Goal: Task Accomplishment & Management: Manage account settings

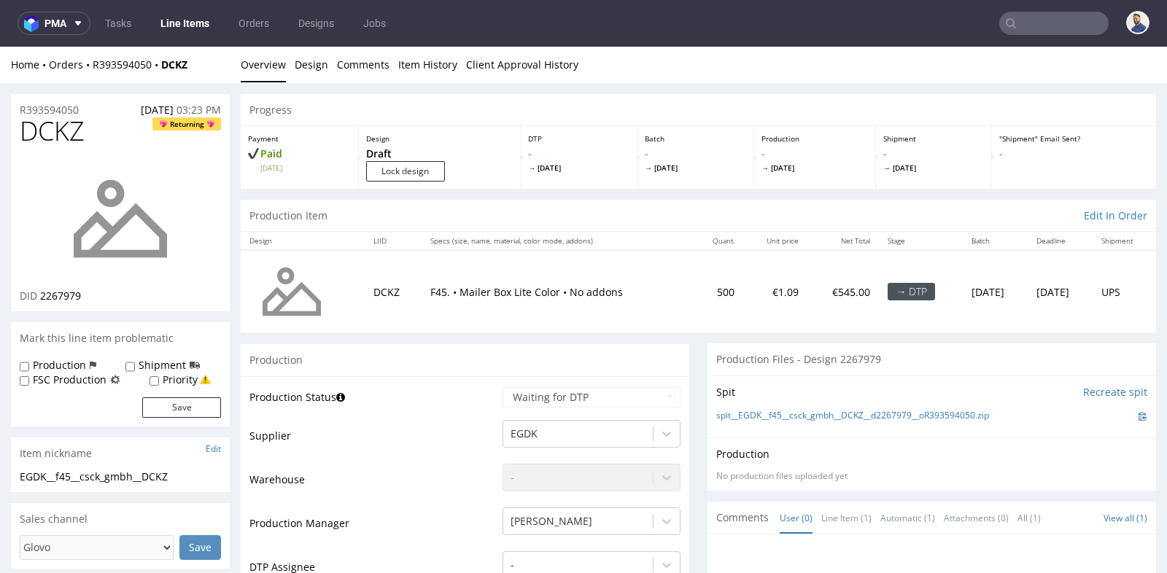
scroll to position [519, 0]
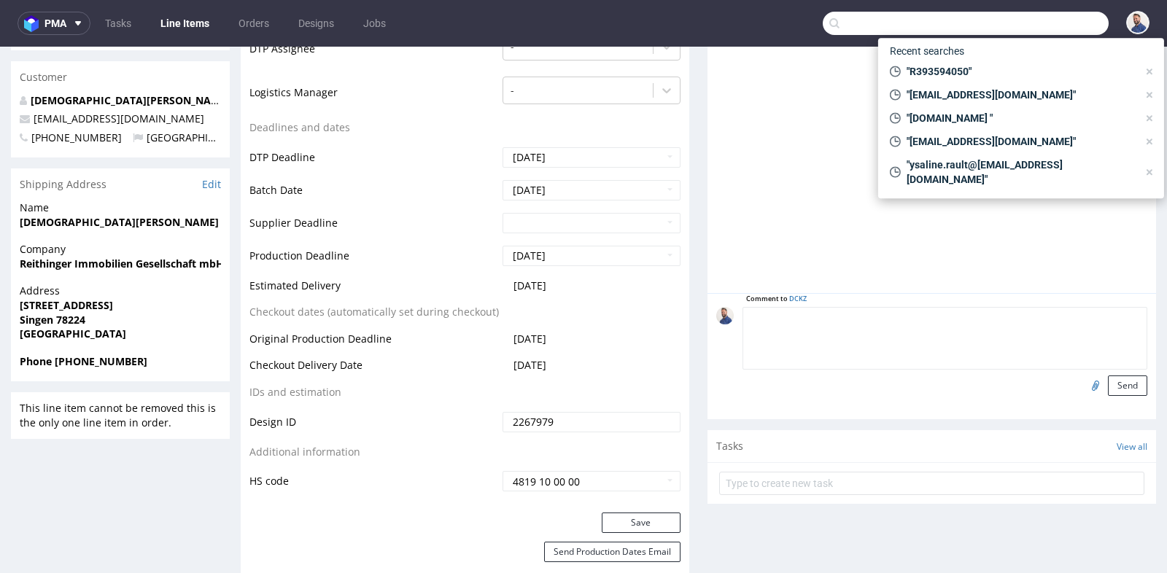
click at [1026, 26] on input "text" at bounding box center [966, 23] width 286 height 23
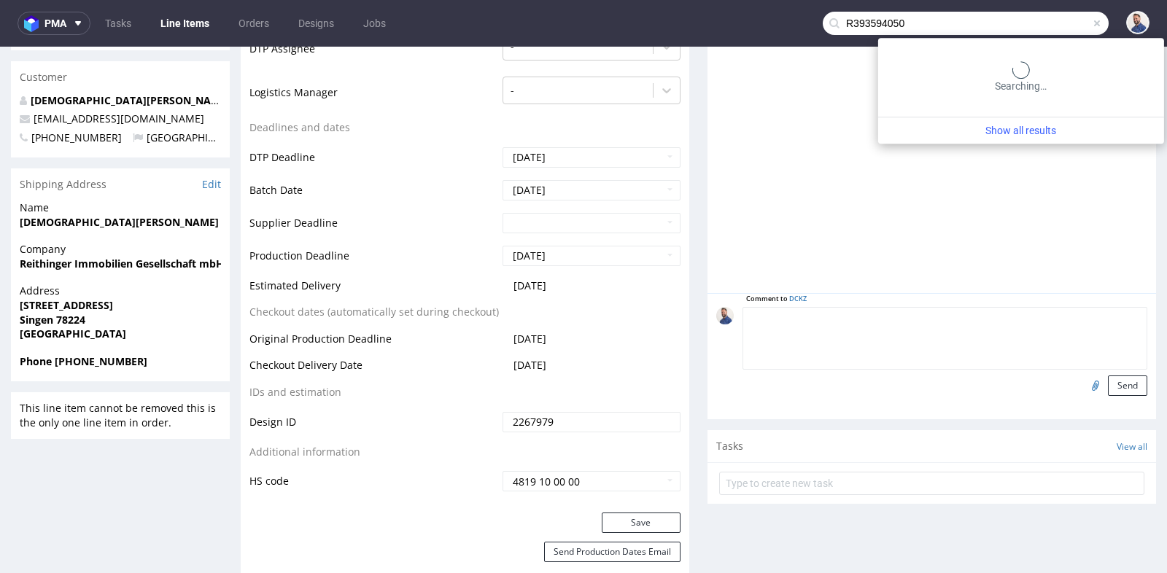
type input "R393594050"
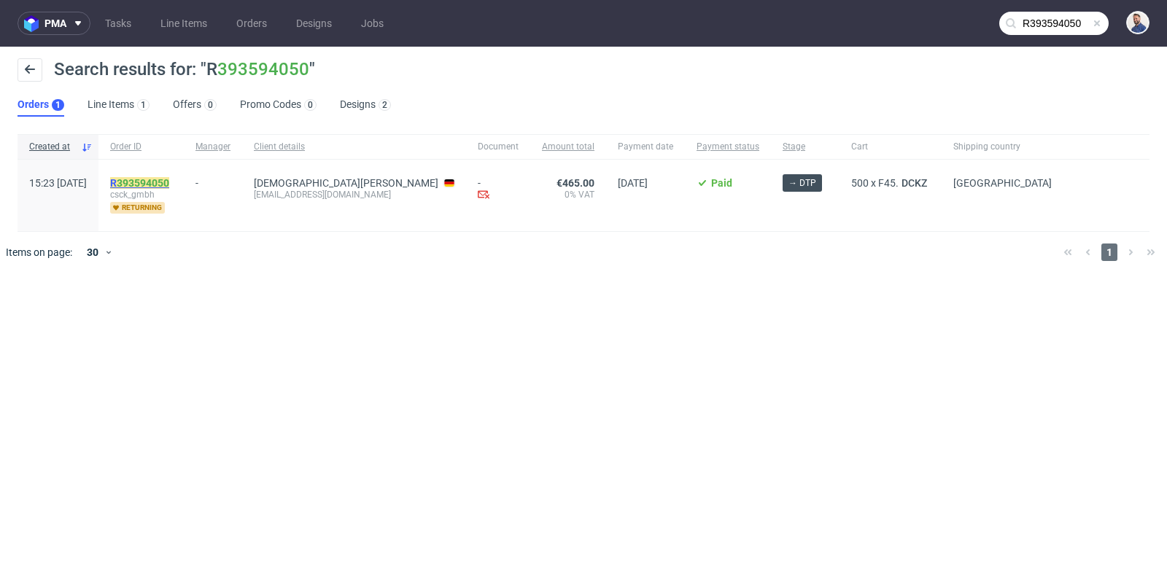
click at [169, 180] on link "393594050" at bounding box center [143, 183] width 53 height 12
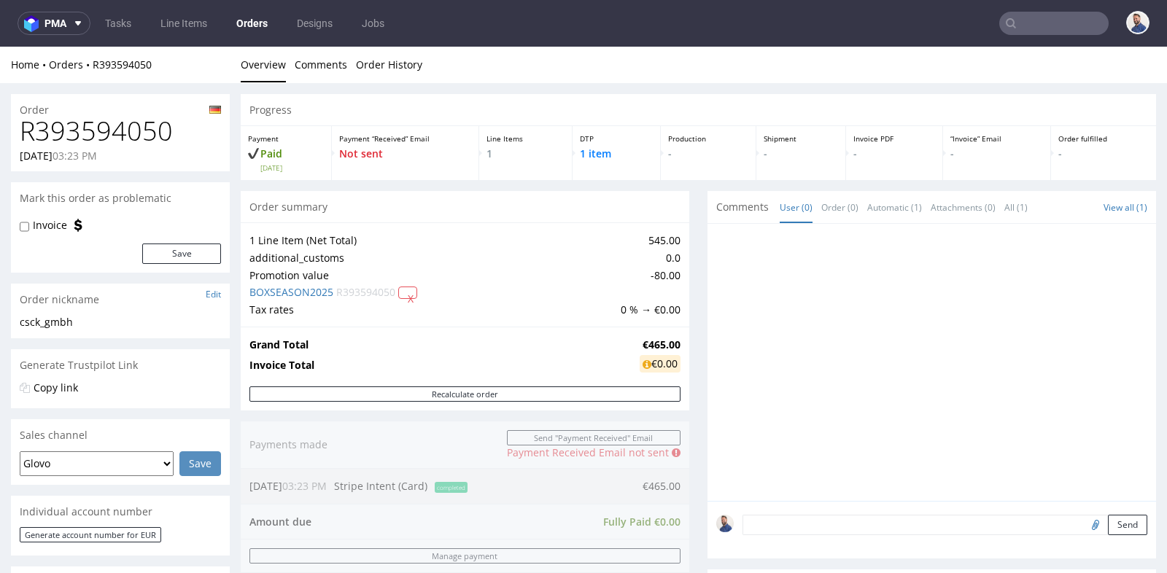
click at [689, 246] on div "Progress Payment Paid Mon 29 Sep Payment “Received” Email Not sent Line Items 1…" at bounding box center [699, 503] width 916 height 818
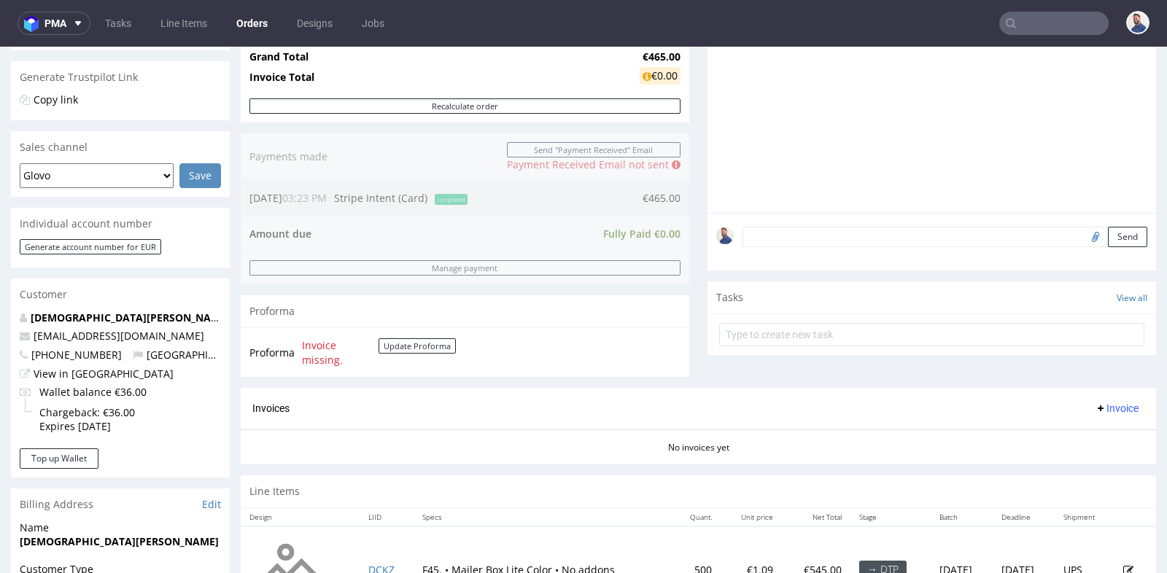
scroll to position [259, 0]
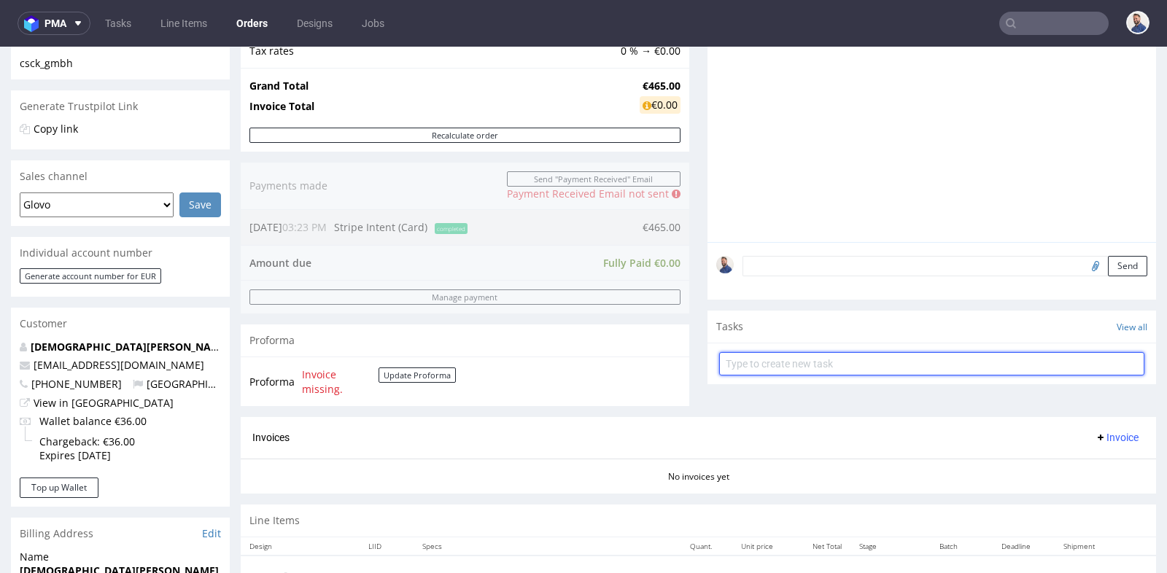
click at [771, 359] on input "text" at bounding box center [931, 363] width 425 height 23
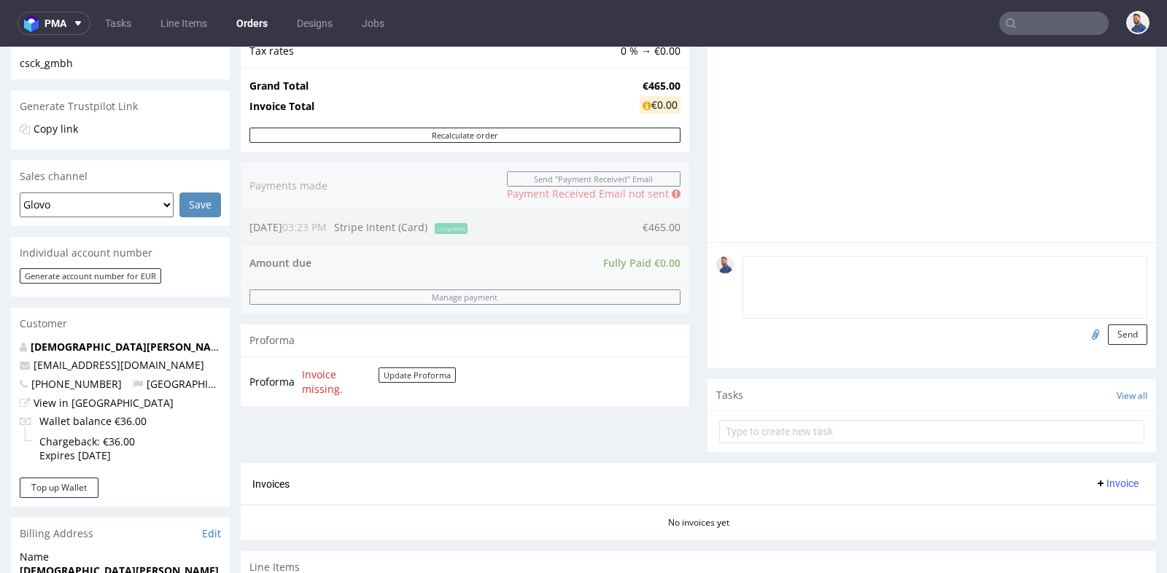
click at [827, 266] on textarea at bounding box center [945, 287] width 405 height 63
type textarea "Klient napisał że pudełko jest bez designu"
click at [1120, 335] on button "Send" at bounding box center [1127, 335] width 39 height 20
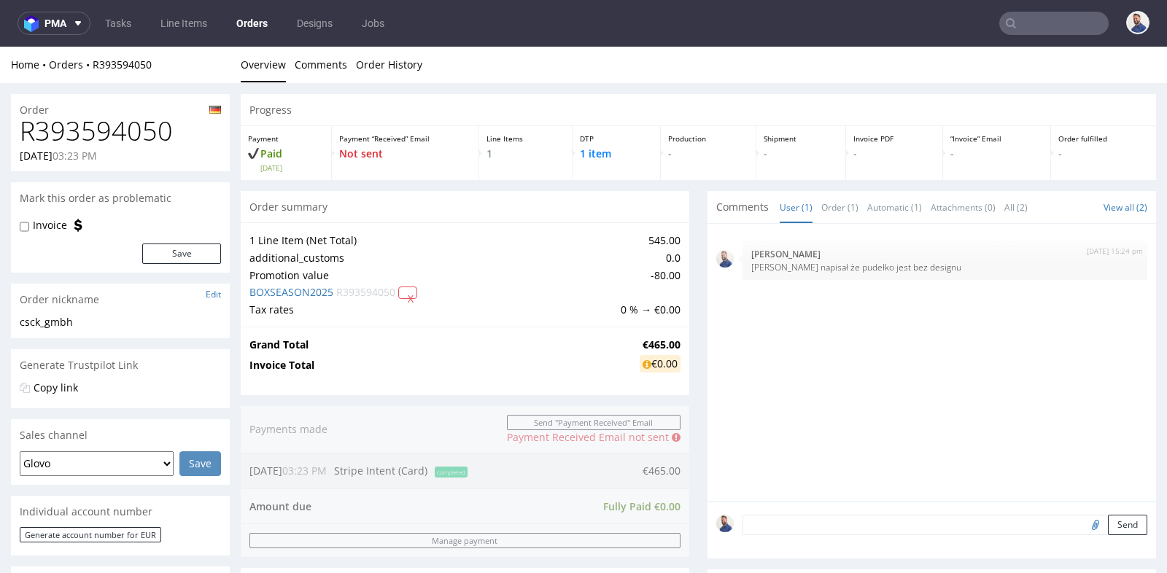
scroll to position [0, 0]
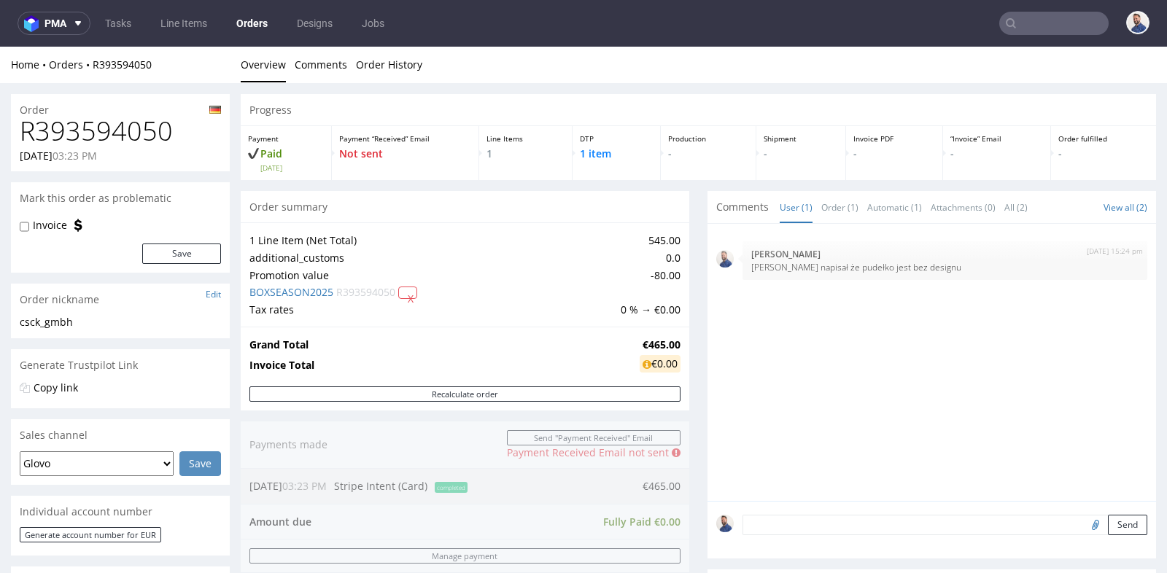
click at [1034, 23] on input "text" at bounding box center [1053, 23] width 109 height 23
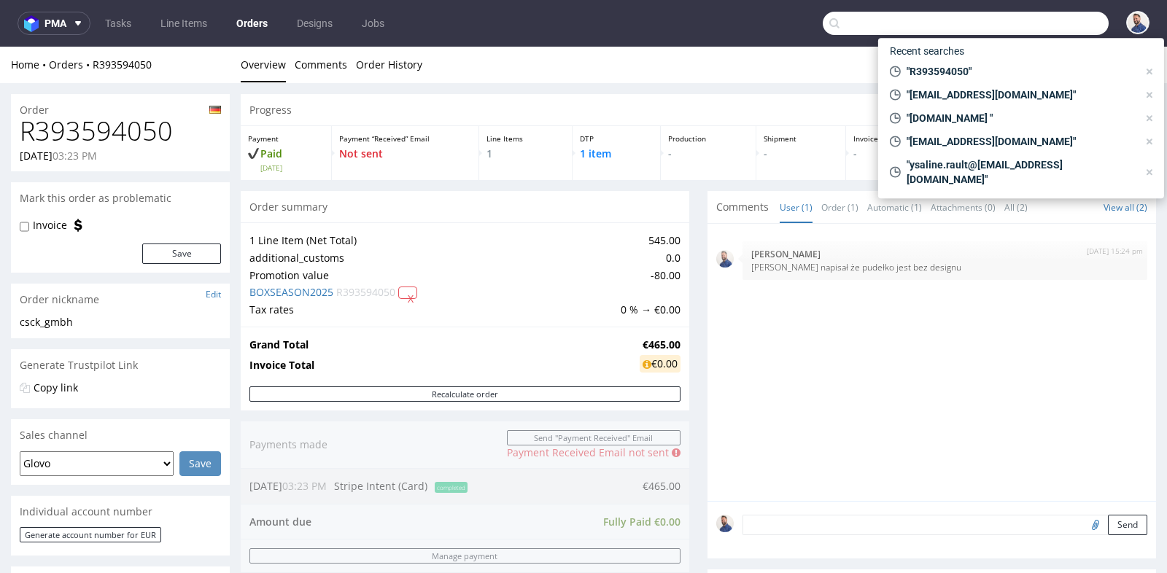
paste input "R769069730"
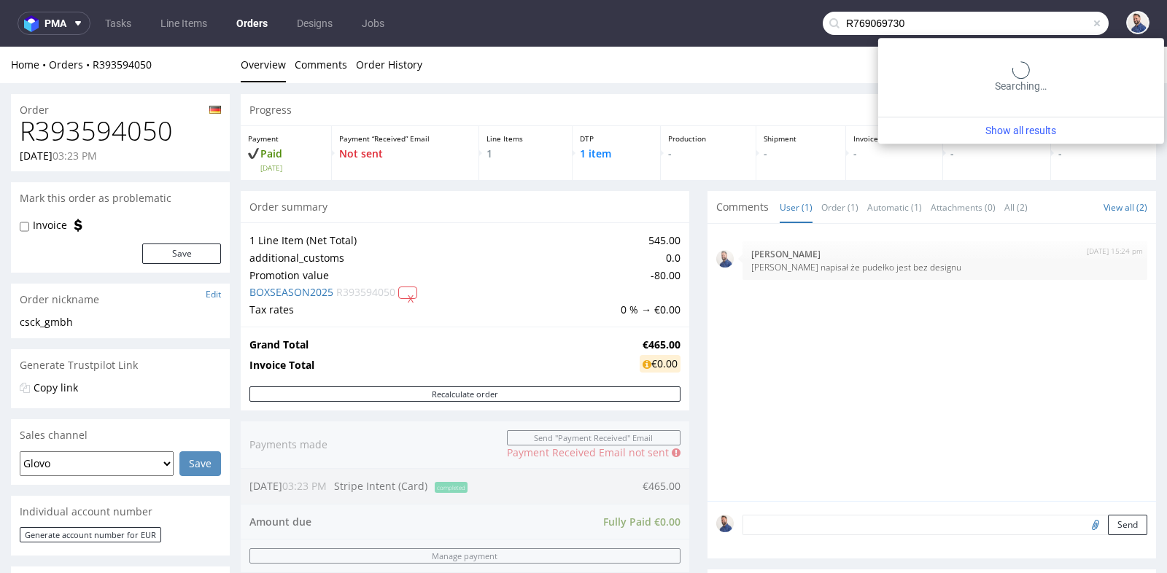
type input "R769069730"
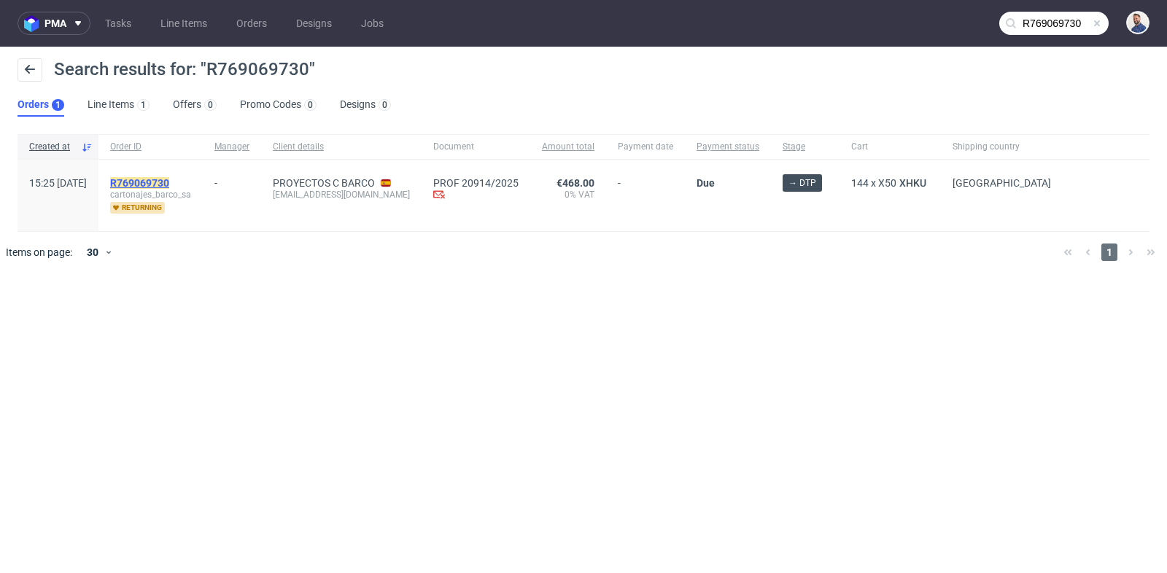
click at [169, 180] on mark "R769069730" at bounding box center [139, 183] width 59 height 12
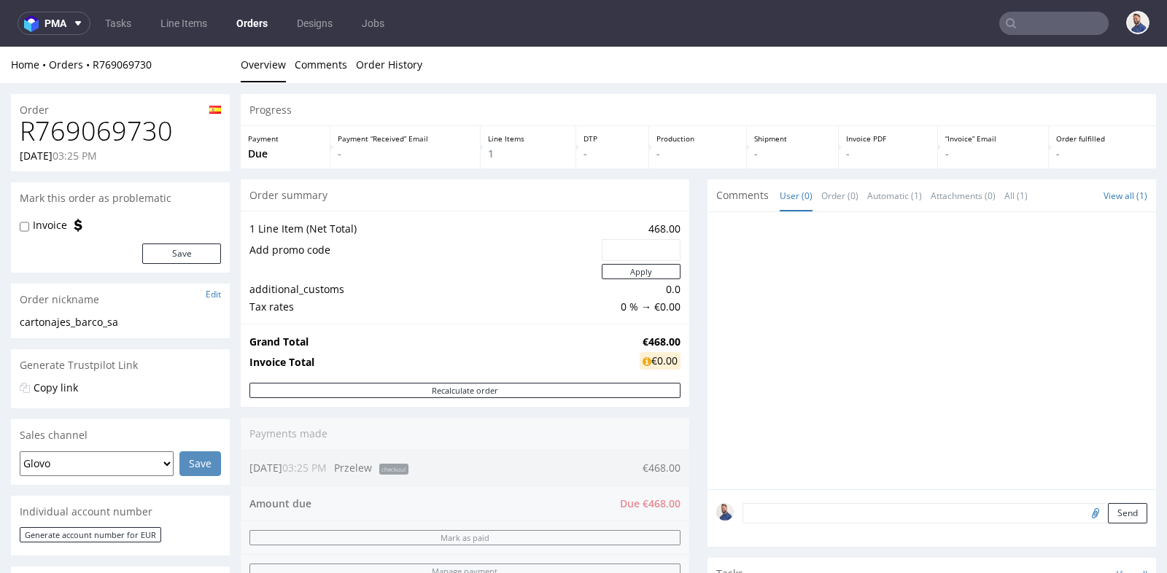
click at [695, 313] on div "Progress Payment Due Payment “Received” Email - Line Items 1 DTP - Production -…" at bounding box center [699, 486] width 916 height 785
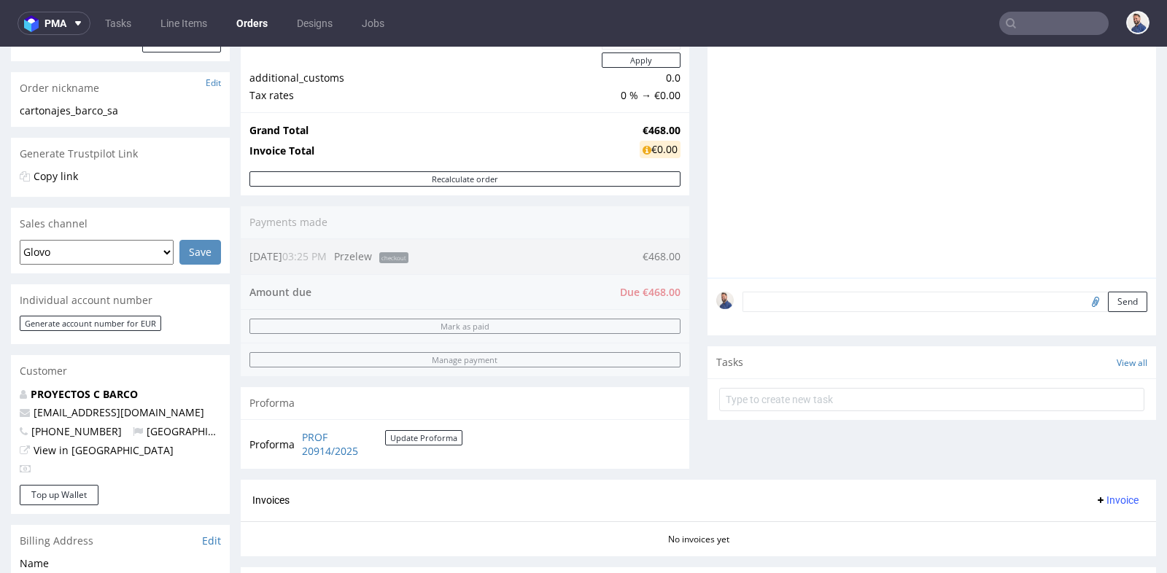
scroll to position [194, 0]
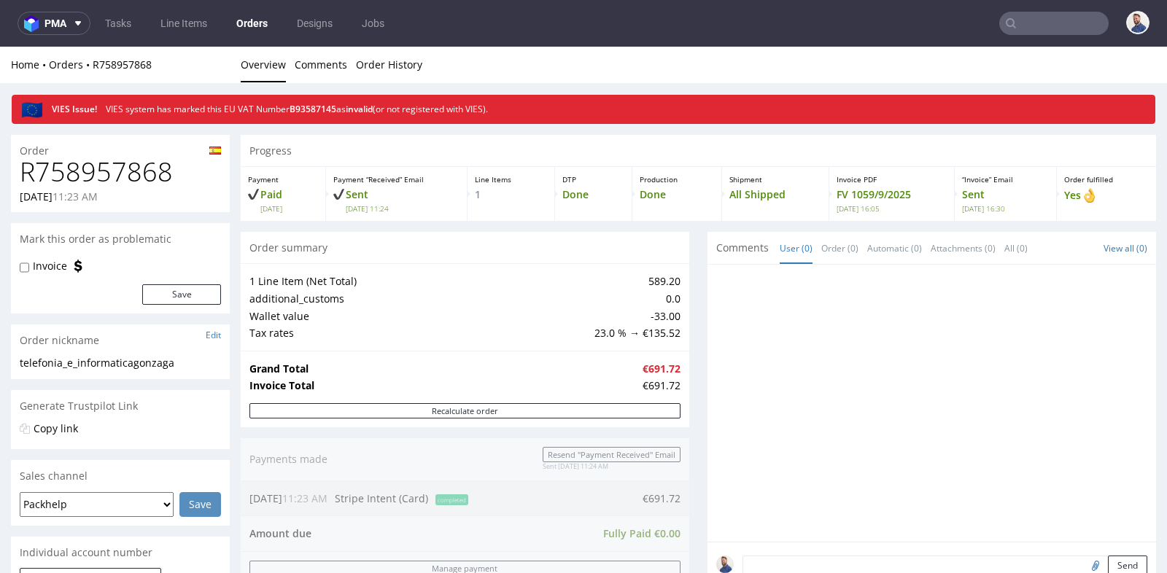
click at [691, 252] on div "Progress Payment Paid Sun 07 Sep Payment “Received” Email Sent Sun 7 Sep 11:24 …" at bounding box center [699, 529] width 916 height 789
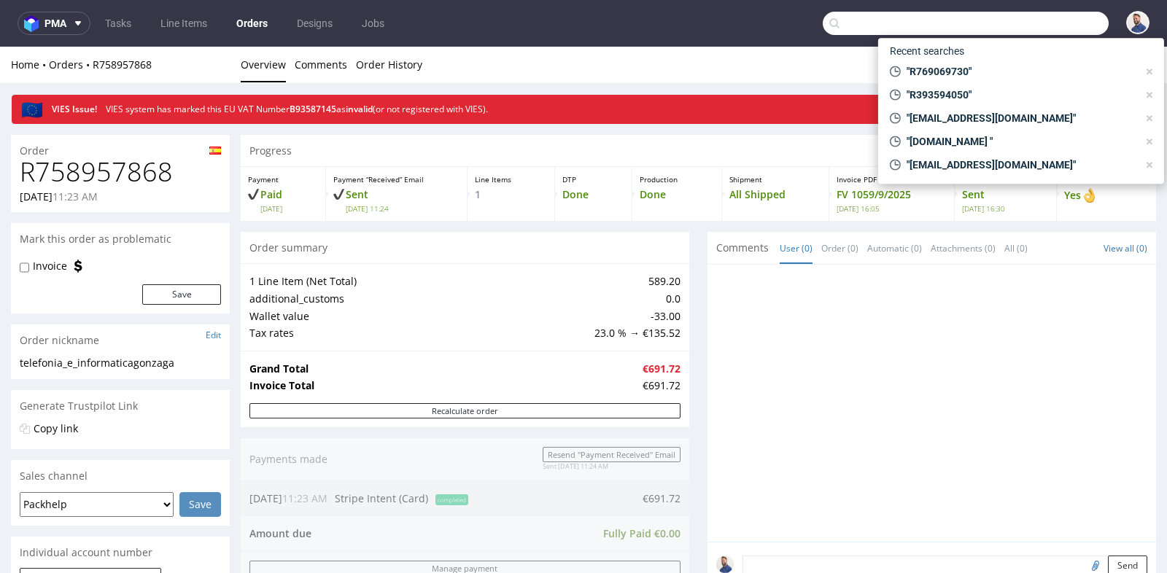
click at [1045, 22] on input "text" at bounding box center [966, 23] width 286 height 23
paste input "R839184263"
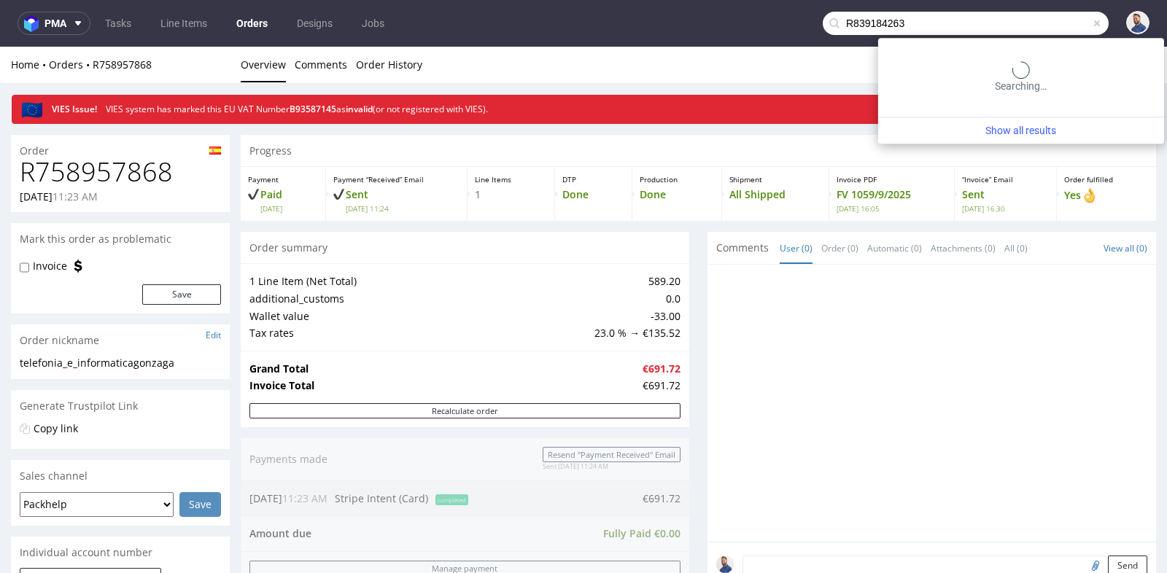
type input "R839184263"
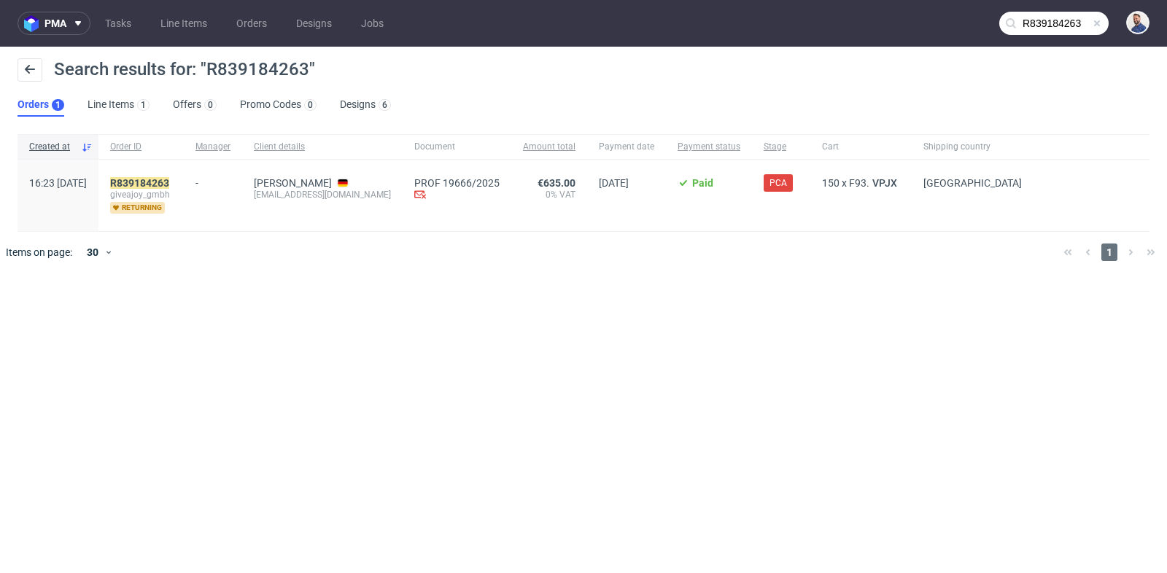
click at [184, 171] on div "R839184263 giveajoy_gmbh returning" at bounding box center [140, 195] width 85 height 71
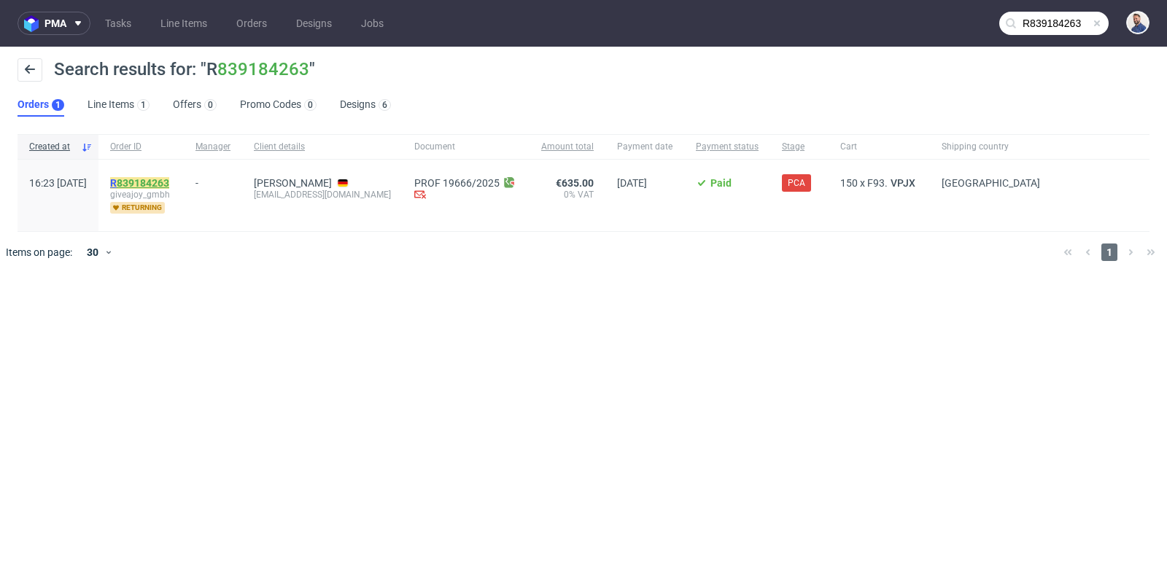
click at [169, 177] on link "839184263" at bounding box center [143, 183] width 53 height 12
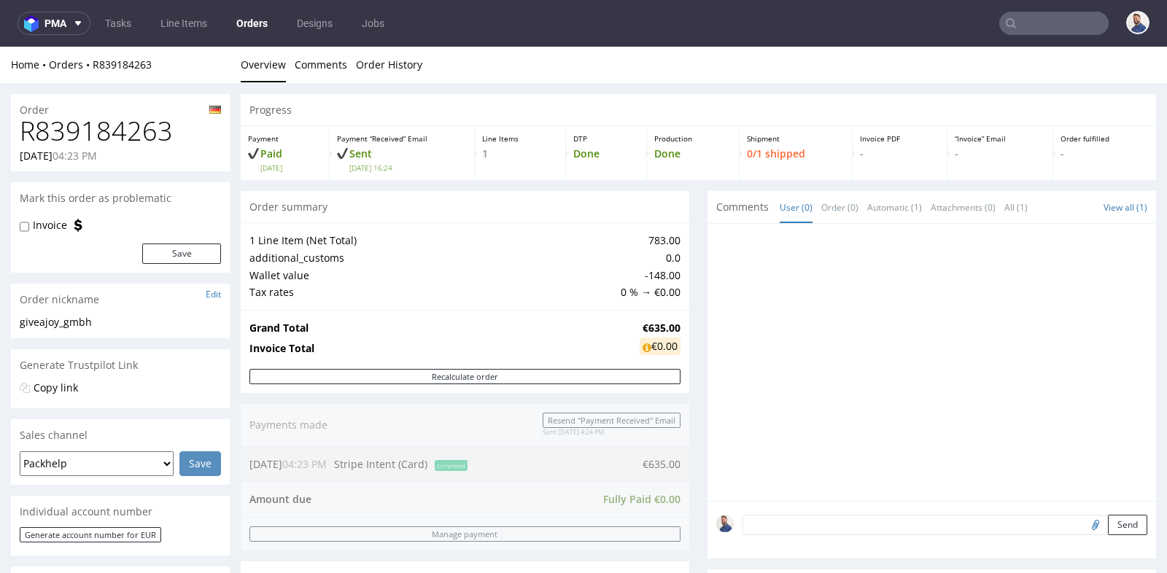
click at [695, 374] on div "Progress Payment Paid Mon 15 Sep Payment “Received” Email Sent Mon 15 Sep 16:24…" at bounding box center [699, 476] width 916 height 764
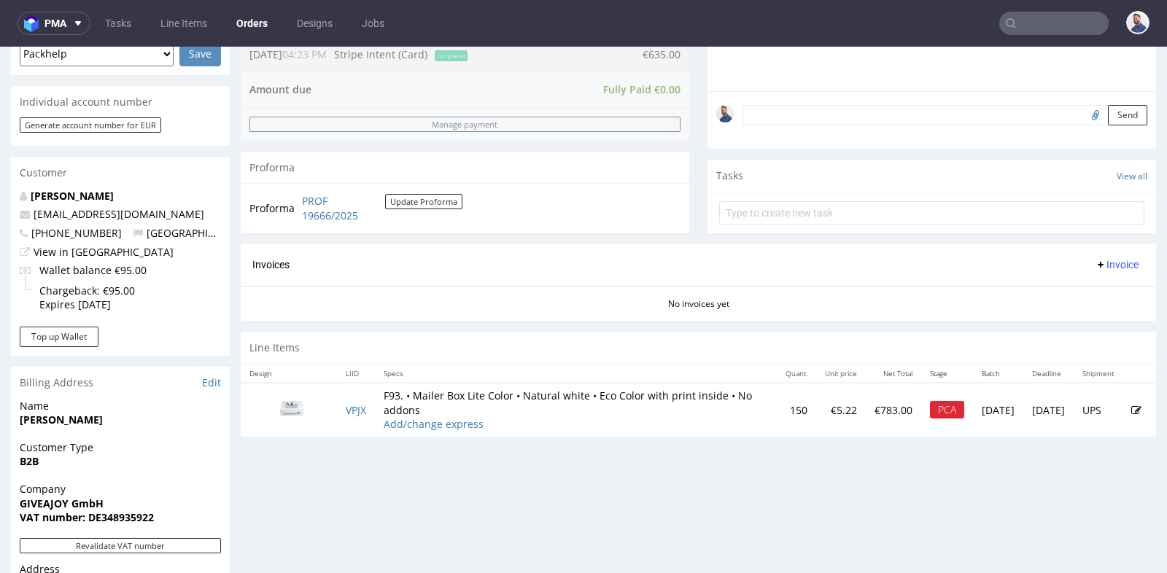
scroll to position [486, 0]
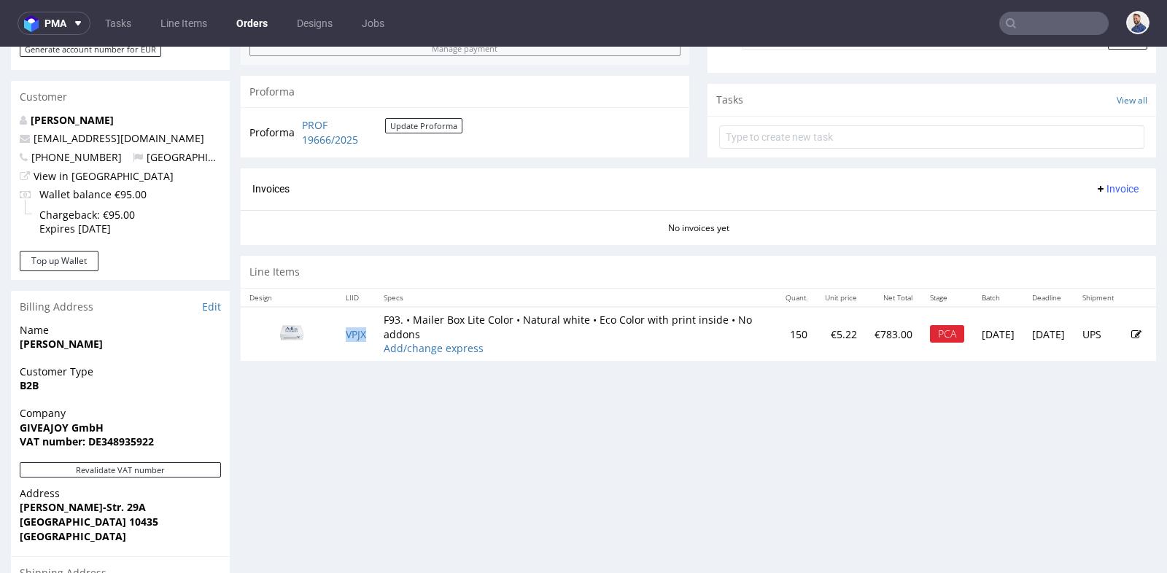
click at [352, 338] on td "VPJX" at bounding box center [356, 334] width 38 height 54
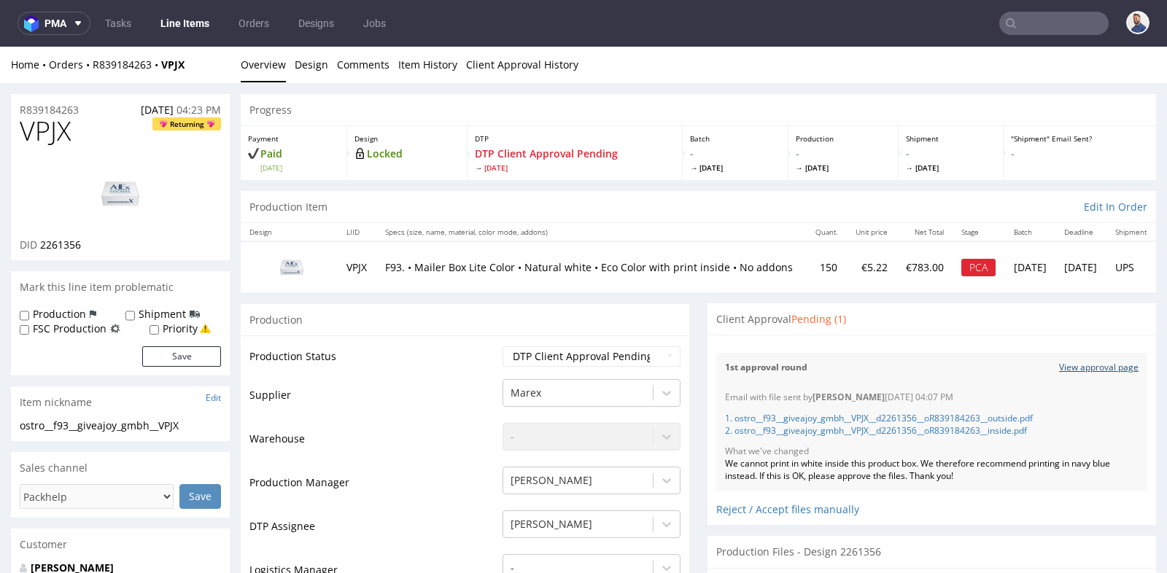
click at [1093, 369] on link "View approval page" at bounding box center [1099, 368] width 80 height 12
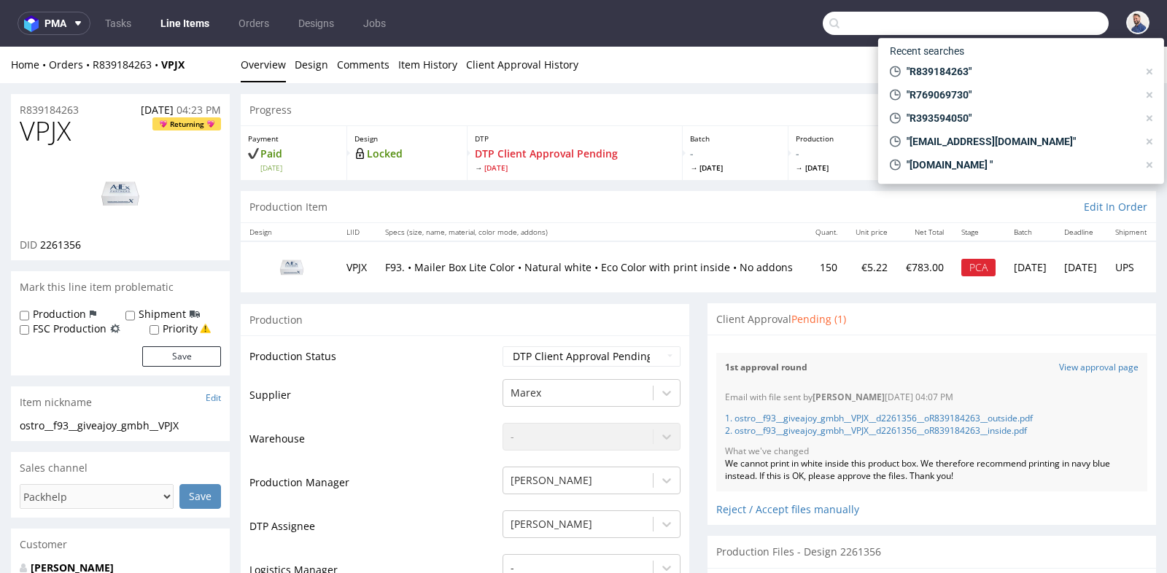
click at [1040, 18] on input "text" at bounding box center [966, 23] width 286 height 23
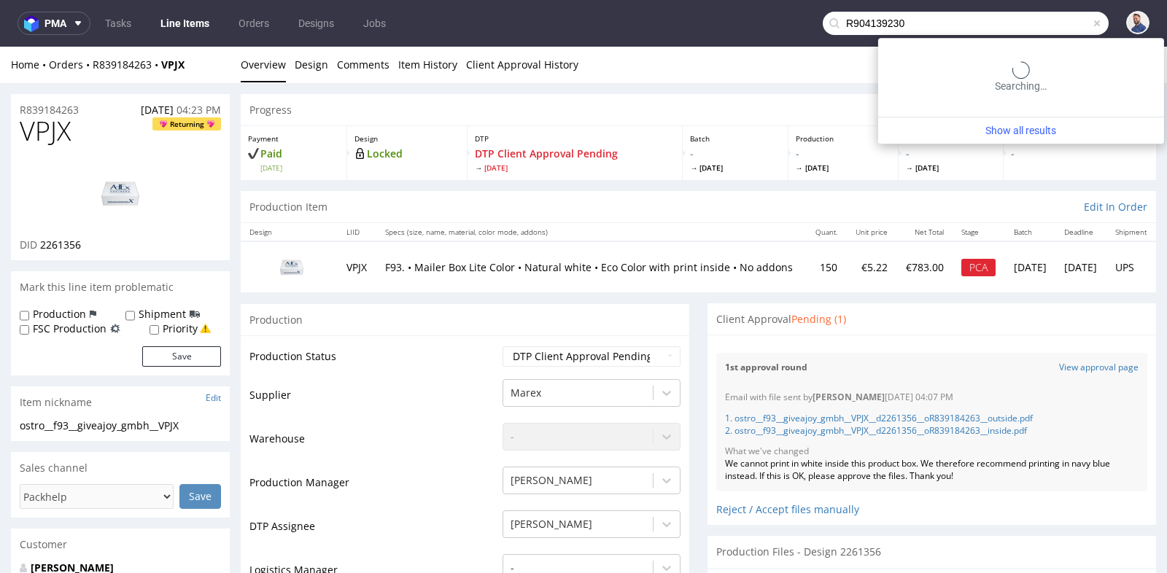
type input "R904139230"
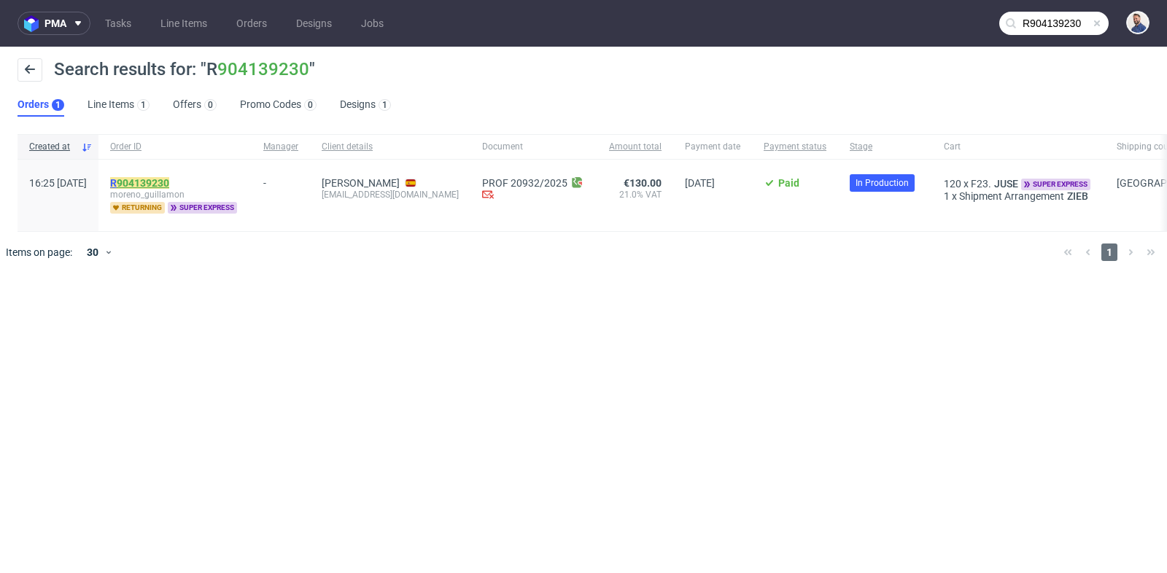
click at [169, 182] on link "904139230" at bounding box center [143, 183] width 53 height 12
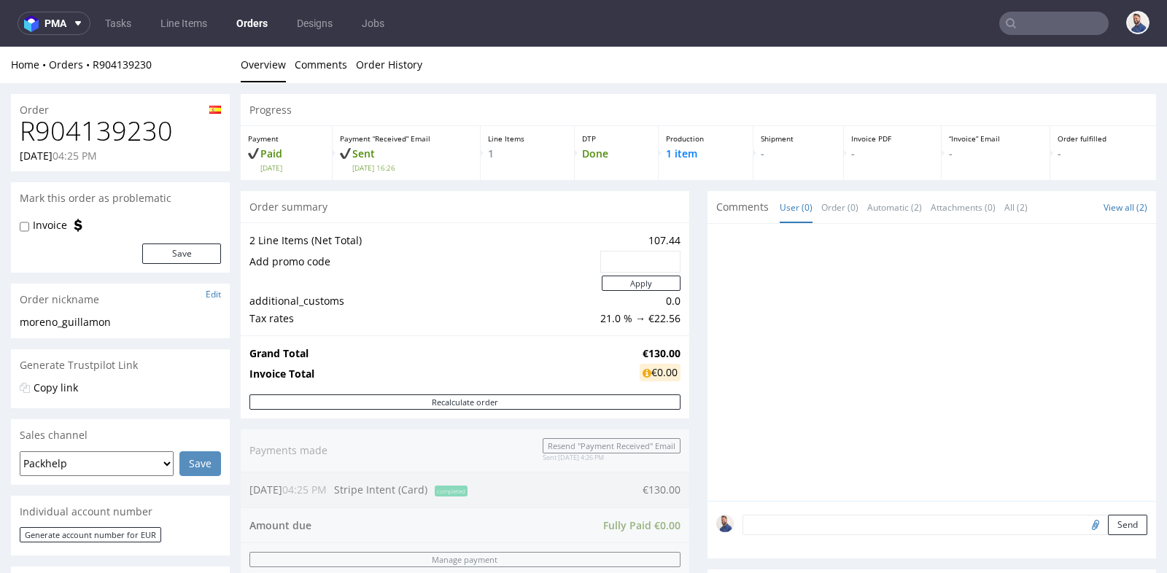
click at [228, 380] on div "Generate Trustpilot Link" at bounding box center [120, 365] width 219 height 32
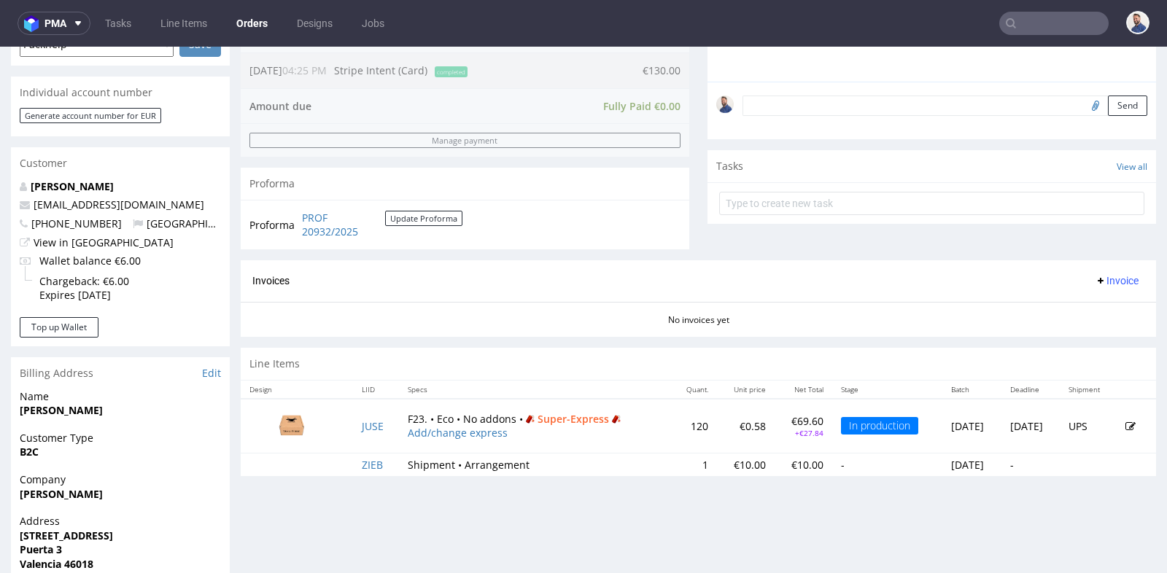
scroll to position [486, 0]
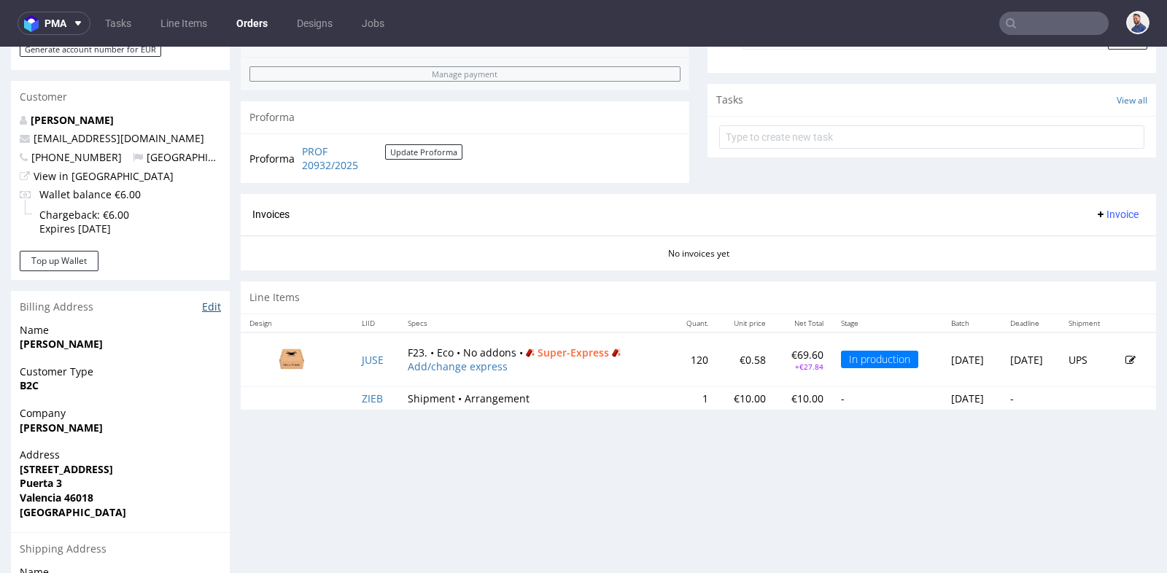
click at [210, 305] on link "Edit" at bounding box center [211, 307] width 19 height 15
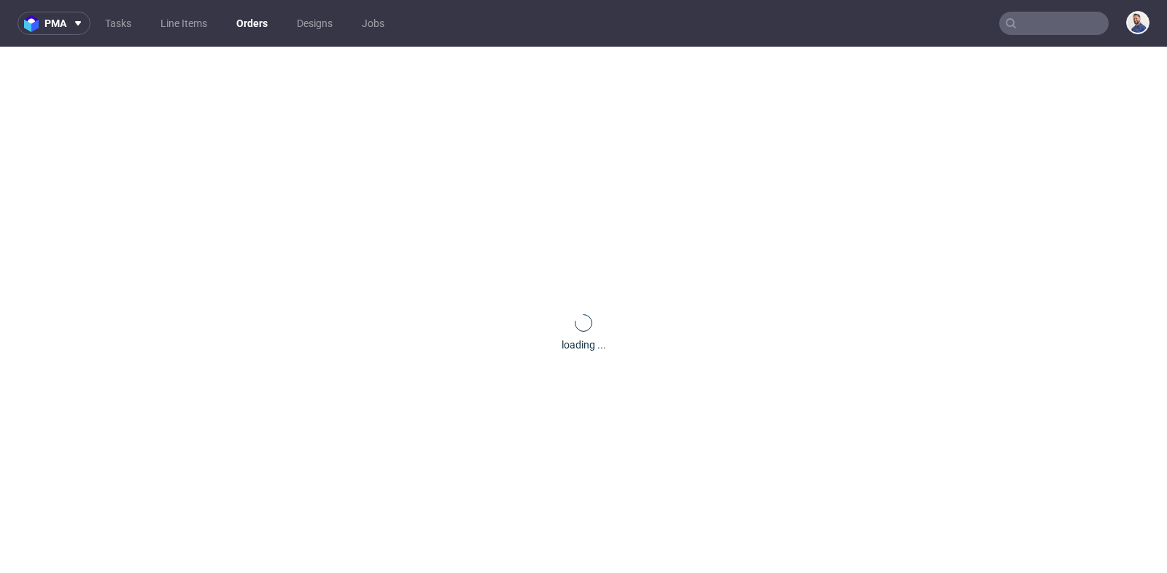
scroll to position [483, 0]
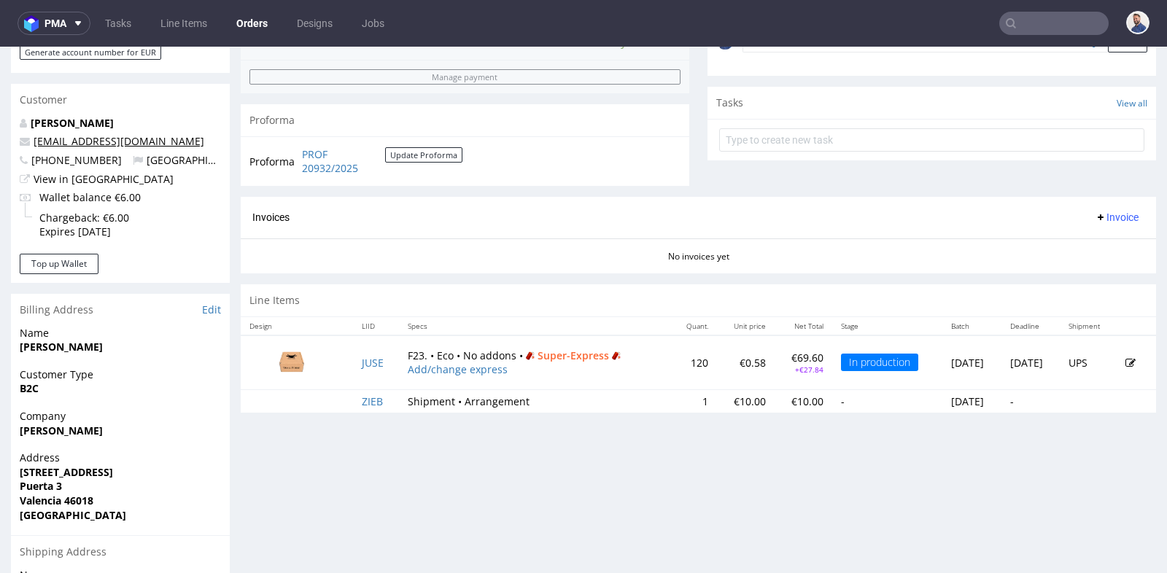
click at [72, 142] on link "[EMAIL_ADDRESS][DOMAIN_NAME]" at bounding box center [119, 141] width 171 height 14
click at [71, 134] on p "[EMAIL_ADDRESS][DOMAIN_NAME]" at bounding box center [120, 141] width 201 height 15
click at [67, 142] on link "[EMAIL_ADDRESS][DOMAIN_NAME]" at bounding box center [119, 141] width 171 height 14
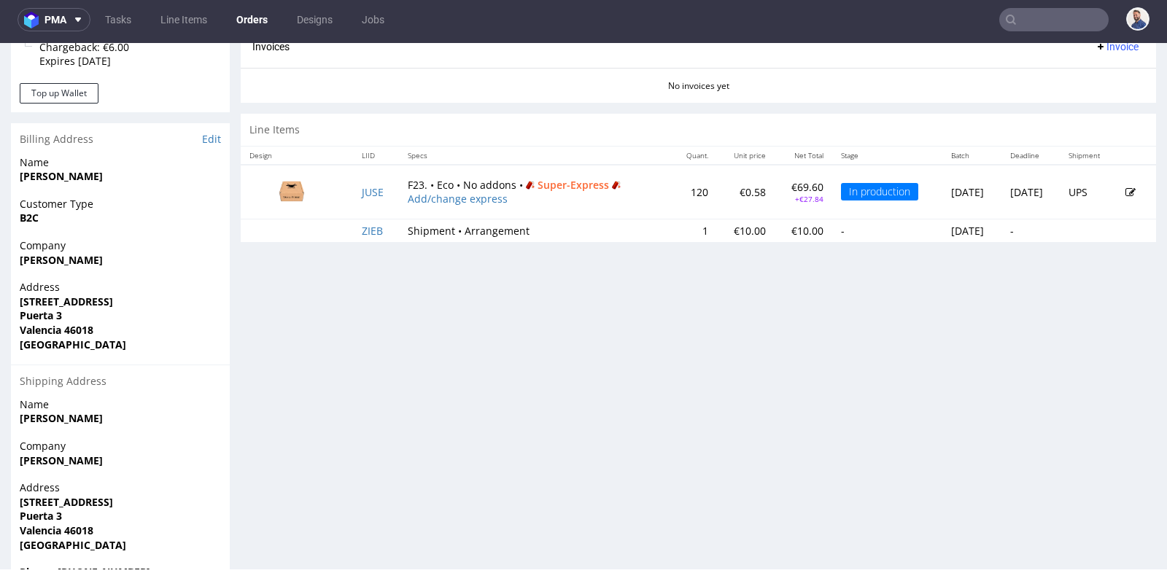
scroll to position [625, 0]
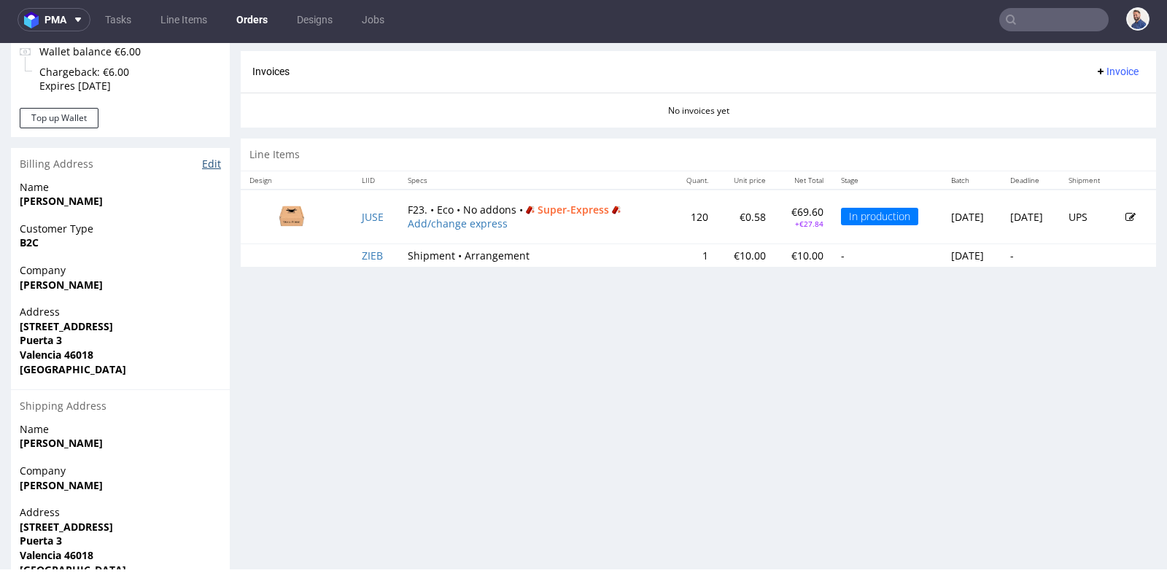
click at [209, 164] on link "Edit" at bounding box center [211, 164] width 19 height 15
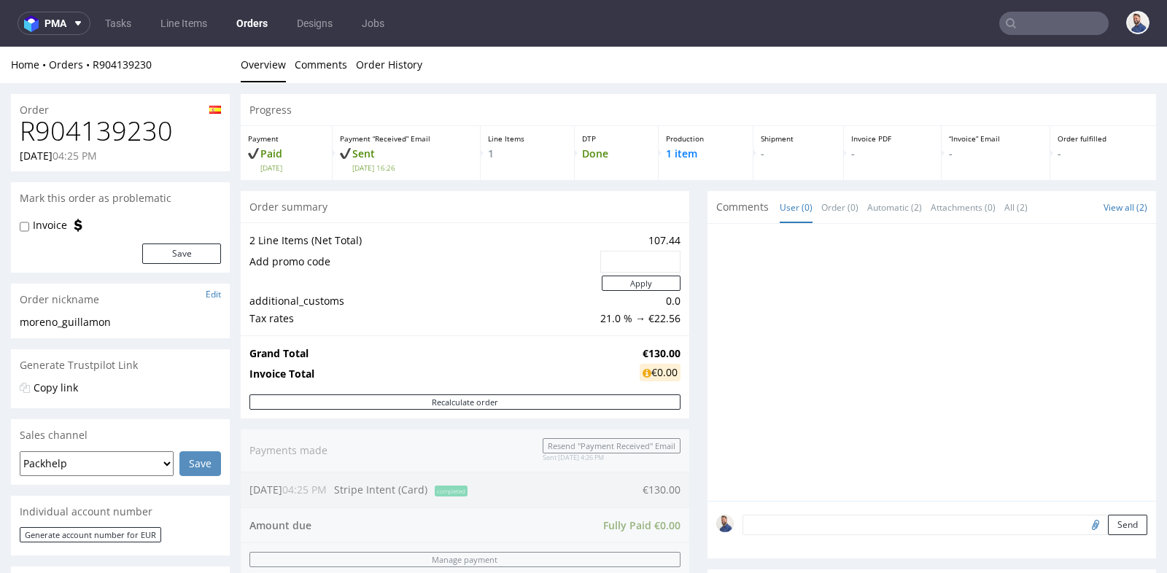
click at [624, 189] on div "Progress Payment Paid [DATE] Payment “Received” Email Sent [DATE] 16:26 Line It…" at bounding box center [699, 500] width 916 height 813
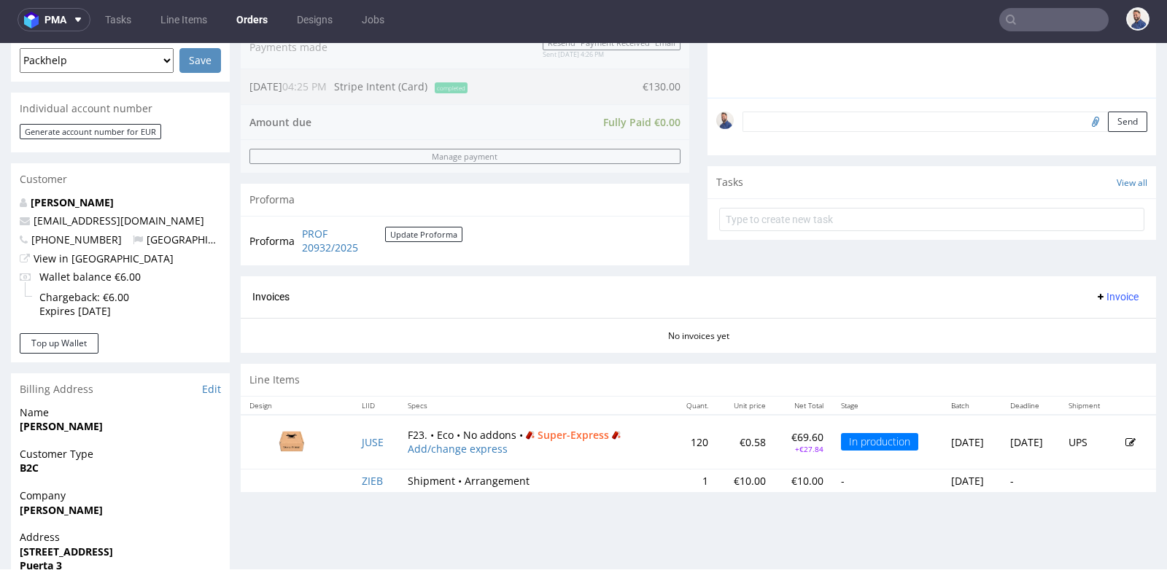
scroll to position [398, 0]
click at [381, 444] on td "JUSE" at bounding box center [376, 444] width 46 height 54
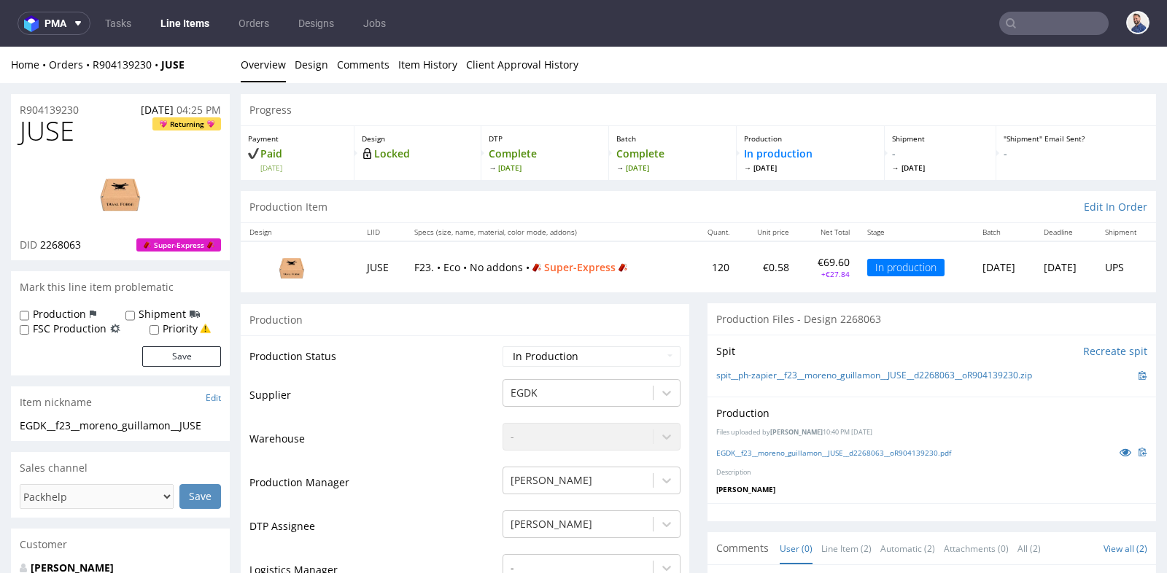
click at [481, 249] on td "F23. • Eco • No addons • Super-Express" at bounding box center [548, 266] width 285 height 50
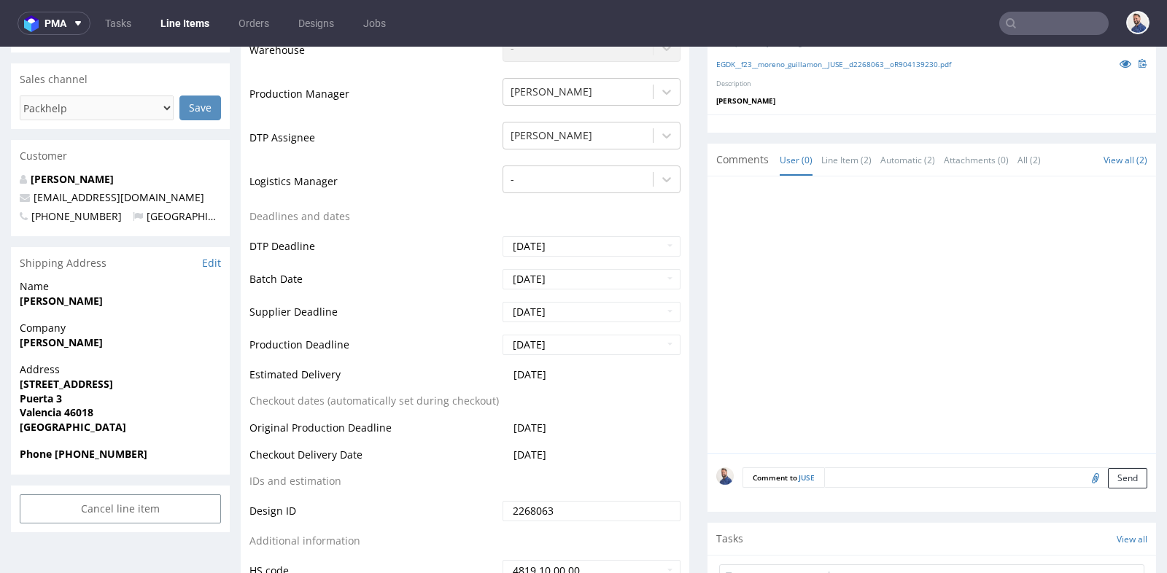
scroll to position [421, 0]
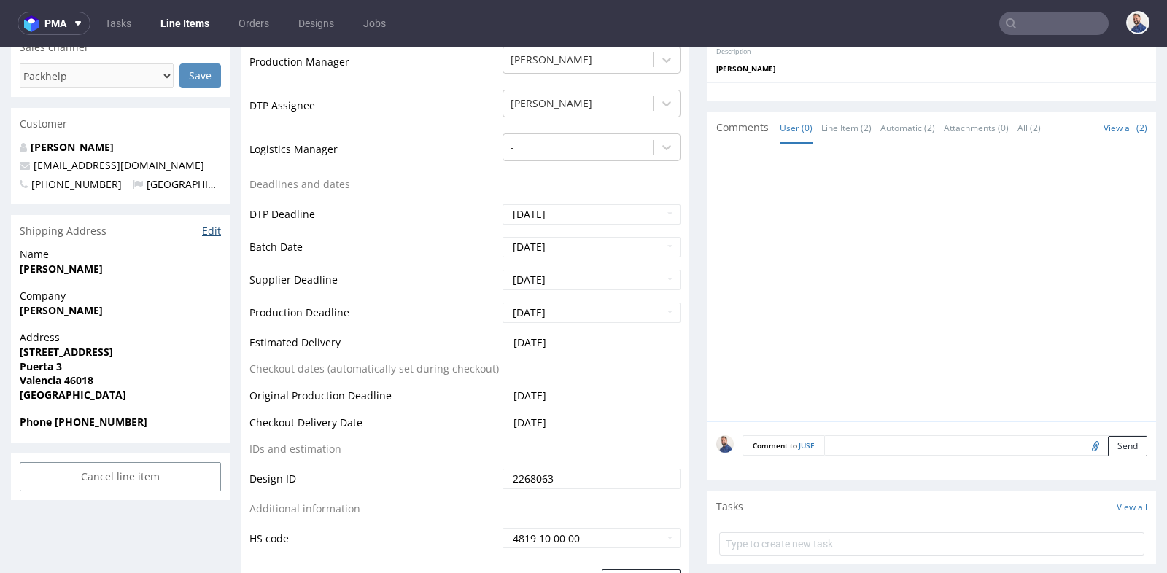
click at [209, 227] on link "Edit" at bounding box center [211, 231] width 19 height 15
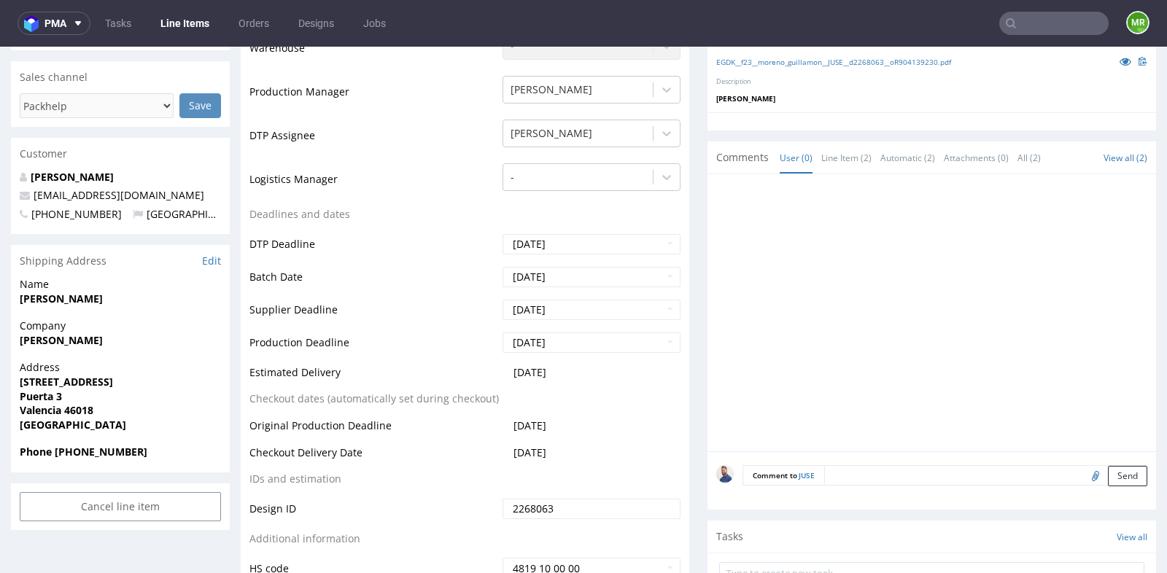
scroll to position [421, 0]
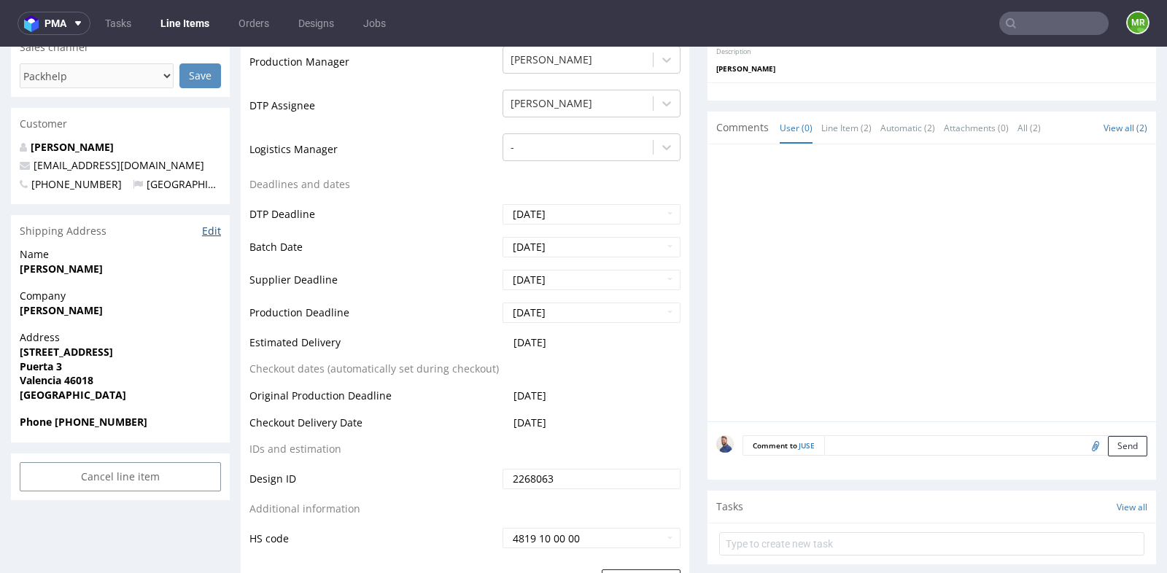
click at [209, 232] on link "Edit" at bounding box center [211, 231] width 19 height 15
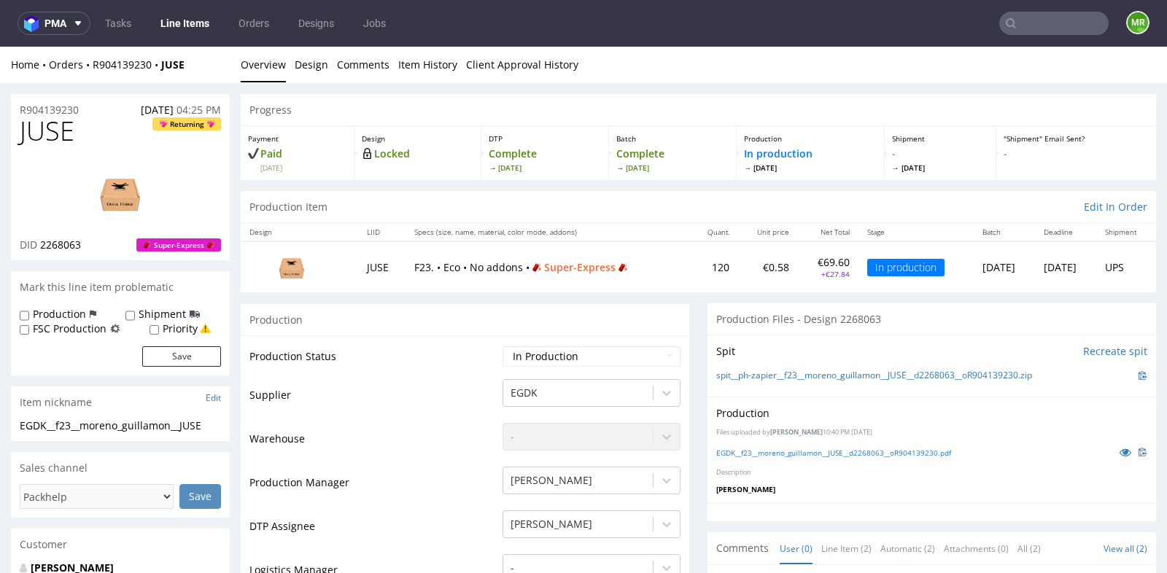
click at [376, 262] on td "JUSE" at bounding box center [382, 266] width 48 height 50
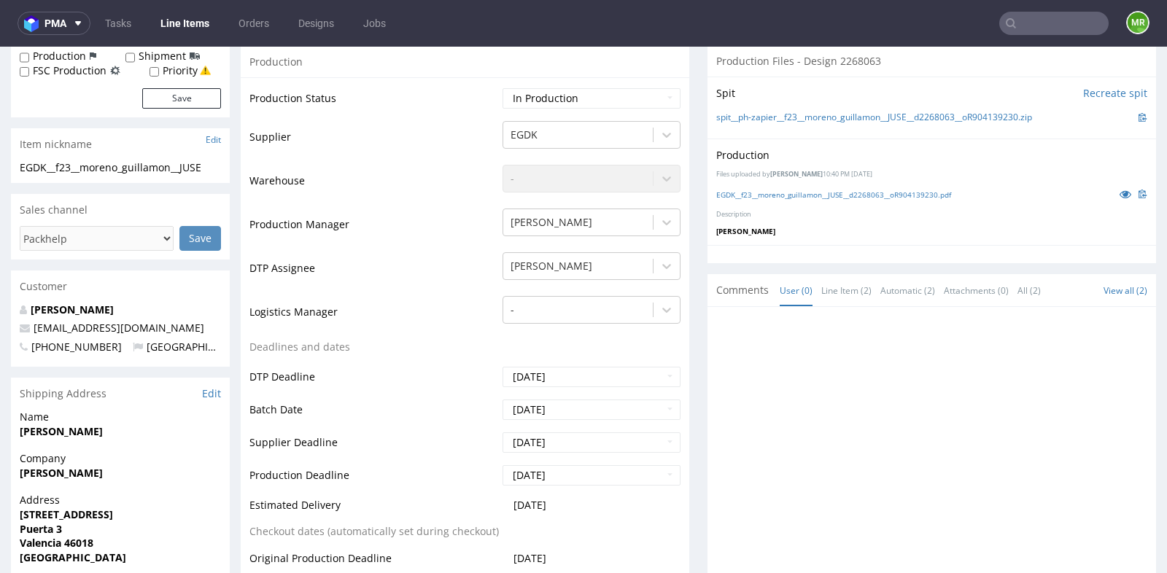
scroll to position [259, 0]
click at [212, 392] on link "Edit" at bounding box center [211, 393] width 19 height 15
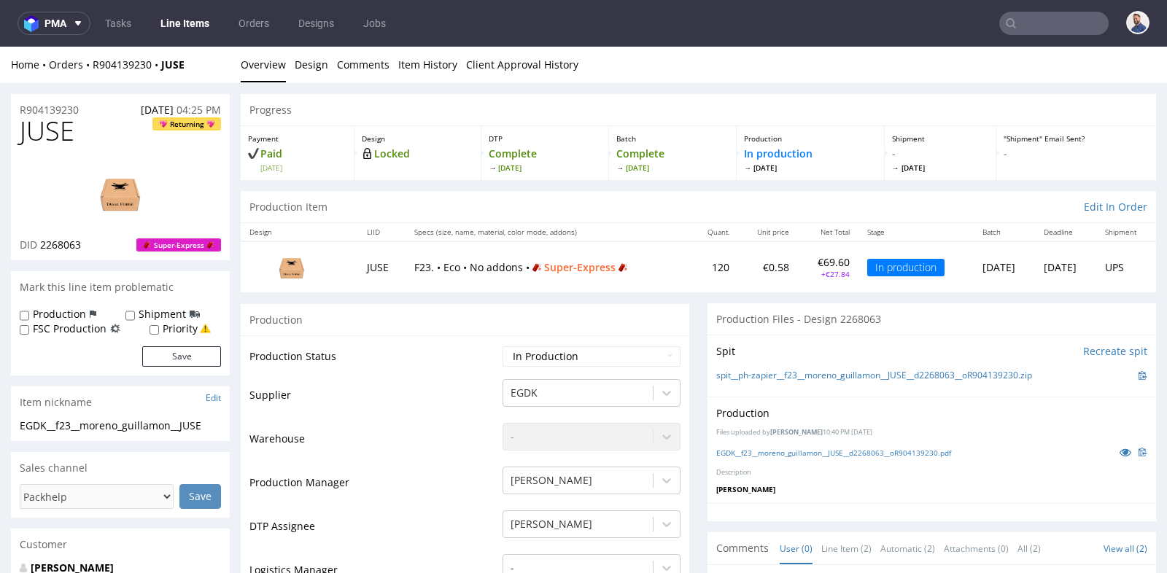
click at [366, 263] on td "JUSE" at bounding box center [382, 266] width 48 height 50
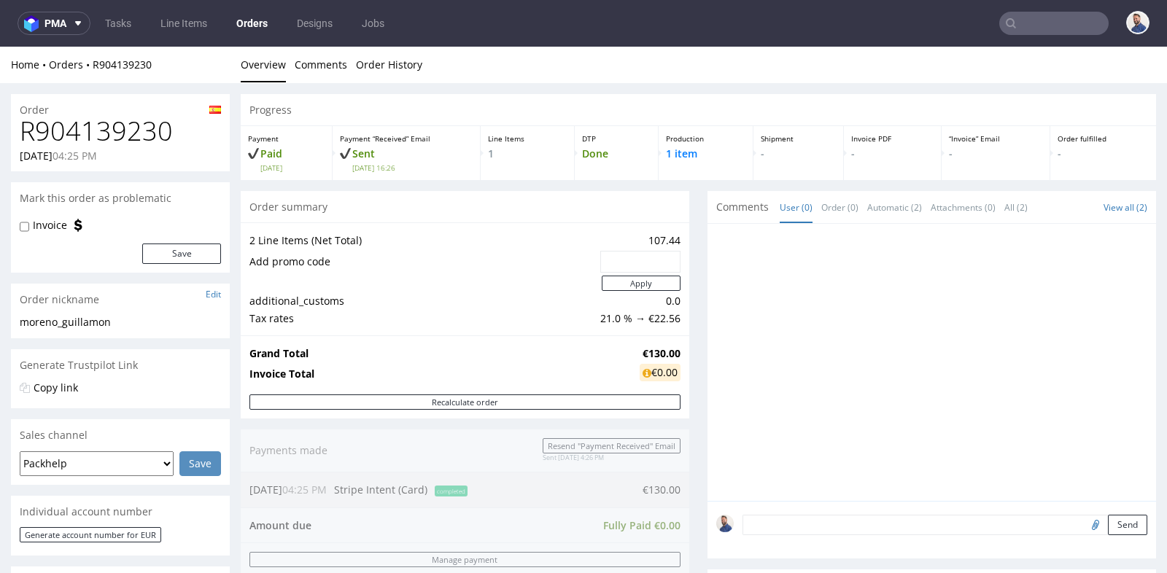
click at [690, 204] on div "Progress Payment Paid [DATE] Payment “Received” Email Sent [DATE] 16:26 Line It…" at bounding box center [699, 500] width 916 height 813
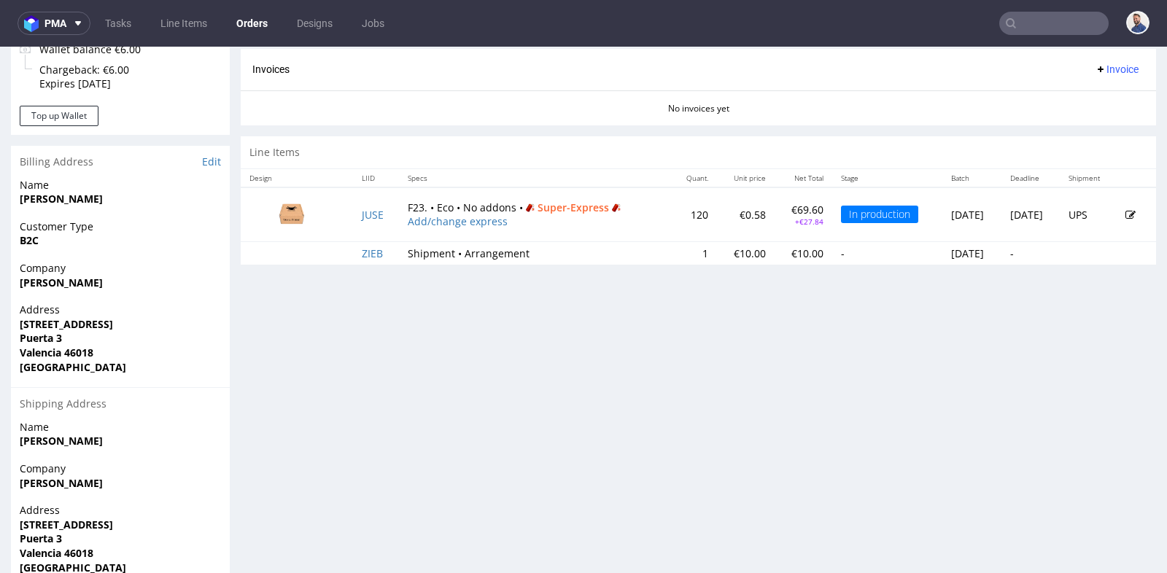
scroll to position [648, 0]
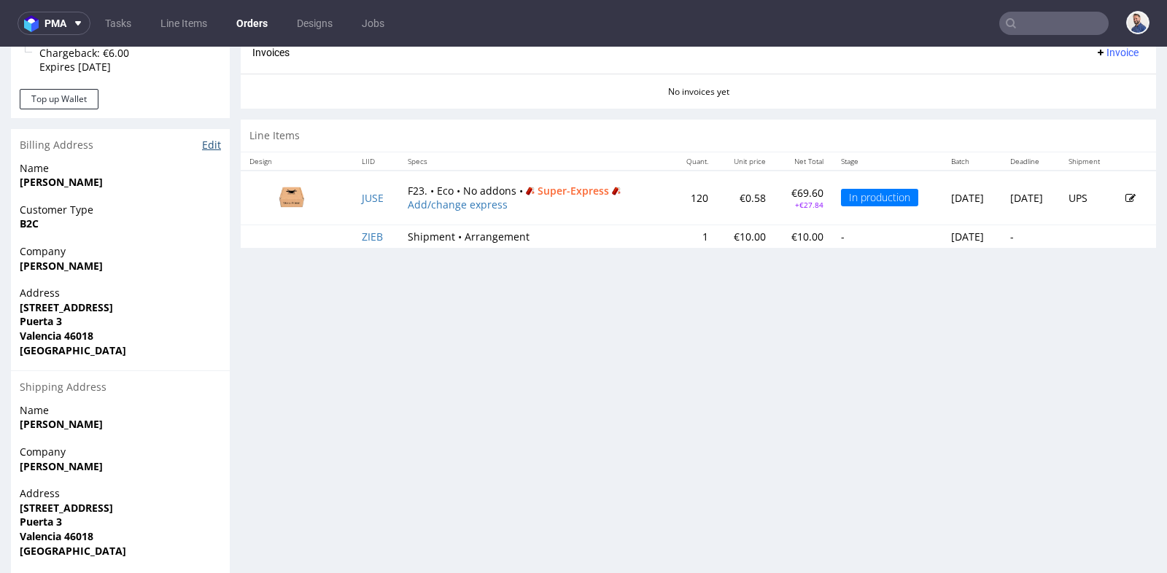
click at [208, 144] on link "Edit" at bounding box center [211, 145] width 19 height 15
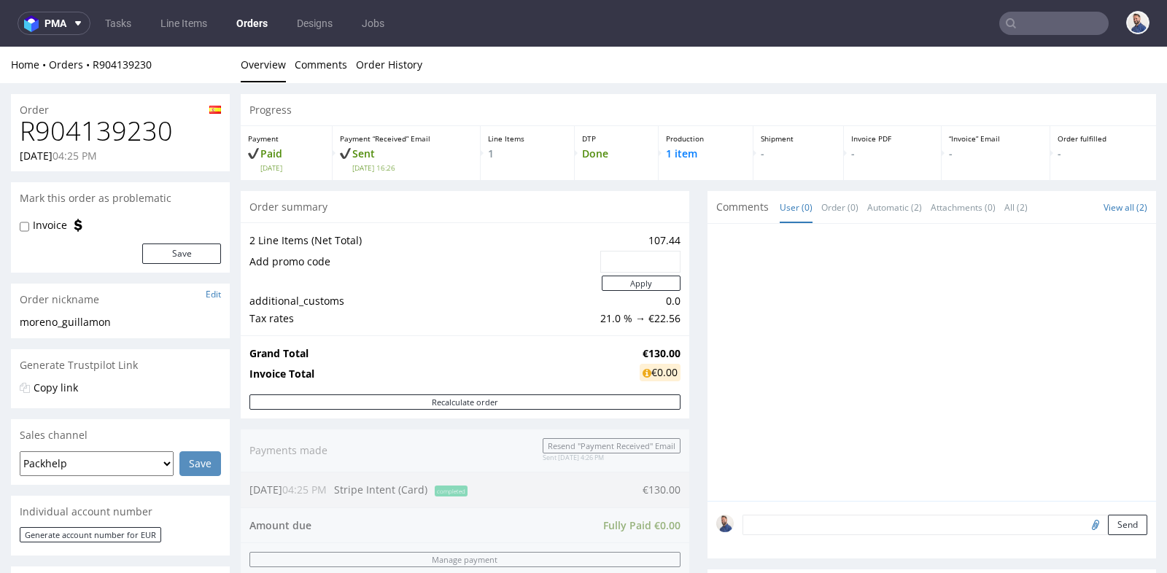
click at [690, 222] on div "Progress Payment Paid [DATE] Payment “Received” Email Sent [DATE] 16:26 Line It…" at bounding box center [699, 500] width 916 height 813
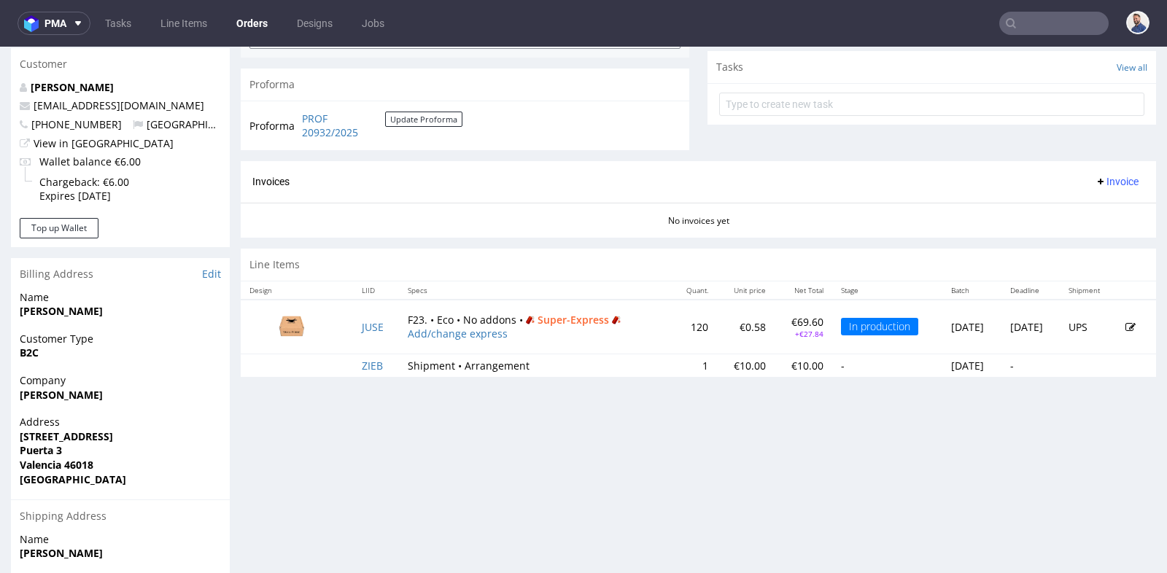
scroll to position [551, 0]
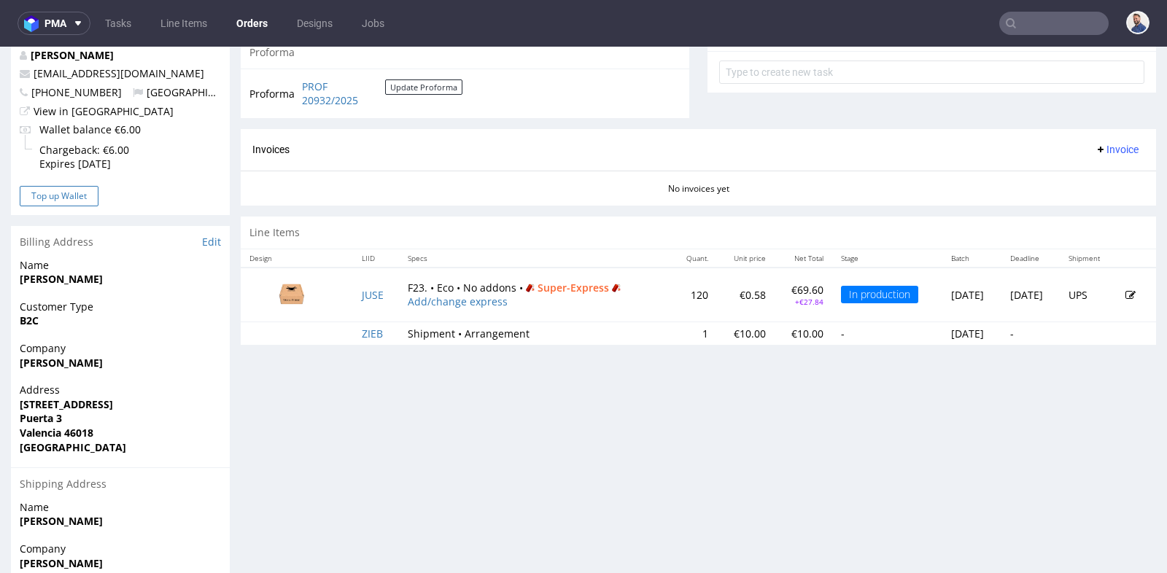
click at [58, 204] on button "Top up Wallet" at bounding box center [59, 196] width 79 height 20
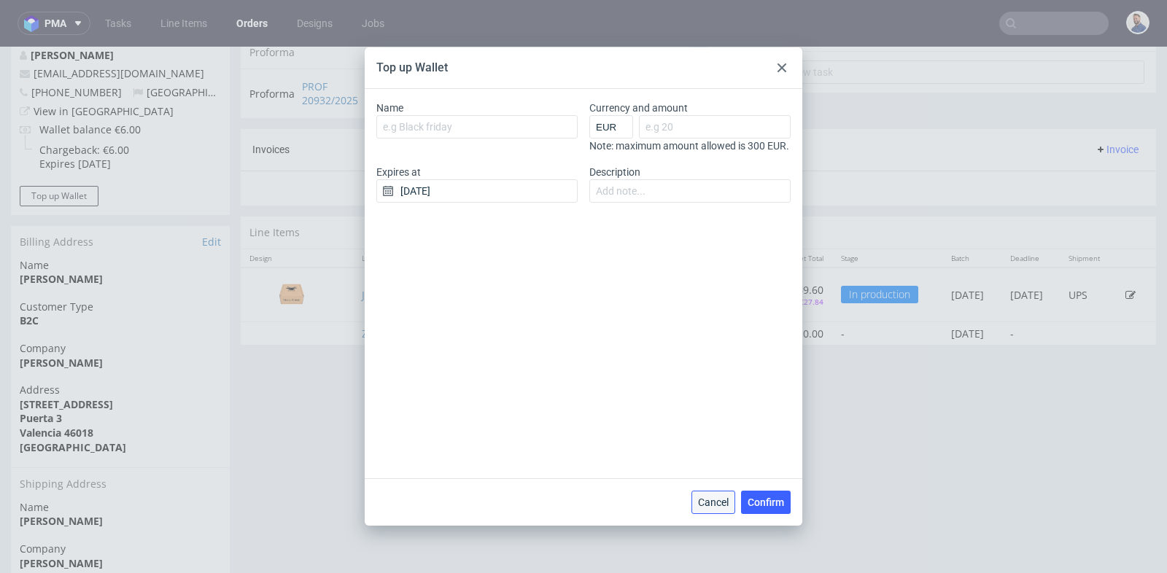
click at [720, 511] on button "Cancel" at bounding box center [714, 502] width 44 height 23
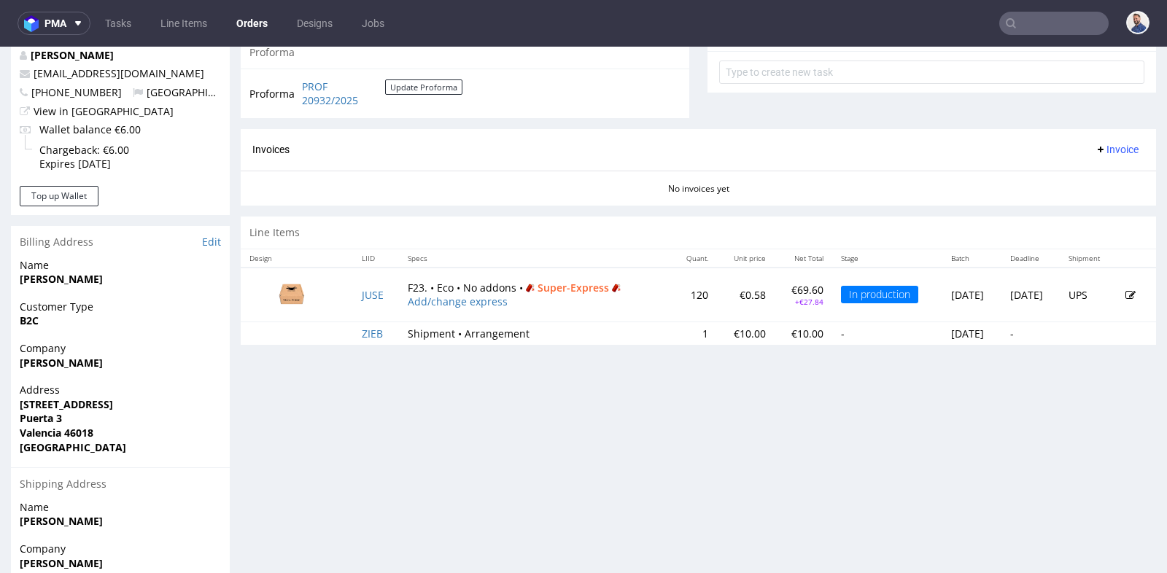
click at [718, 508] on div "Progress Payment Paid [DATE] Payment “Received” Email Sent [DATE] 16:26 Line It…" at bounding box center [699, 119] width 916 height 1153
click at [56, 74] on link "[EMAIL_ADDRESS][DOMAIN_NAME]" at bounding box center [119, 73] width 171 height 14
click at [56, 71] on link "[EMAIL_ADDRESS][DOMAIN_NAME]" at bounding box center [119, 73] width 171 height 14
click at [64, 67] on link "[EMAIL_ADDRESS][DOMAIN_NAME]" at bounding box center [119, 73] width 171 height 14
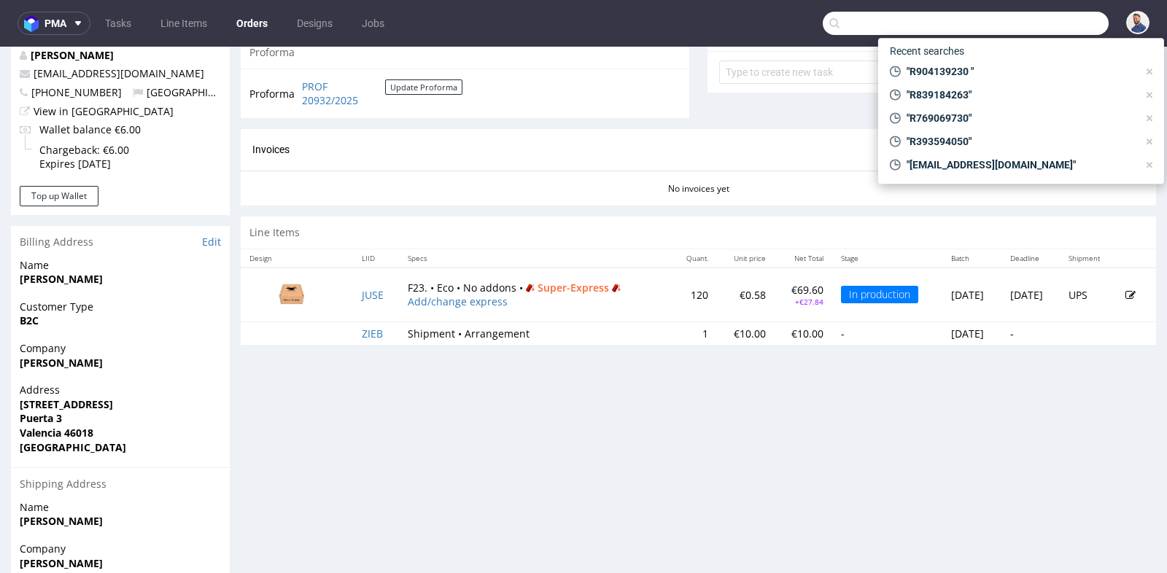
click at [1025, 15] on input "text" at bounding box center [966, 23] width 286 height 23
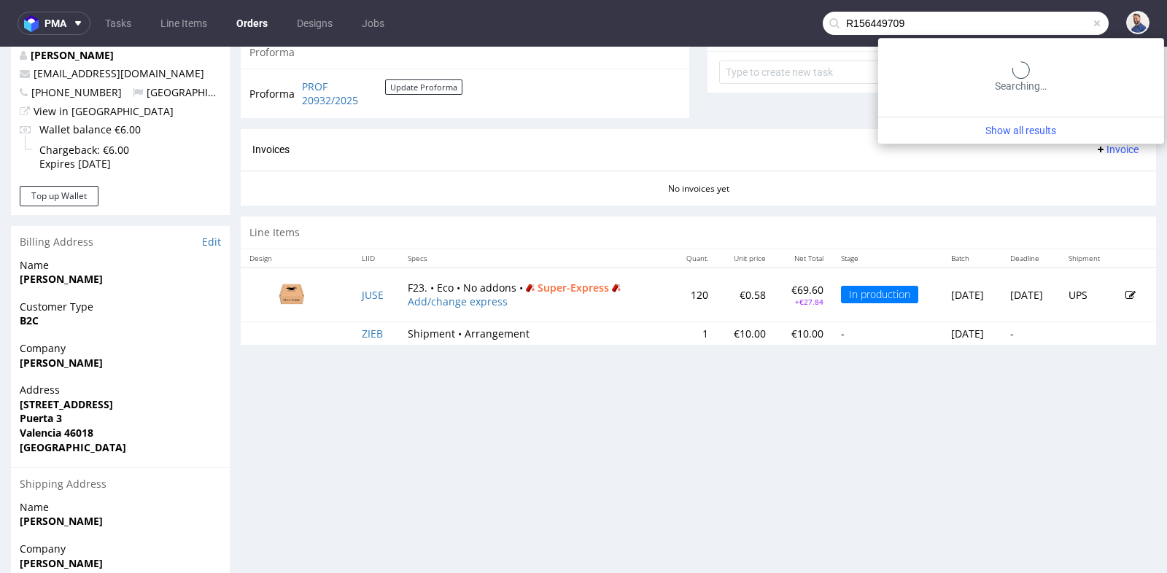
type input "R156449709"
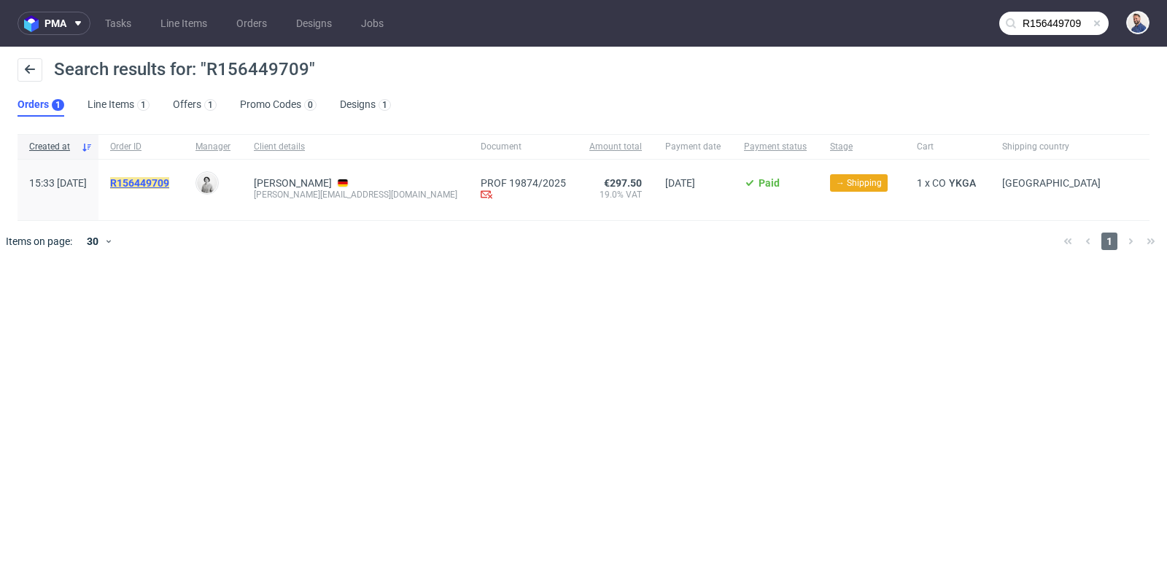
click at [169, 178] on mark "R156449709" at bounding box center [139, 183] width 59 height 12
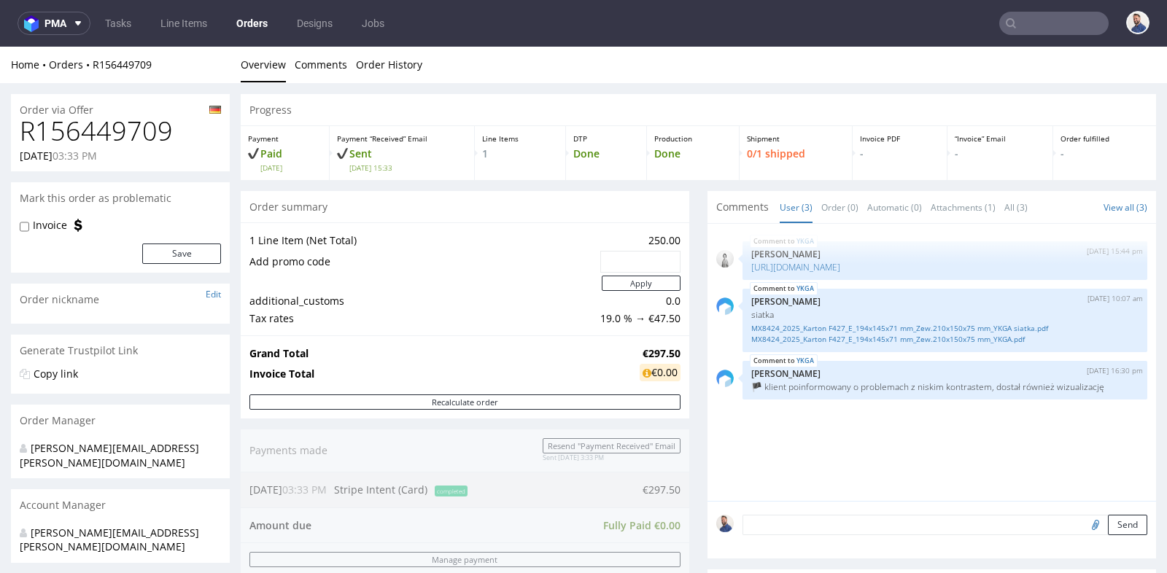
click at [678, 225] on div "1 Line Item (Net Total) 250.00 Add promo code Apply additional_customs 0.0 Tax …" at bounding box center [465, 278] width 449 height 113
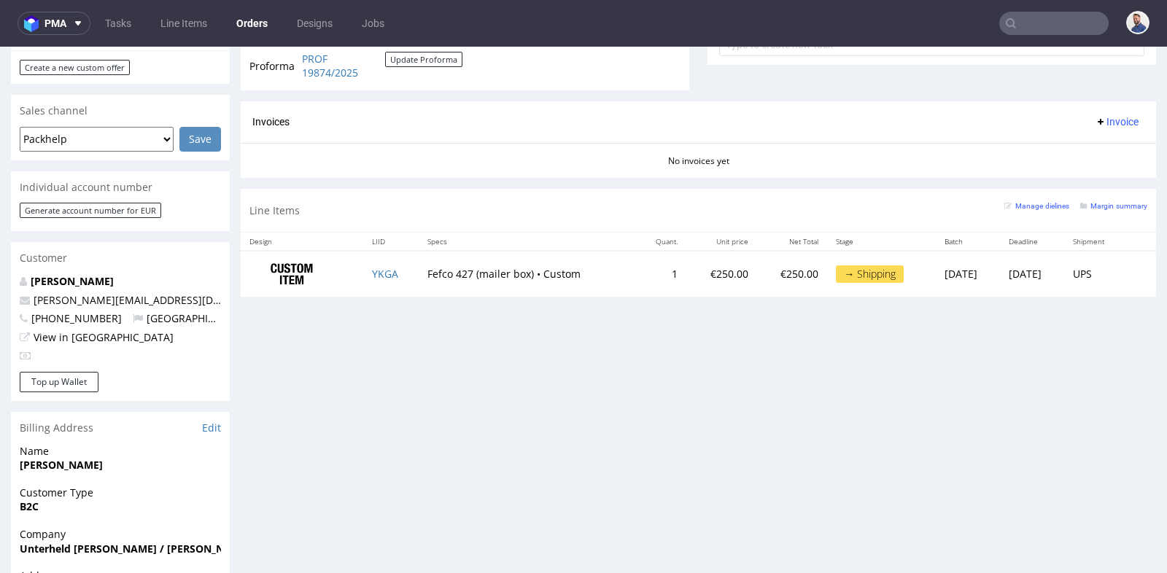
scroll to position [616, 0]
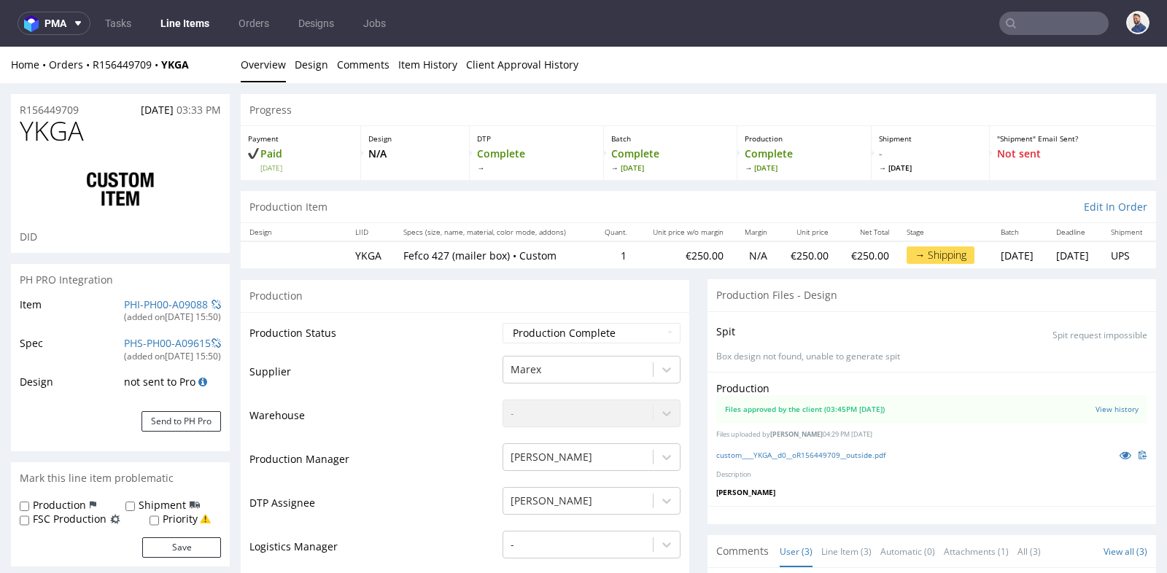
click at [635, 291] on div "Production" at bounding box center [465, 295] width 449 height 33
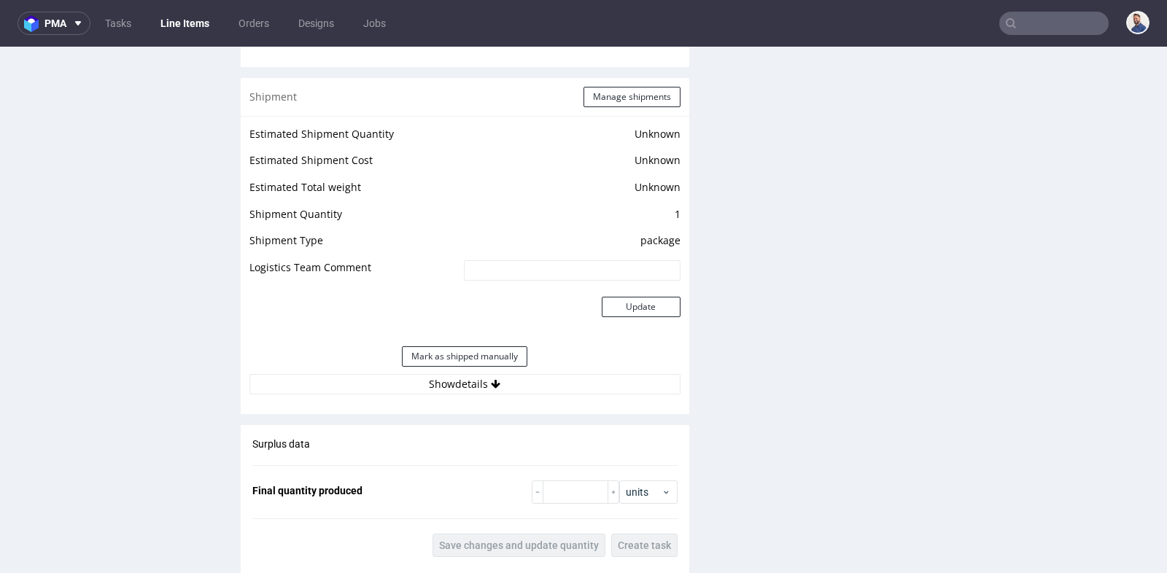
scroll to position [1751, 0]
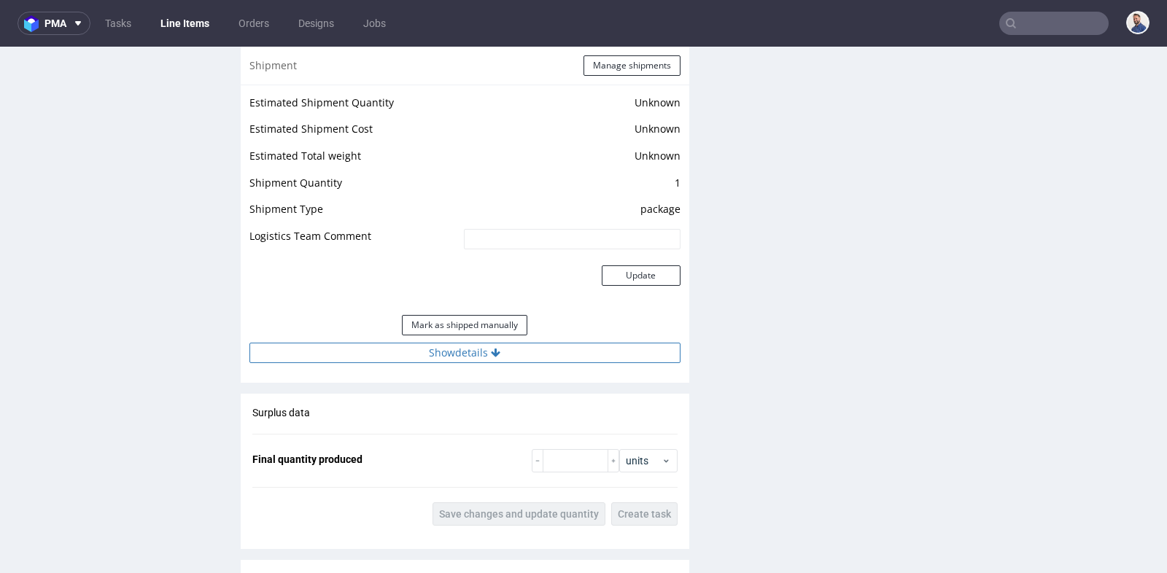
click at [501, 351] on button "Show details" at bounding box center [464, 353] width 431 height 20
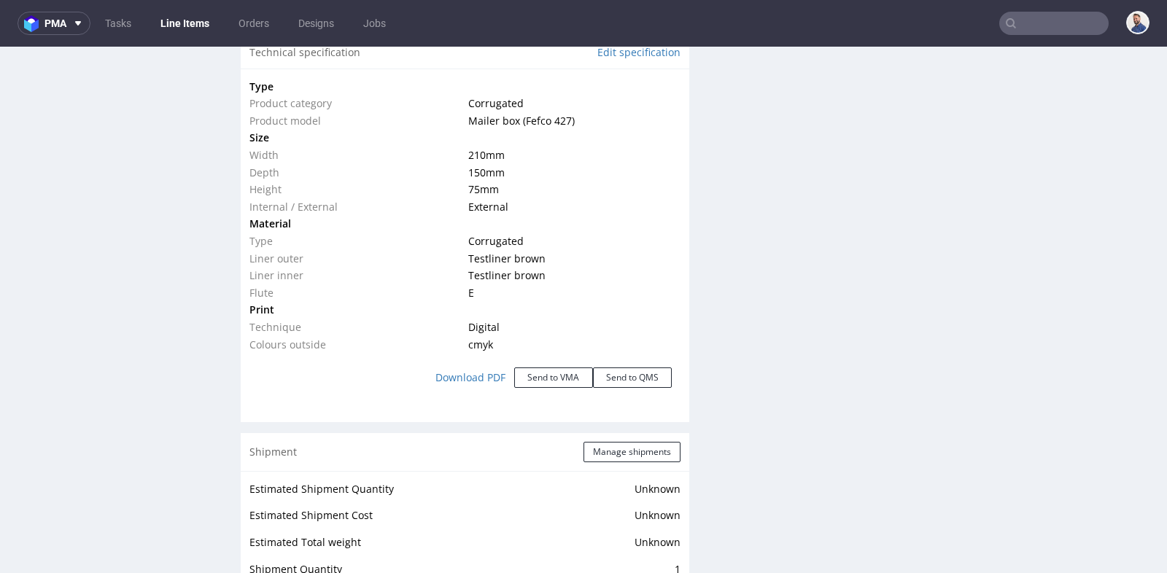
scroll to position [1361, 0]
click at [1062, 24] on input "text" at bounding box center [1053, 23] width 109 height 23
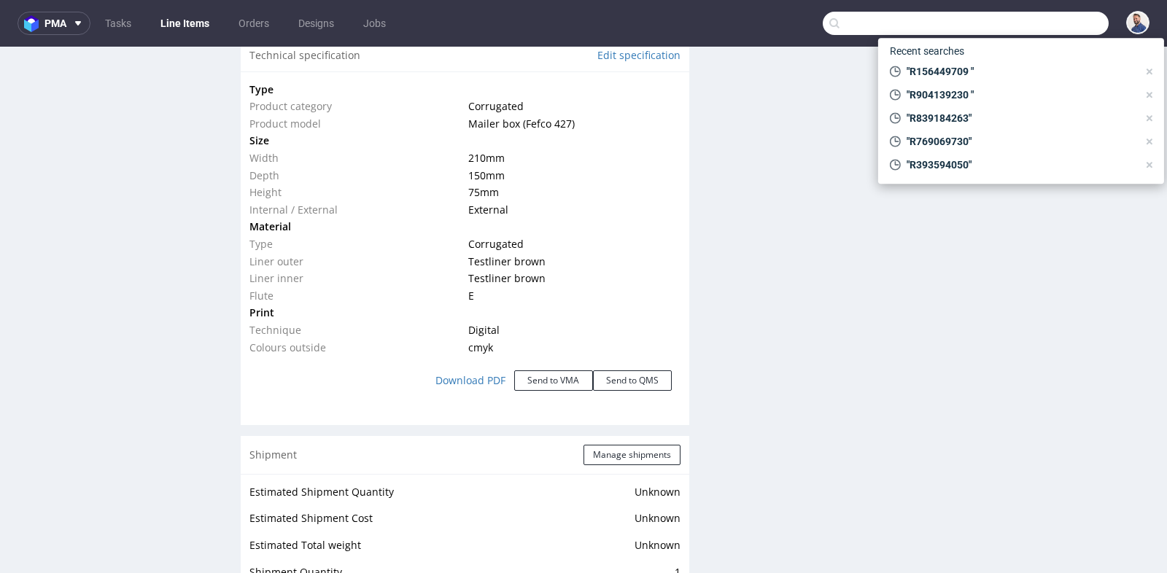
paste input "R357131752"
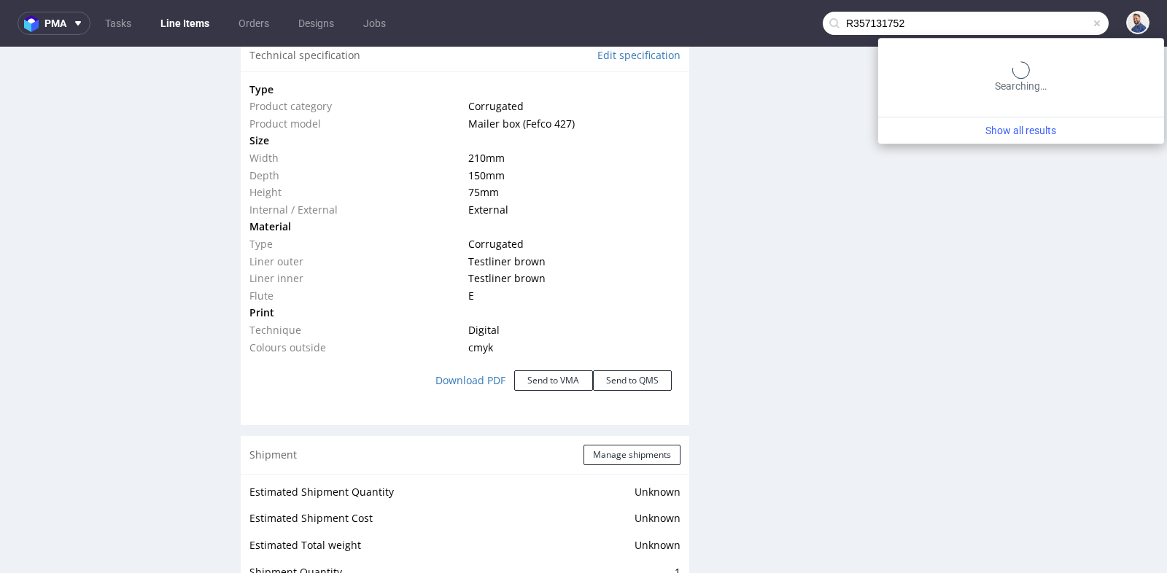
type input "R357131752"
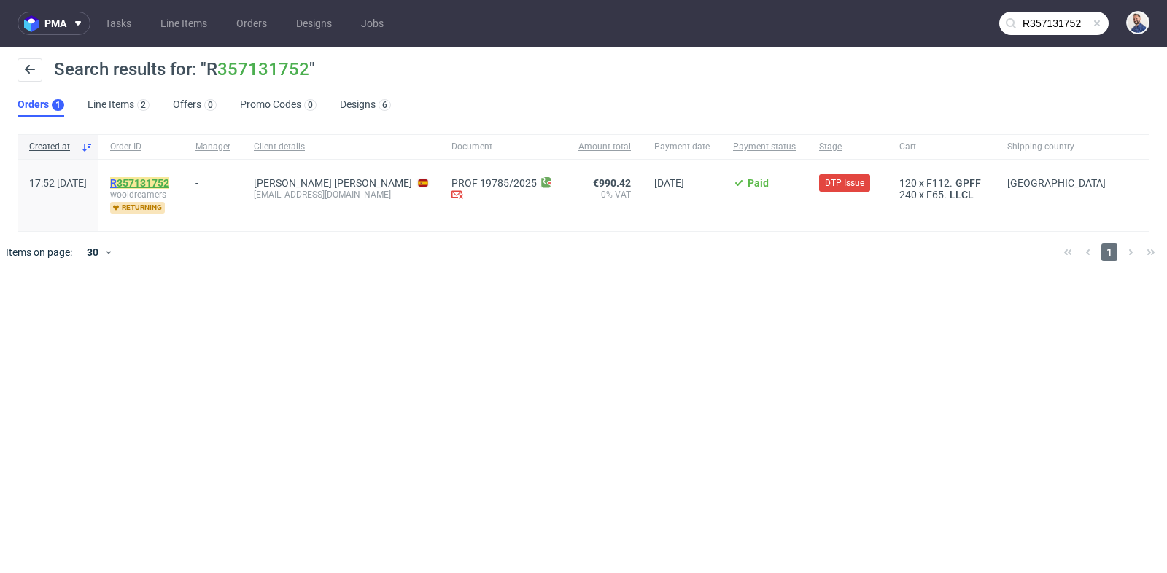
click at [169, 186] on link "357131752" at bounding box center [143, 183] width 53 height 12
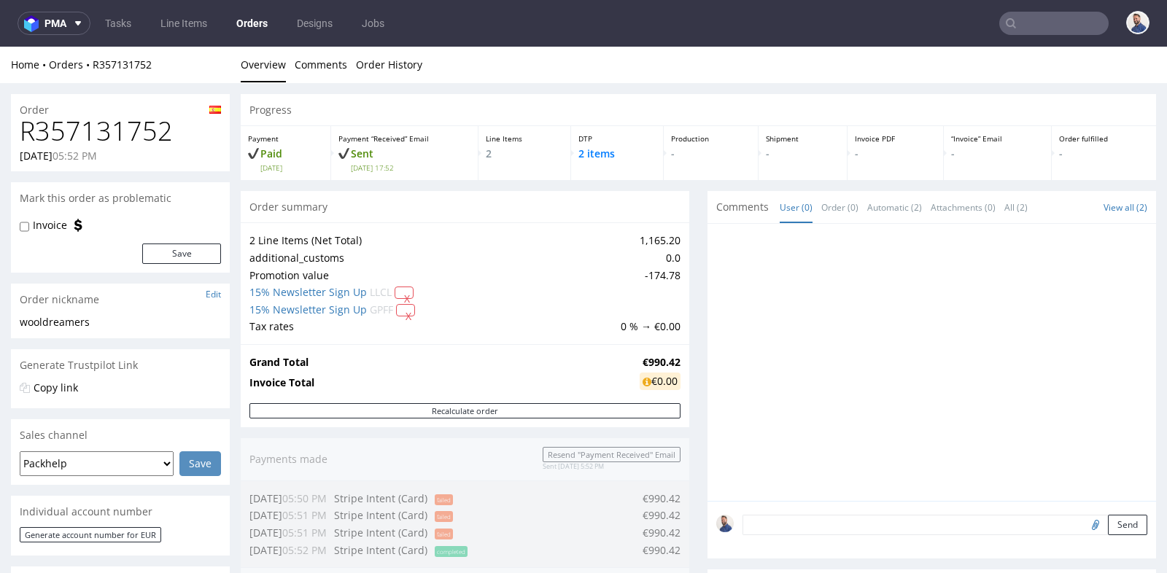
click at [698, 309] on div "Progress Payment Paid [DATE] Payment “Received” Email Sent [DATE] 17:52 Line It…" at bounding box center [699, 543] width 916 height 899
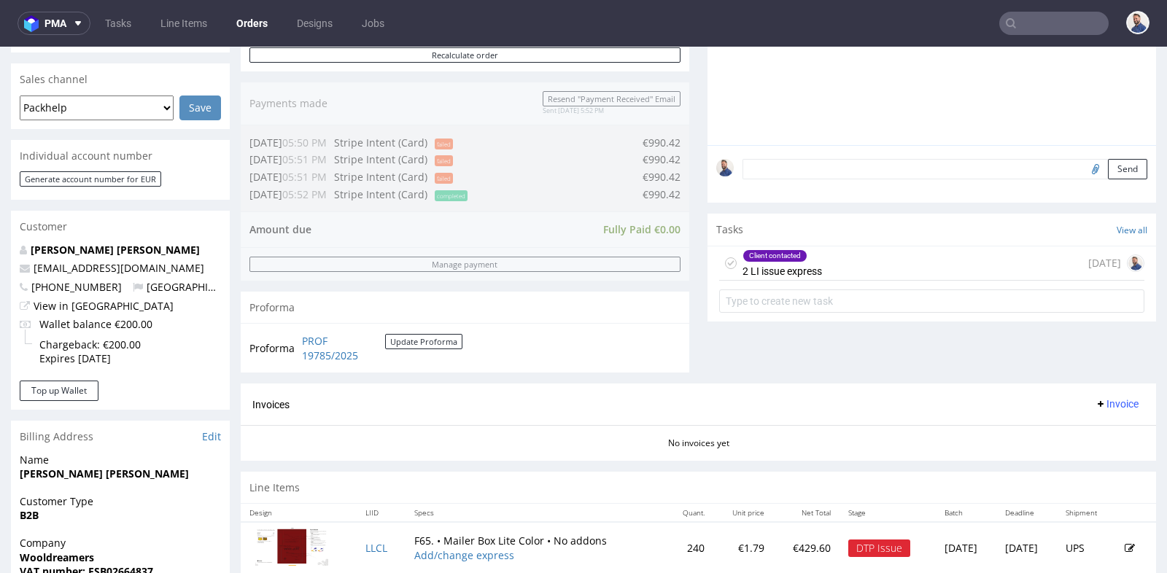
scroll to position [356, 0]
click at [852, 271] on div "Client contacted 2 LI issue express [DATE]" at bounding box center [931, 264] width 425 height 34
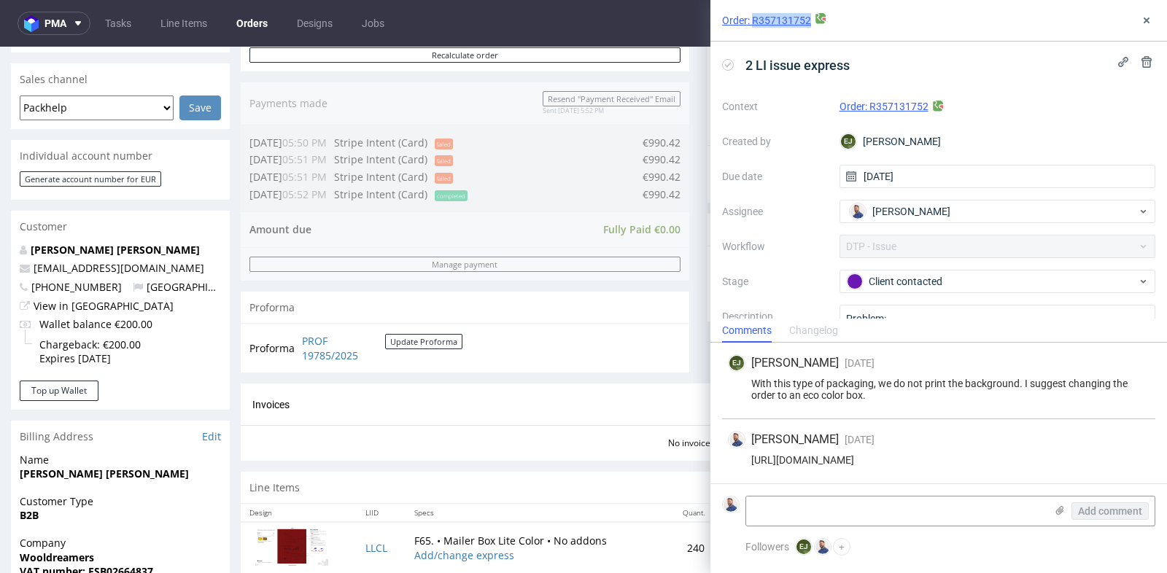
drag, startPoint x: 810, startPoint y: 23, endPoint x: 751, endPoint y: 19, distance: 59.3
click at [751, 19] on div "Order: R357131752" at bounding box center [939, 21] width 457 height 42
copy link "R357131752"
click at [1150, 20] on icon at bounding box center [1147, 21] width 12 height 12
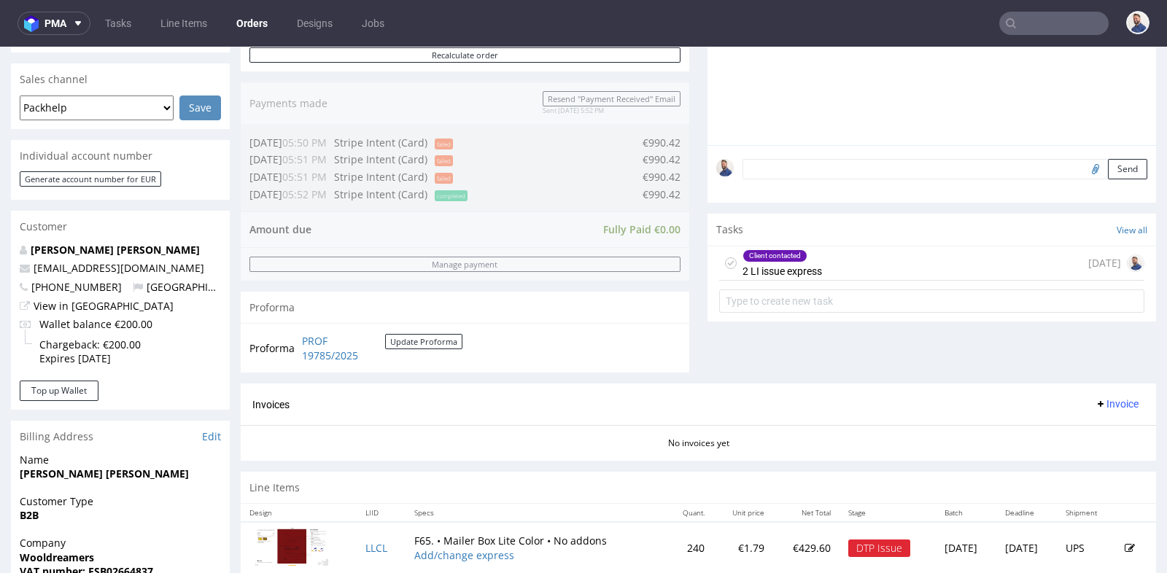
click at [738, 380] on div "Comments User (0) Order (0) Automatic (2) Attachments (0) All (2) View all (2) …" at bounding box center [932, 109] width 449 height 549
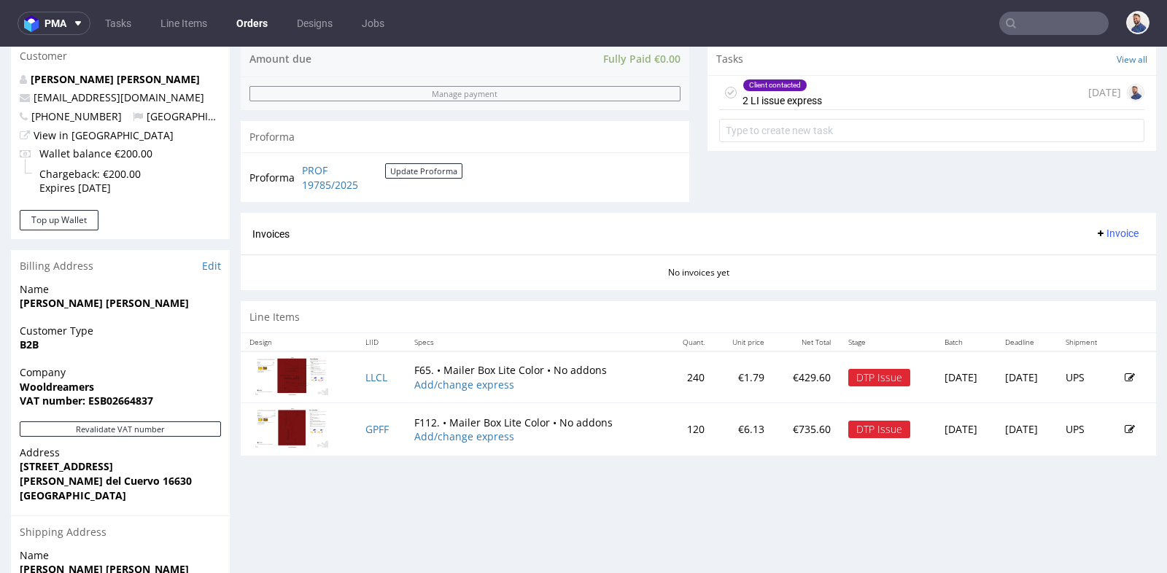
scroll to position [551, 0]
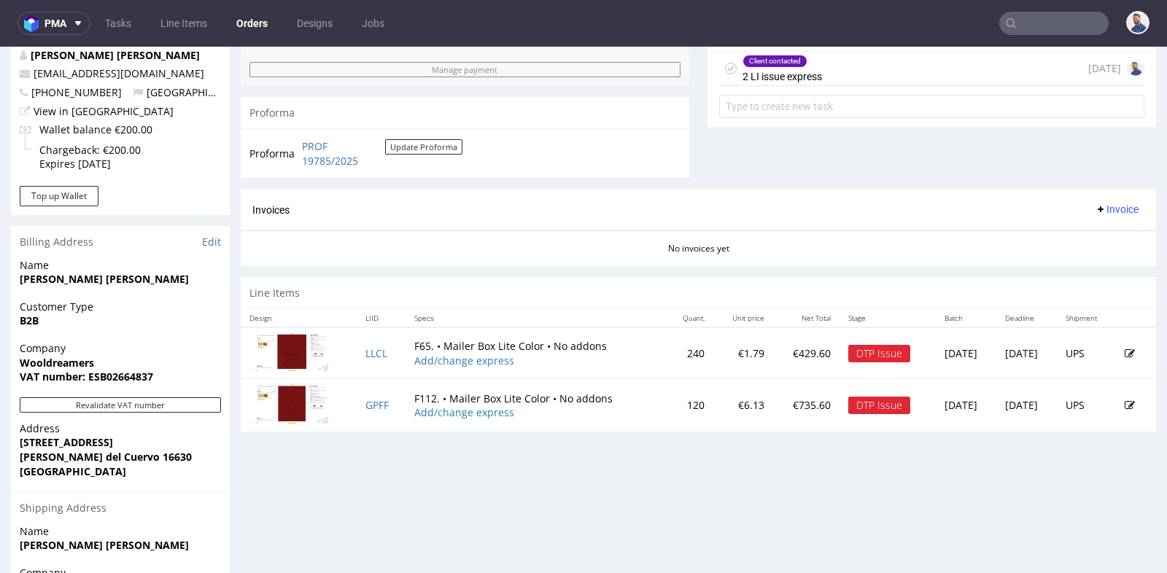
click at [1125, 349] on icon at bounding box center [1130, 354] width 10 height 10
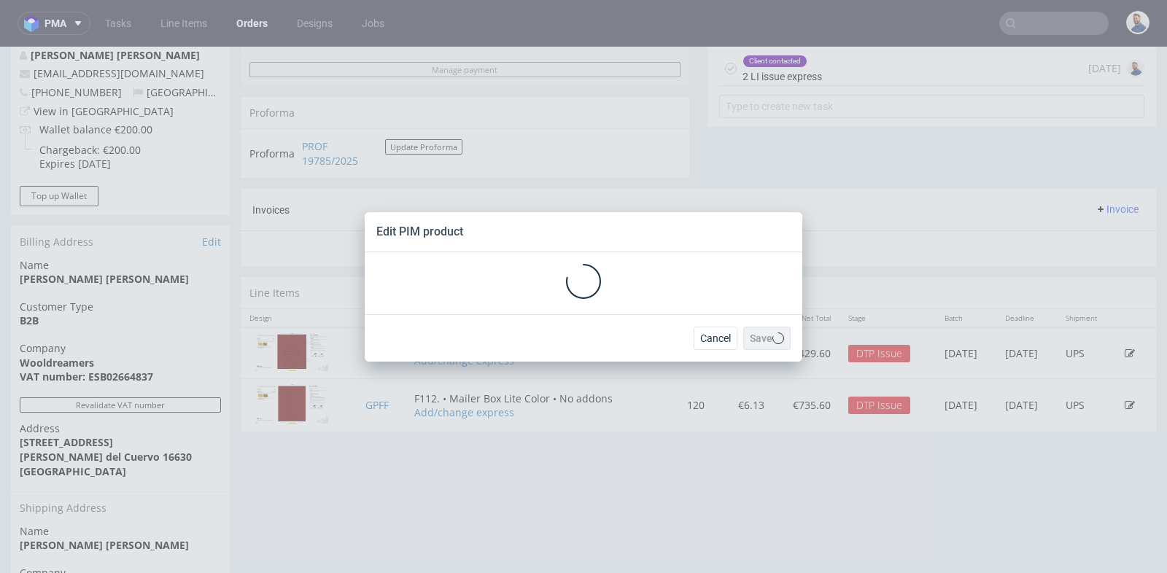
scroll to position [0, 0]
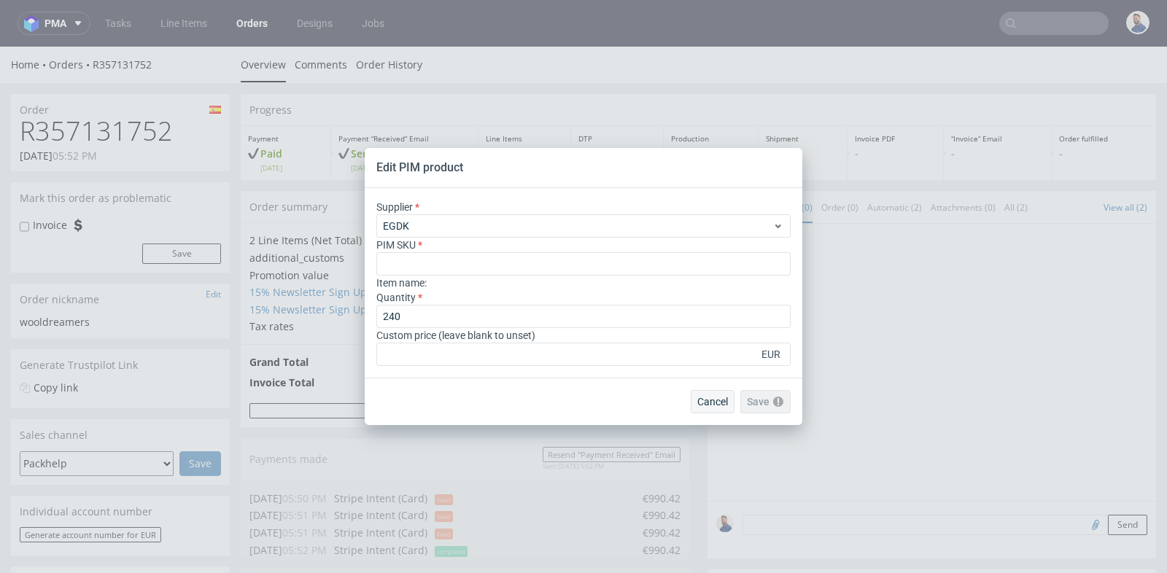
click at [709, 398] on span "Cancel" at bounding box center [712, 402] width 31 height 10
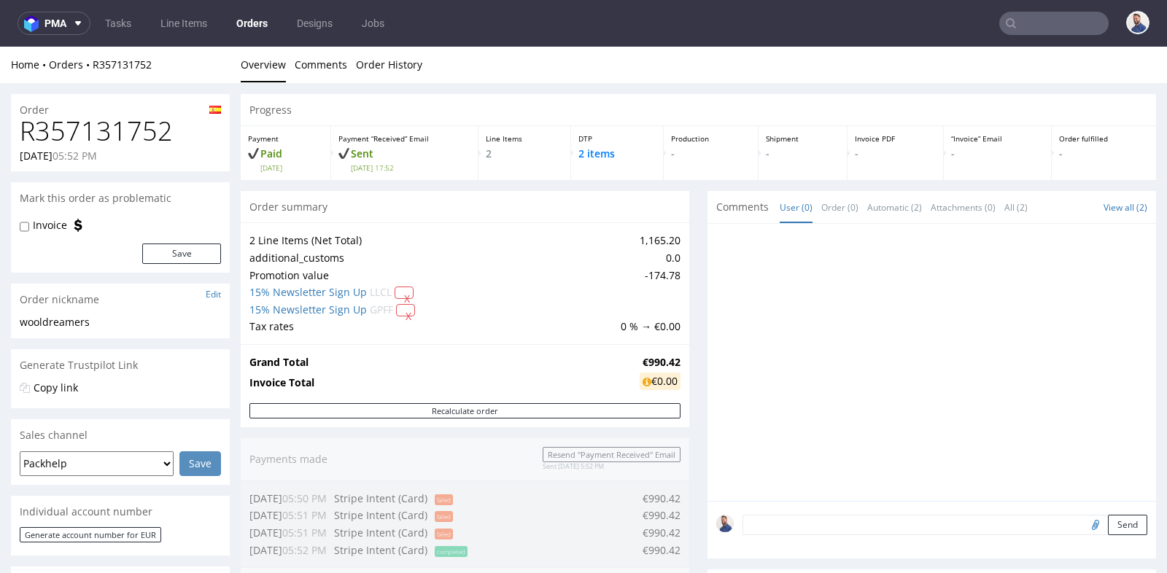
scroll to position [4, 0]
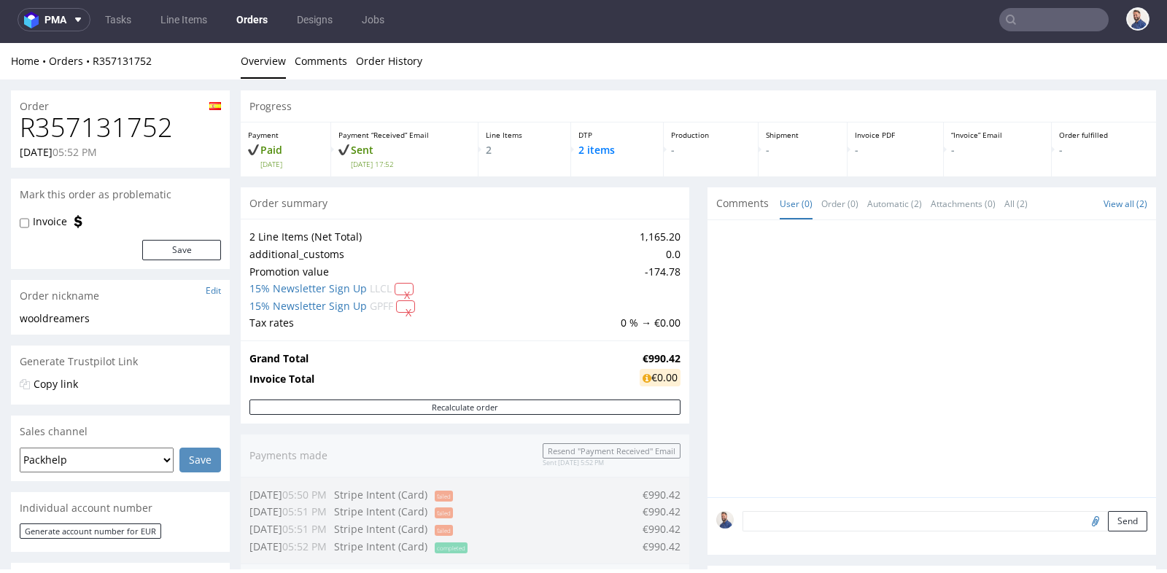
click at [708, 430] on div at bounding box center [932, 358] width 449 height 277
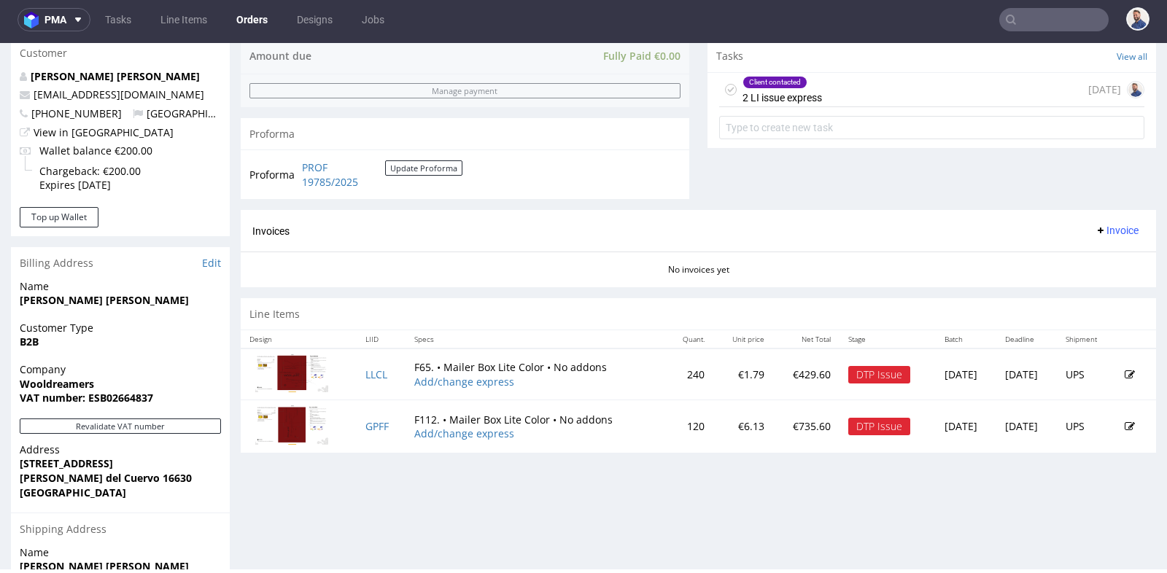
scroll to position [584, 0]
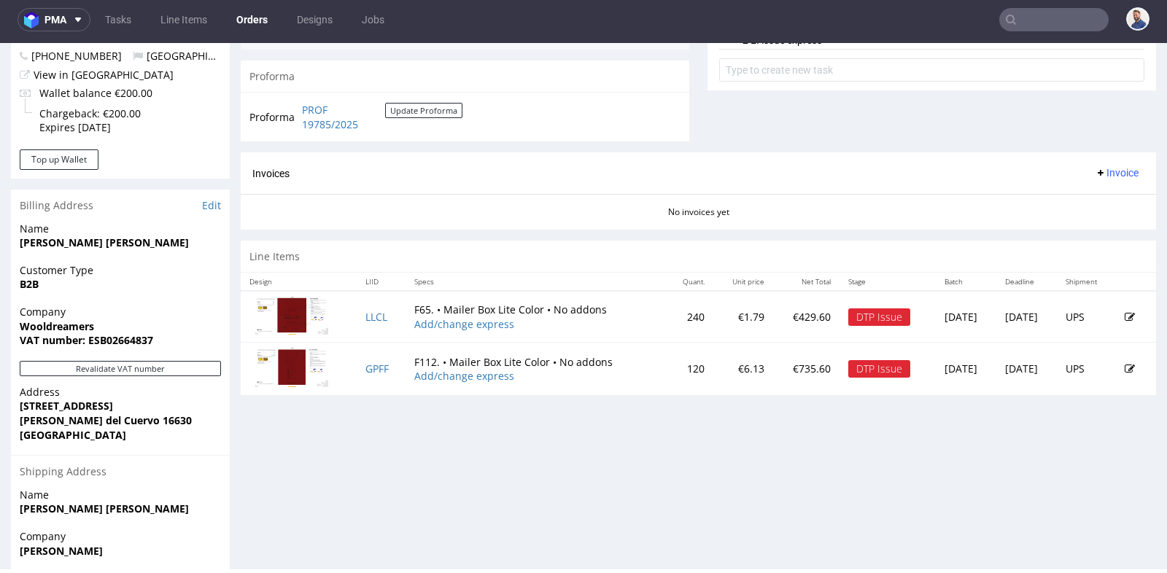
click at [1125, 312] on icon at bounding box center [1130, 317] width 10 height 10
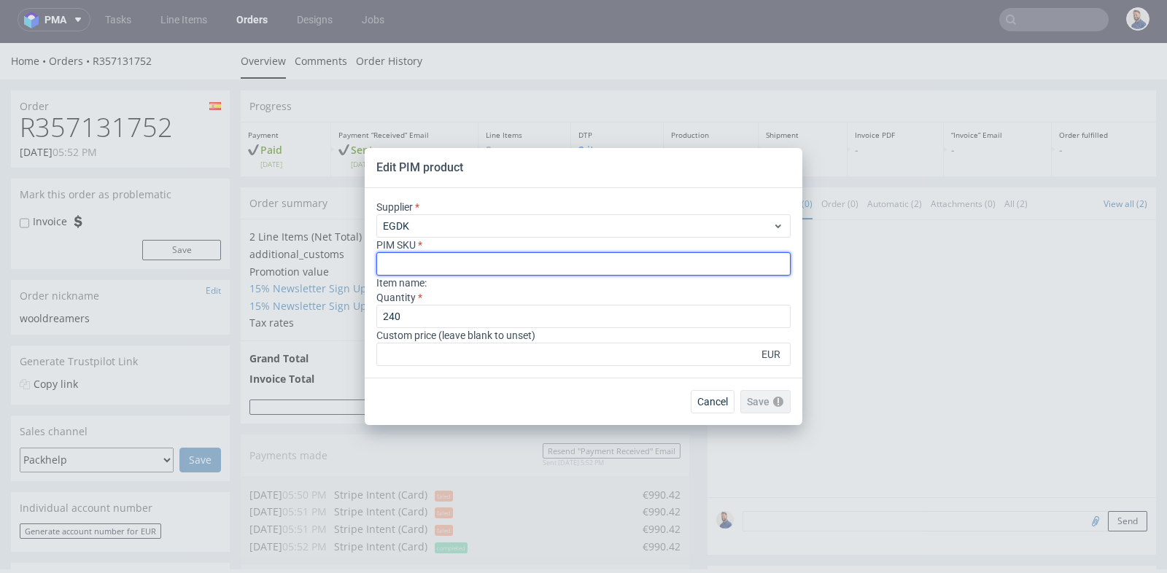
click at [655, 259] on input "text" at bounding box center [583, 263] width 414 height 23
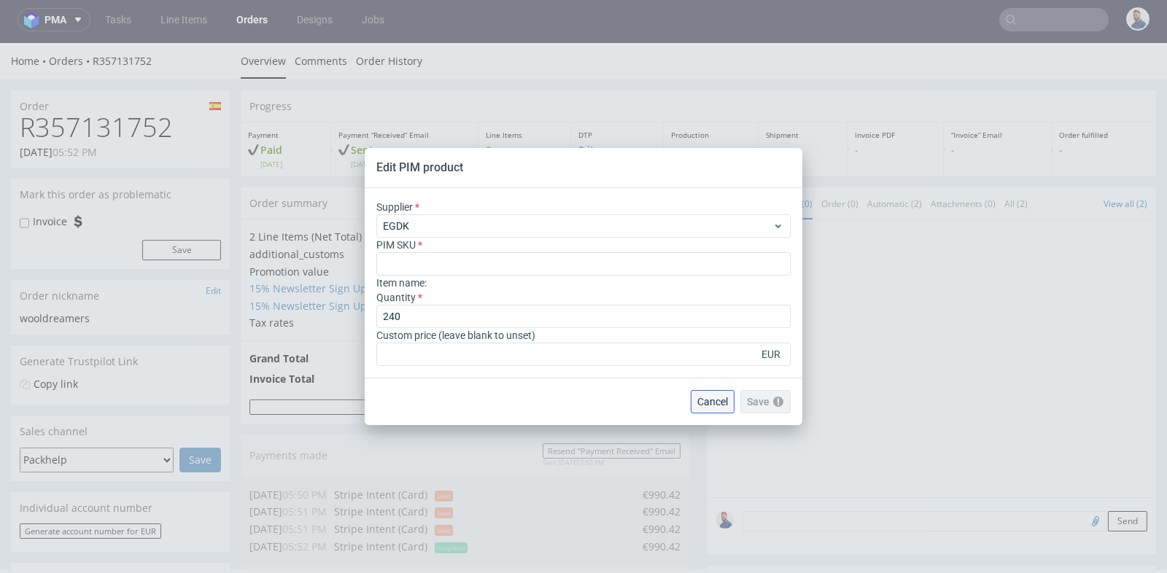
click at [702, 404] on span "Cancel" at bounding box center [712, 402] width 31 height 10
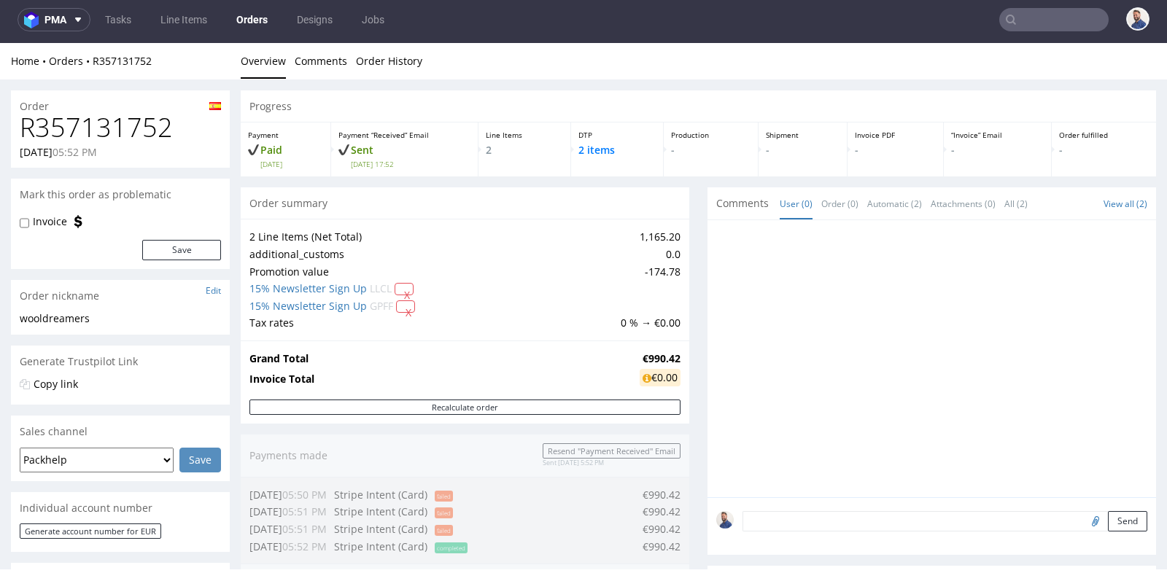
click at [698, 403] on div "Progress Payment Paid [DATE] Payment “Received” Email Sent [DATE] 17:52 Line It…" at bounding box center [699, 539] width 916 height 899
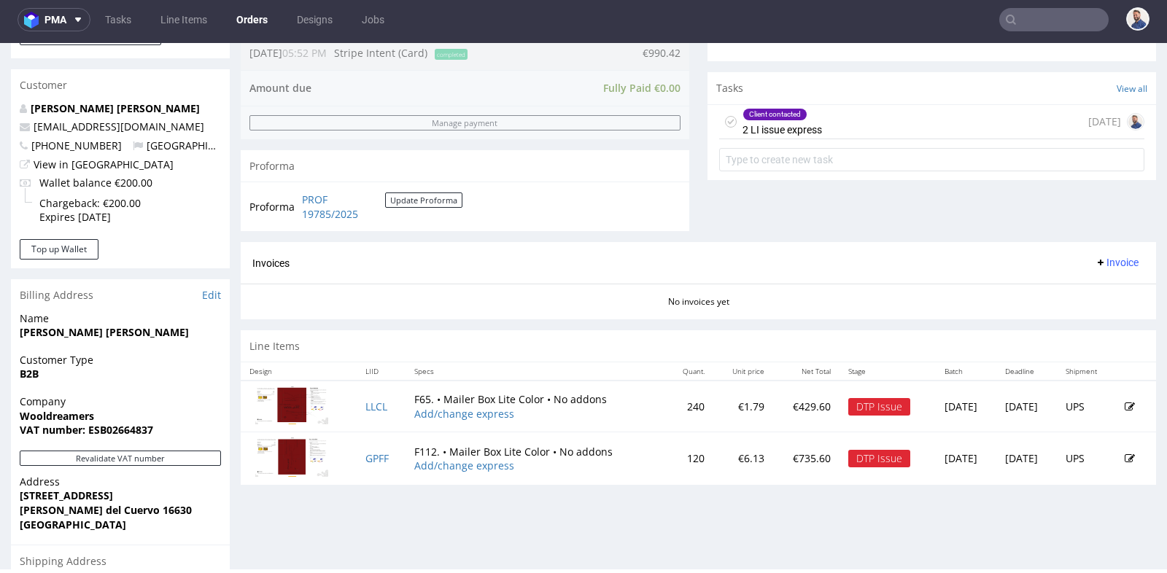
scroll to position [519, 0]
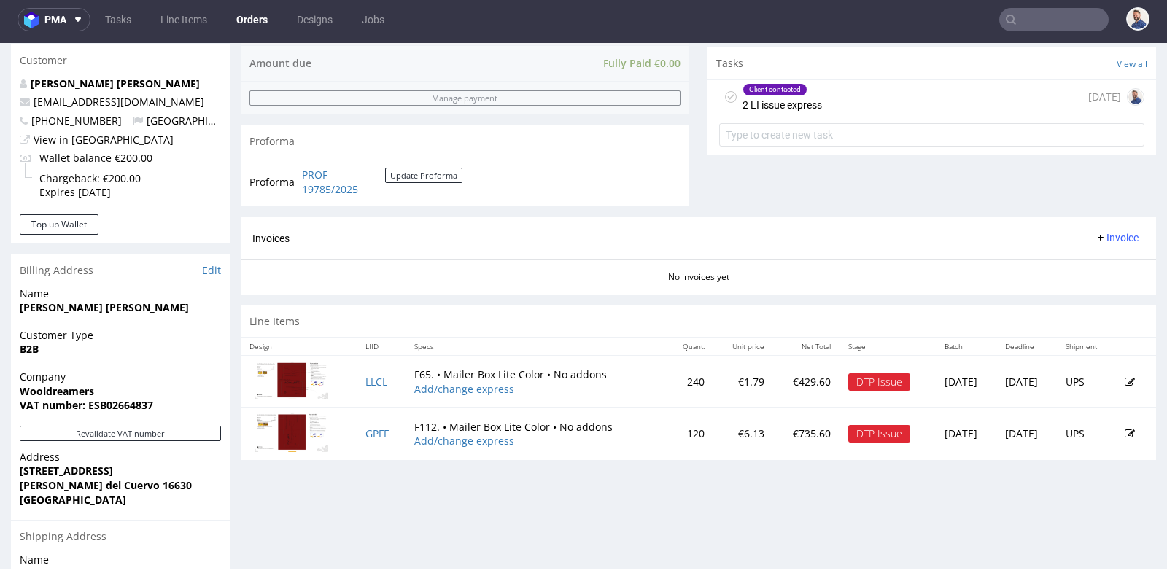
click at [1125, 377] on icon at bounding box center [1130, 382] width 10 height 10
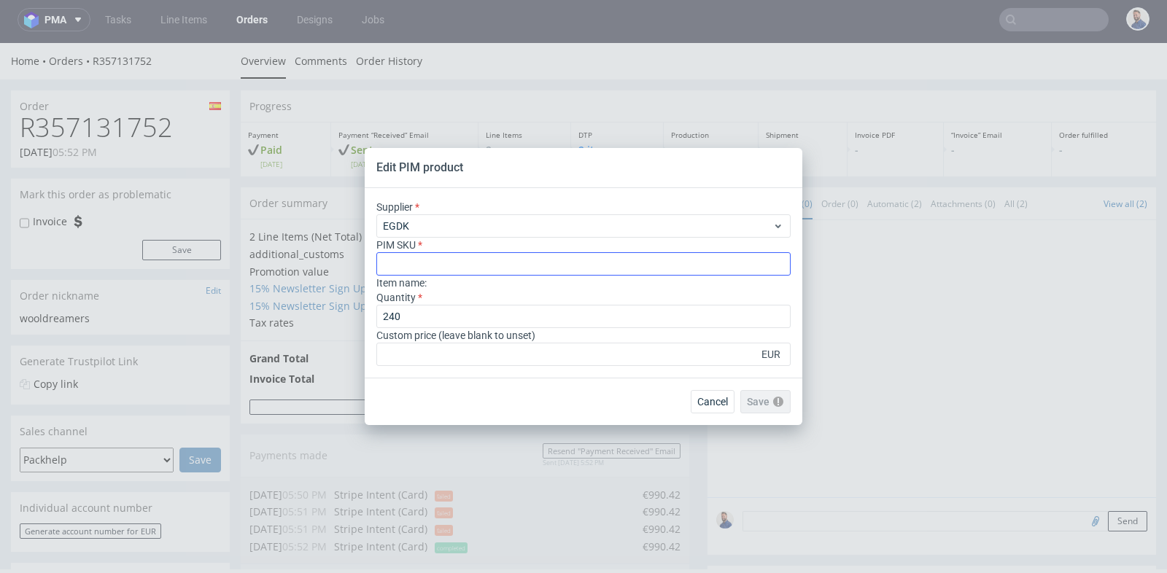
click at [601, 272] on input "text" at bounding box center [583, 263] width 414 height 23
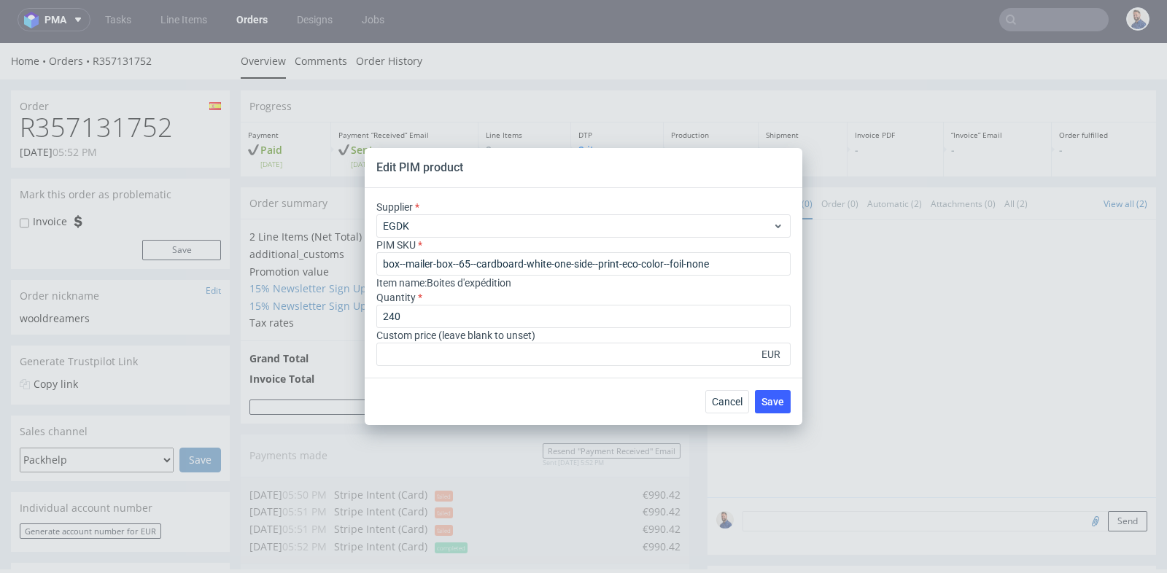
type input "box--mailer-box--65--cardboard-white-one-side--print-eco-color--foil-none"
click at [584, 368] on div "Supplier EGDK PIM SKU box--mailer-box--65--cardboard-white-one-side--print-eco-…" at bounding box center [584, 283] width 438 height 190
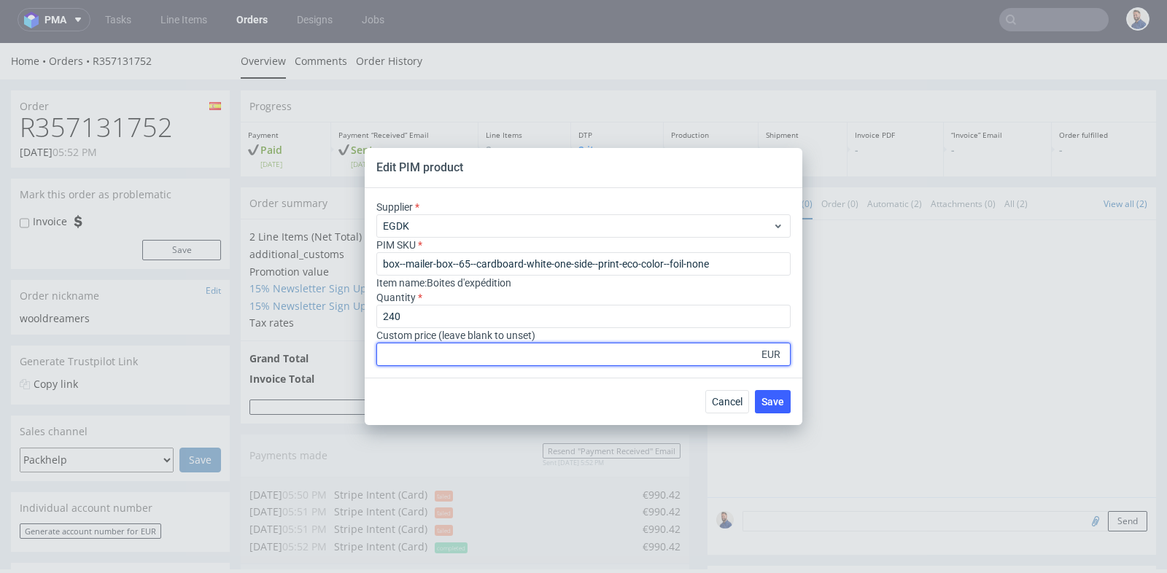
click at [584, 361] on input "number" at bounding box center [583, 354] width 414 height 23
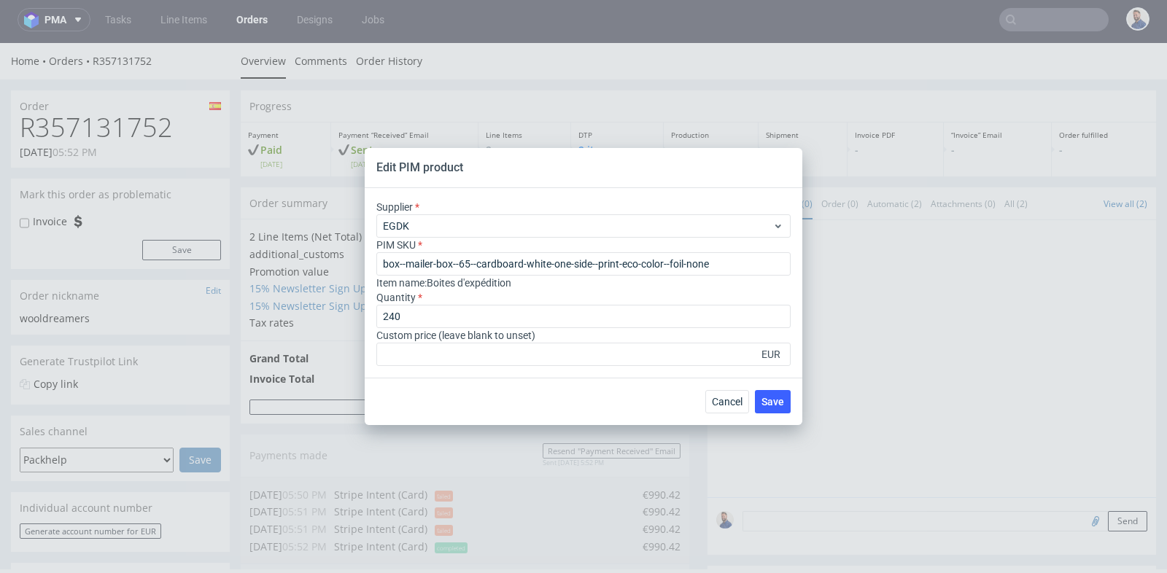
click at [669, 367] on div "Supplier EGDK PIM SKU box--mailer-box--65--cardboard-white-one-side--print-eco-…" at bounding box center [584, 283] width 438 height 190
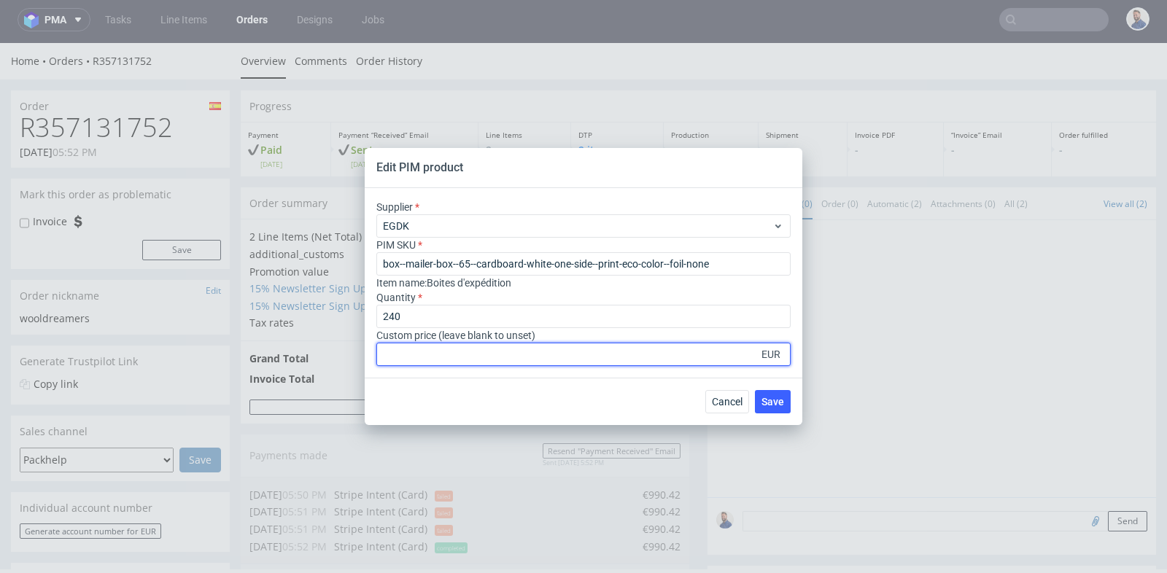
click at [657, 361] on input "number" at bounding box center [583, 354] width 414 height 23
type input "1"
type input "1.69"
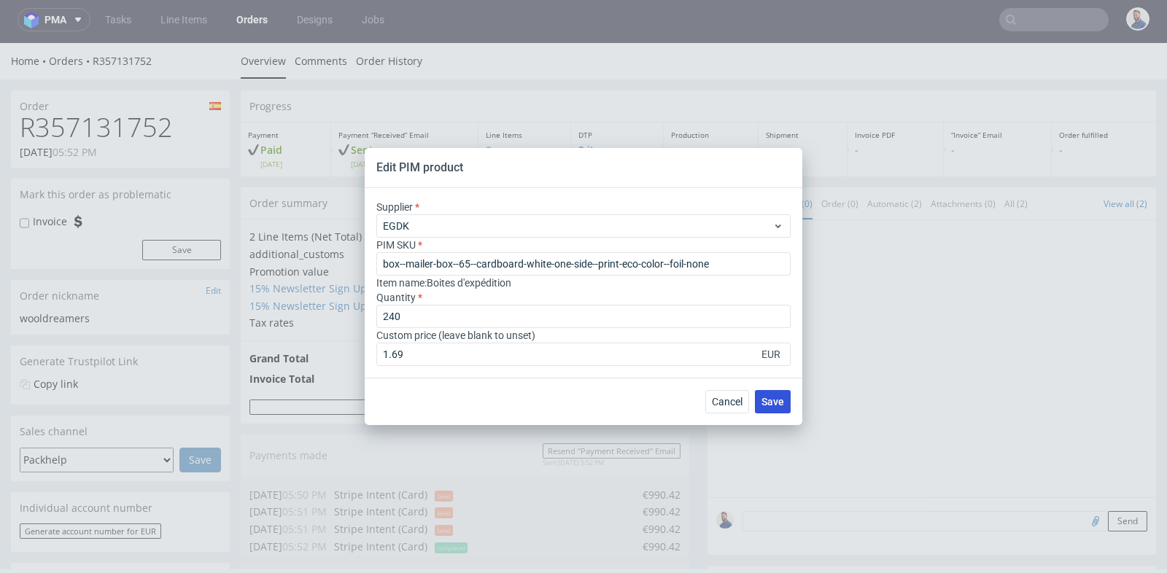
click at [778, 403] on span "Save" at bounding box center [773, 402] width 23 height 10
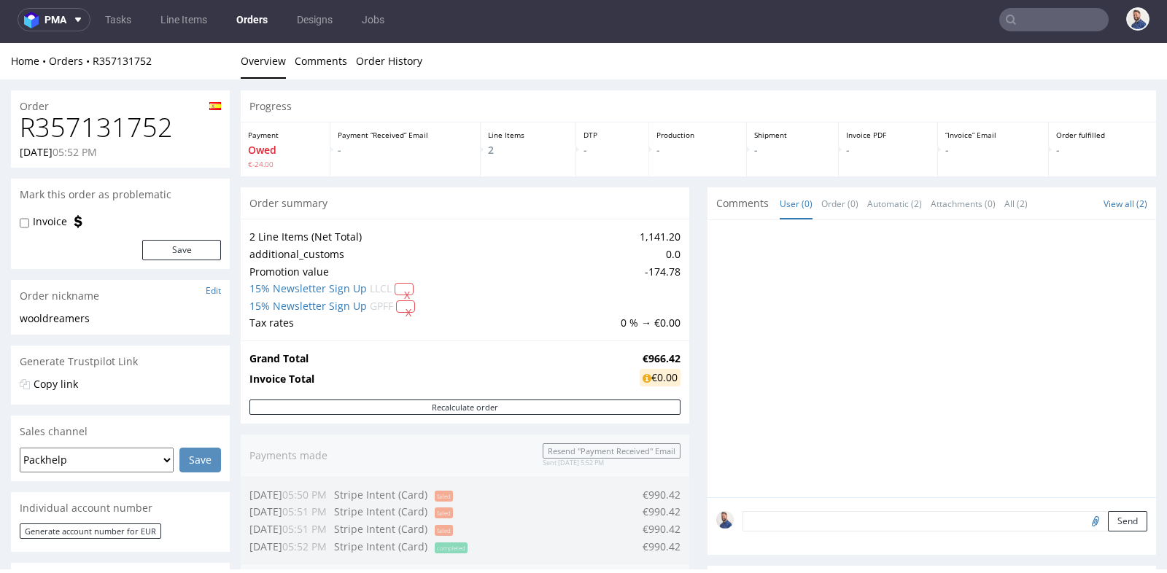
click at [708, 374] on div at bounding box center [932, 358] width 449 height 277
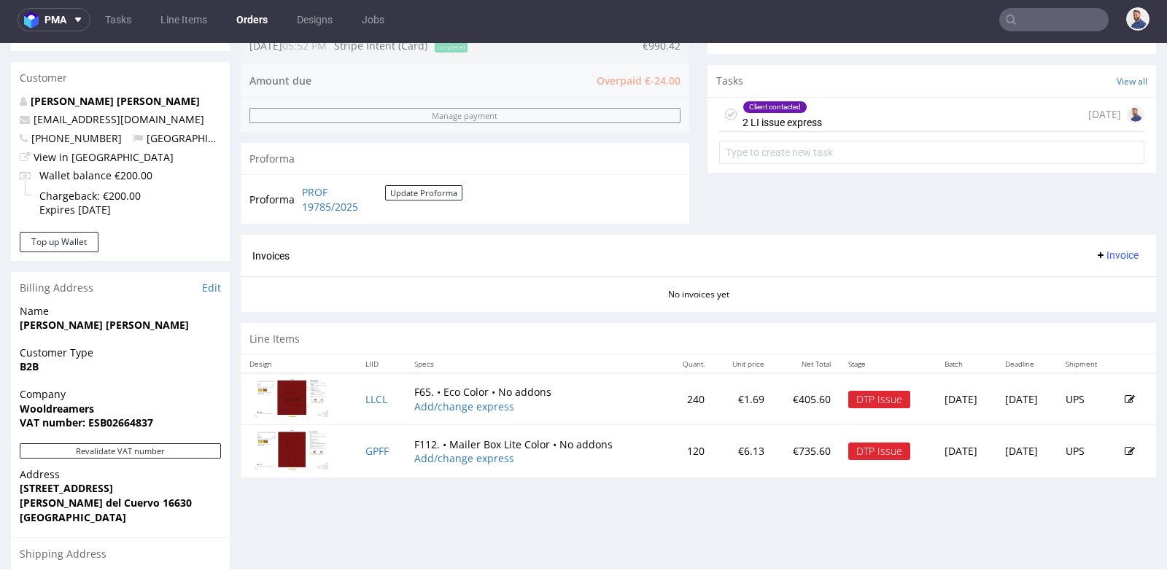
scroll to position [519, 0]
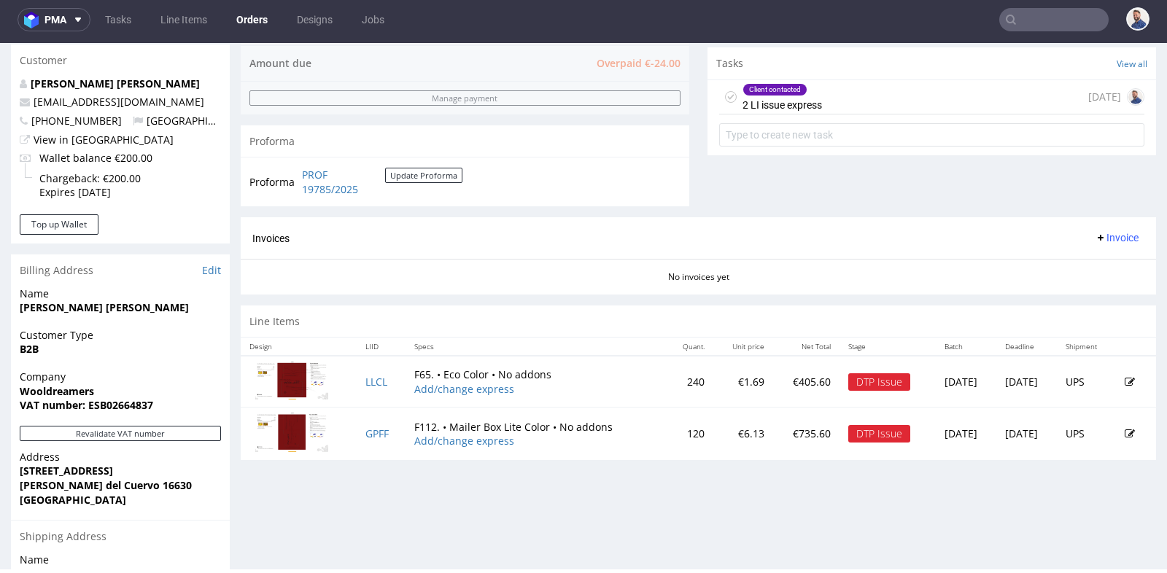
click at [751, 231] on div "Invoices Invoice" at bounding box center [698, 238] width 892 height 18
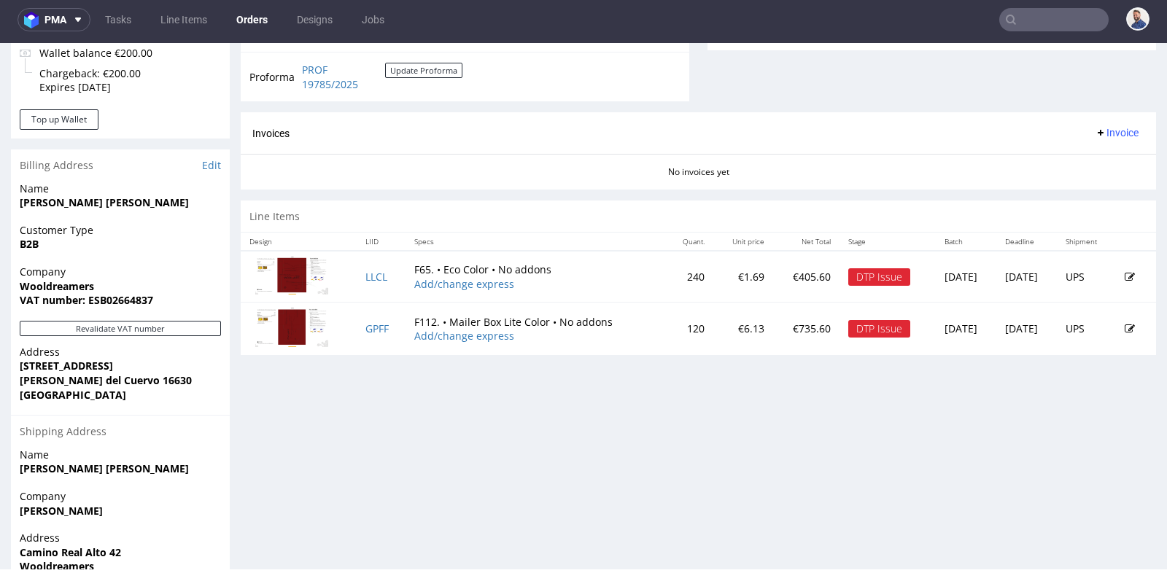
scroll to position [648, 0]
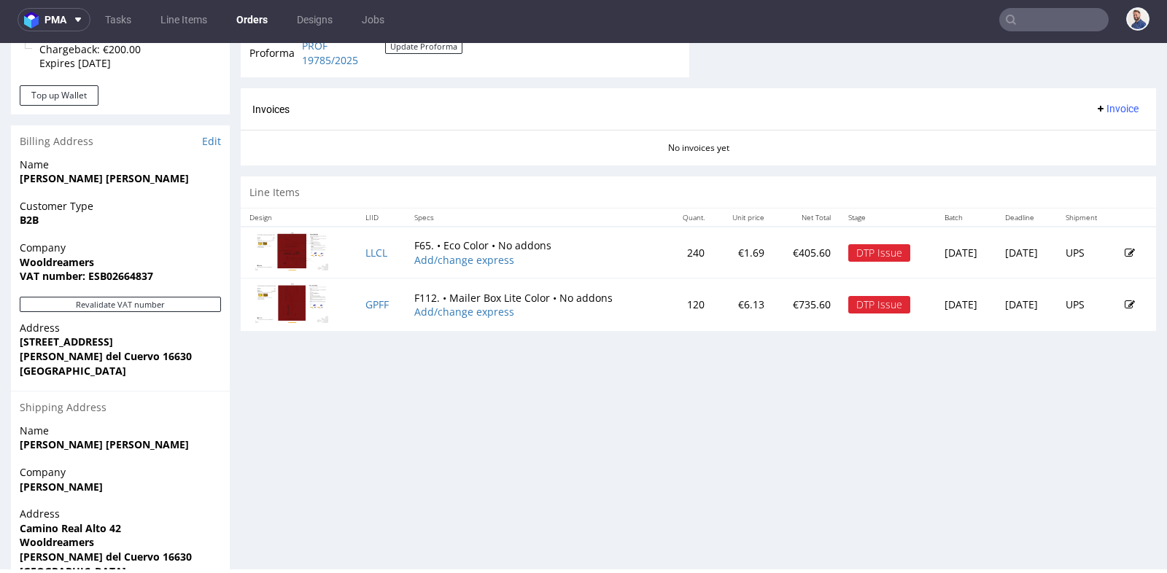
click at [1125, 300] on icon at bounding box center [1130, 305] width 10 height 10
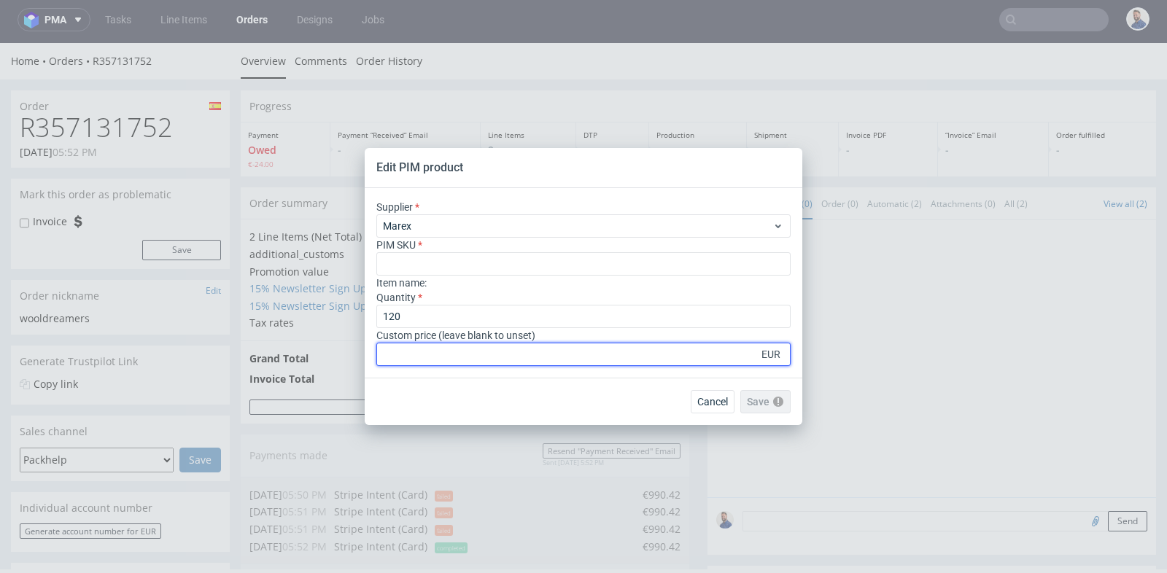
click at [564, 356] on input "number" at bounding box center [583, 354] width 414 height 23
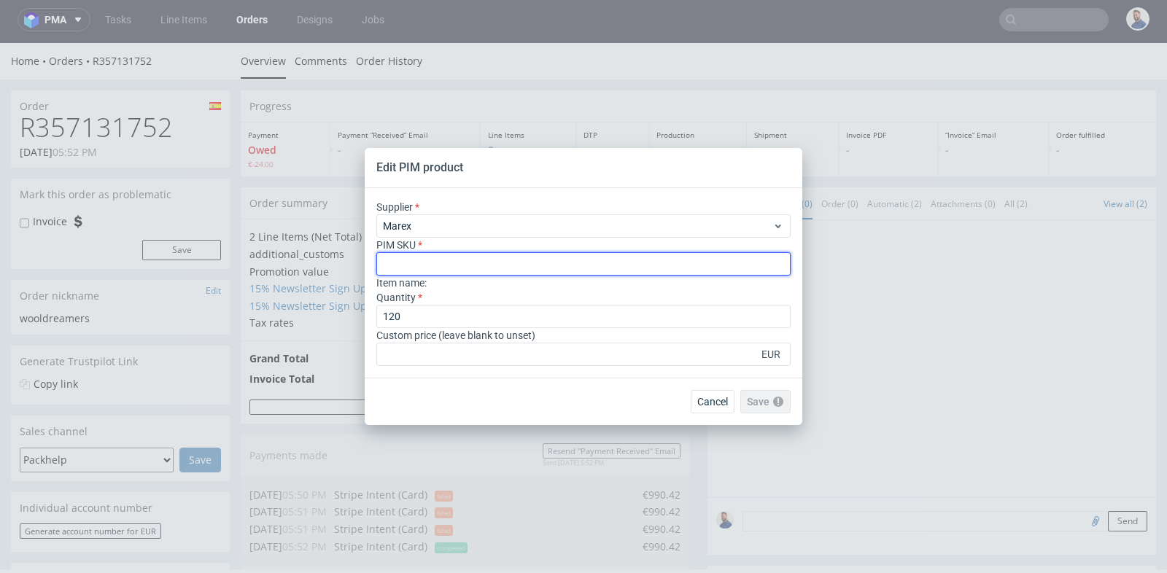
click at [535, 268] on input "text" at bounding box center [583, 263] width 414 height 23
paste input "box--mailer-box--112--cardboard-white-one-side--print-eco-color--foil-none"
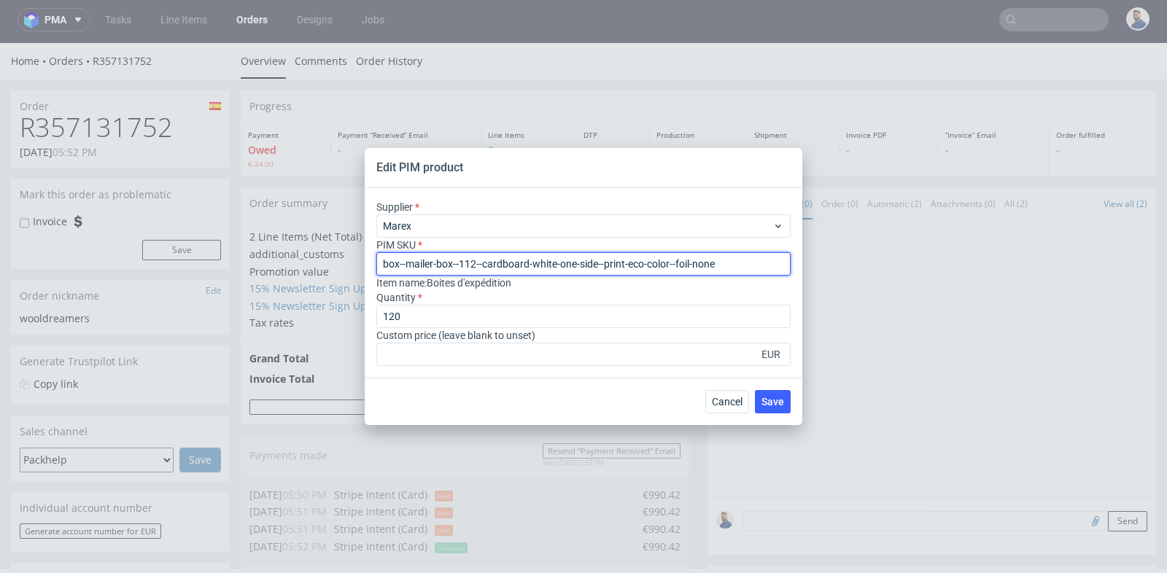
type input "box--mailer-box--112--cardboard-white-one-side--print-eco-color--foil-none"
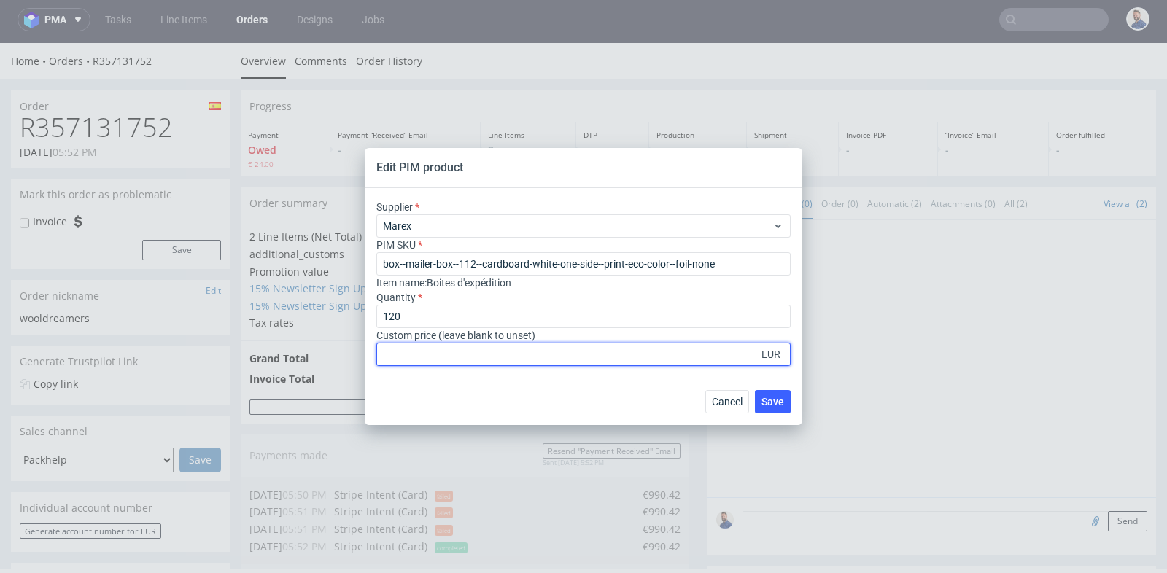
click at [610, 370] on div "Supplier Marex PIM SKU box--mailer-box--112--cardboard-white-one-side--print-ec…" at bounding box center [584, 283] width 438 height 190
click at [610, 360] on input "number" at bounding box center [583, 354] width 414 height 23
type input "8"
type input "8.55"
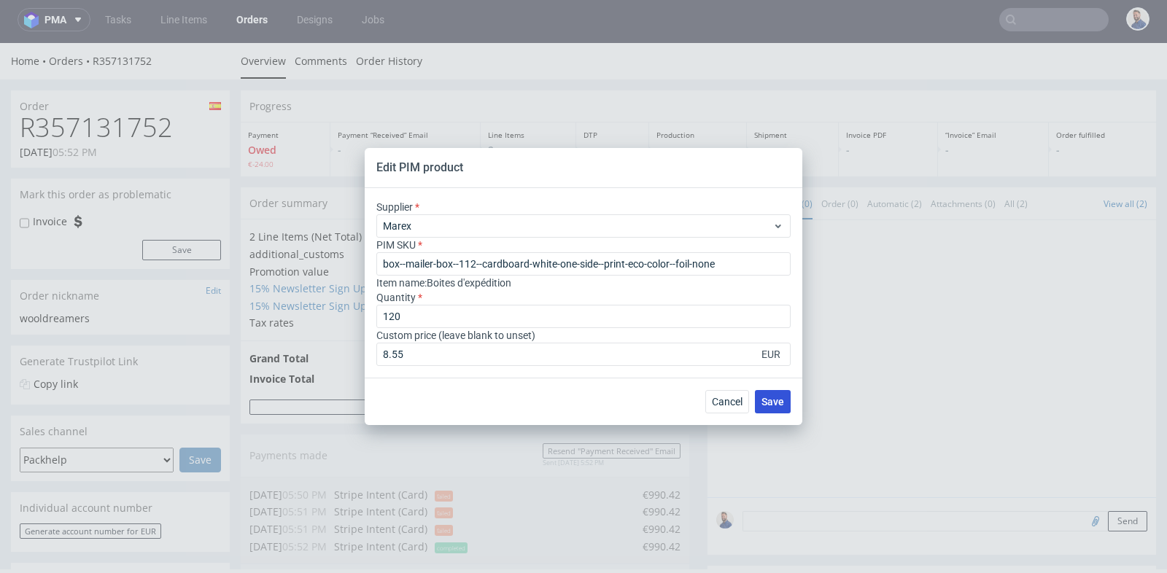
click at [770, 406] on span "Save" at bounding box center [773, 402] width 23 height 10
click at [773, 401] on span "Save" at bounding box center [773, 402] width 23 height 10
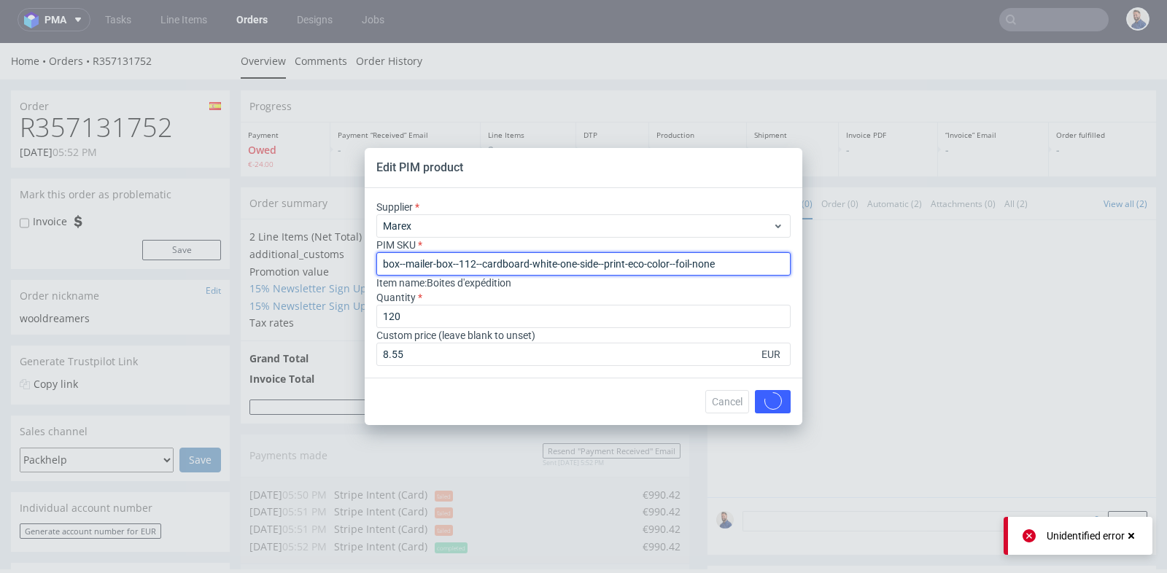
click at [384, 263] on input "box--mailer-box--112--cardboard-white-one-side--print-eco-color--foil-none" at bounding box center [583, 263] width 414 height 23
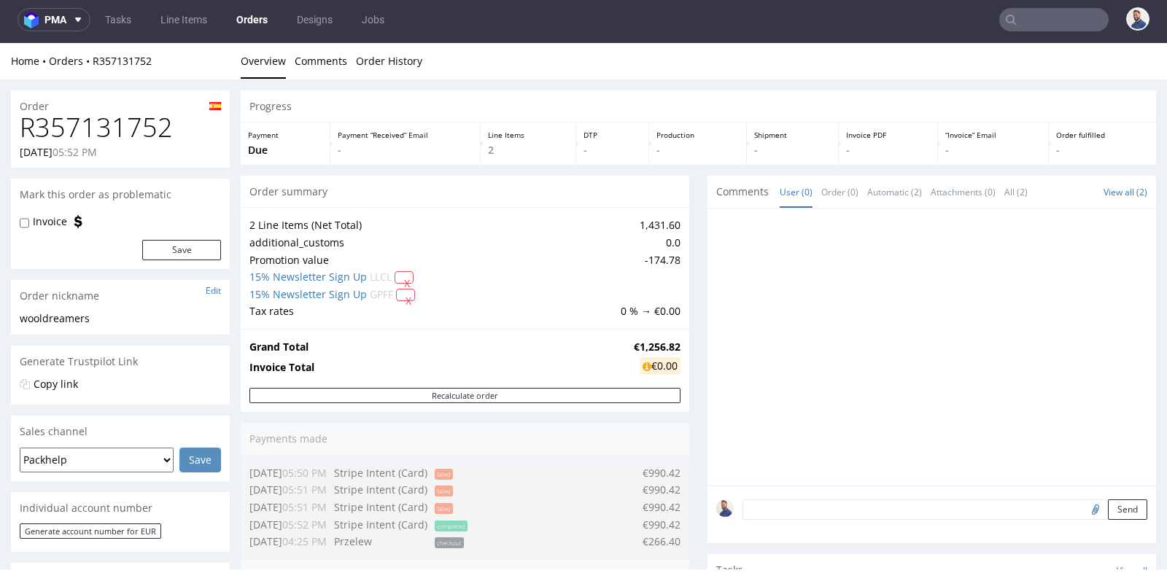
click at [686, 411] on div "Progress Payment Due Payment “Received” Email - Line Items 2 DTP - Production -…" at bounding box center [699, 566] width 916 height 953
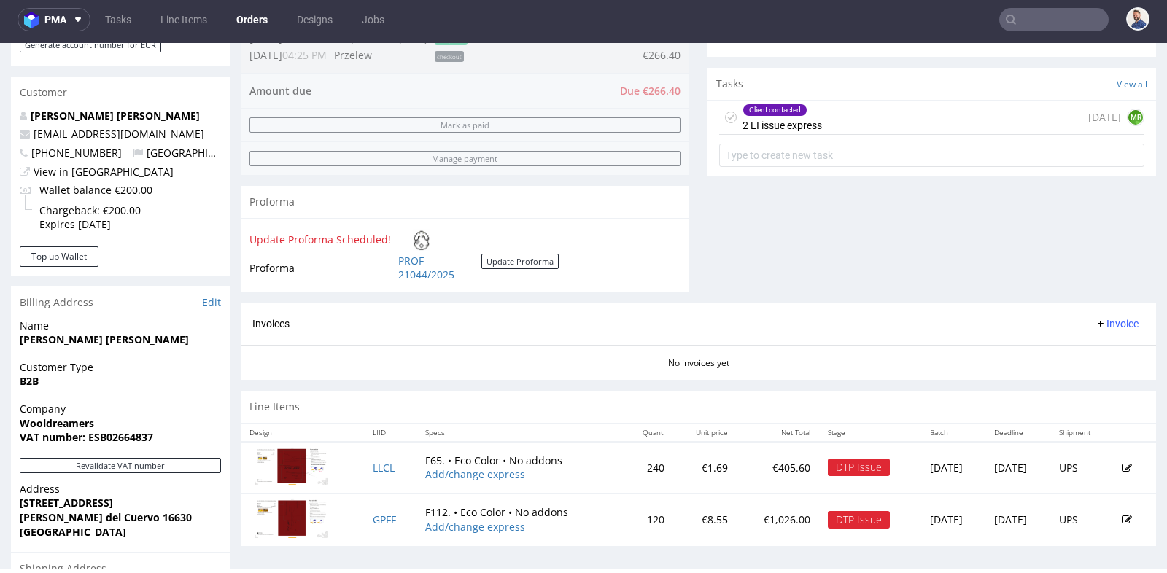
scroll to position [486, 0]
click at [965, 304] on div "Invoices Invoice" at bounding box center [699, 325] width 916 height 42
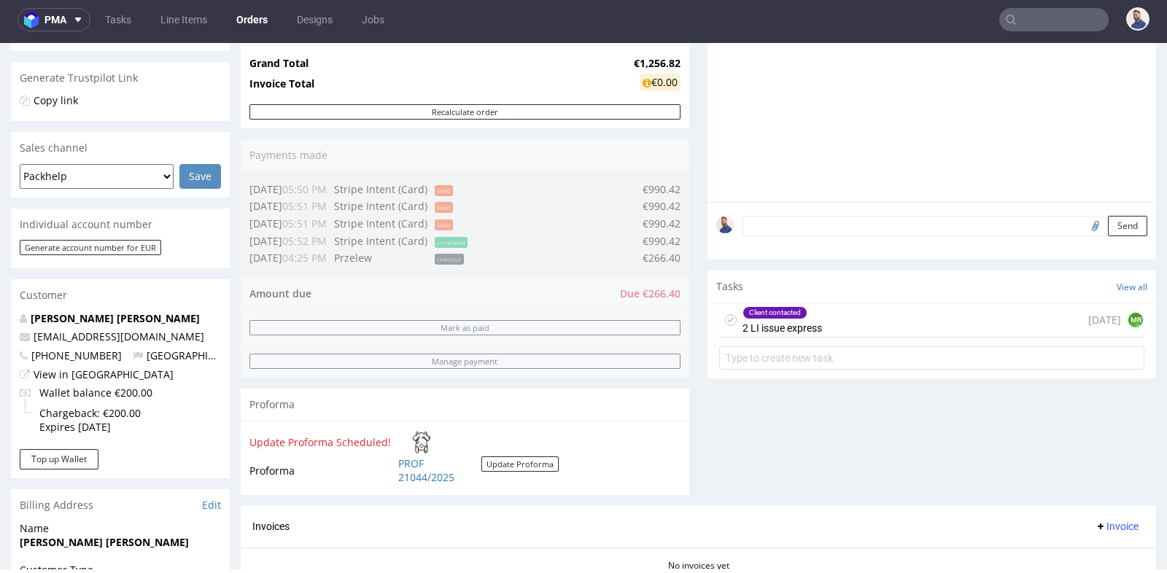
scroll to position [259, 0]
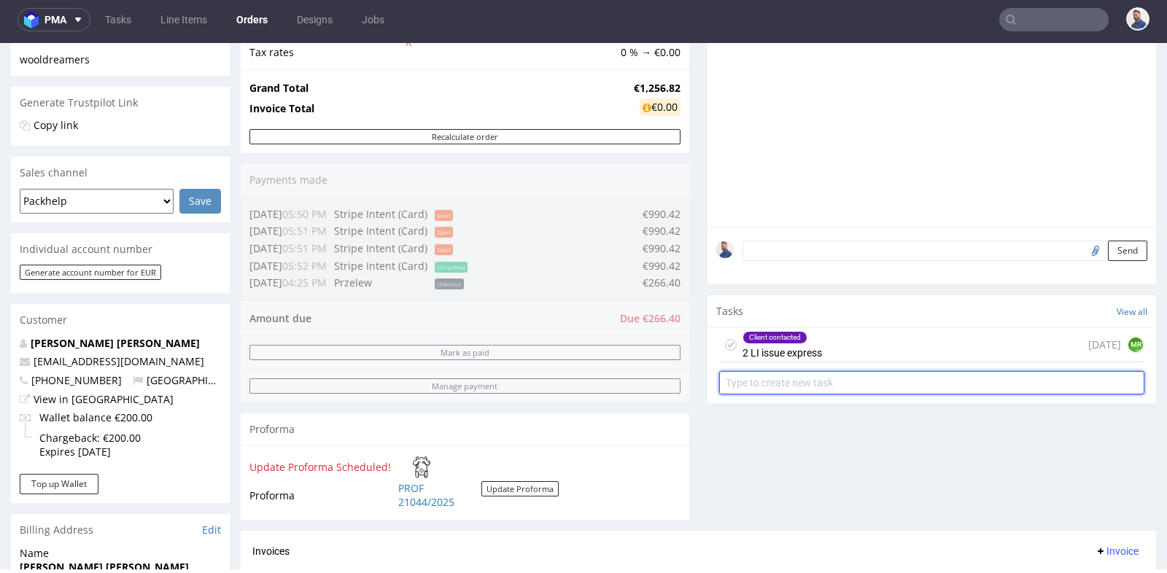
click at [944, 382] on input "text" at bounding box center [931, 382] width 425 height 23
type input "prośba o link do płatności"
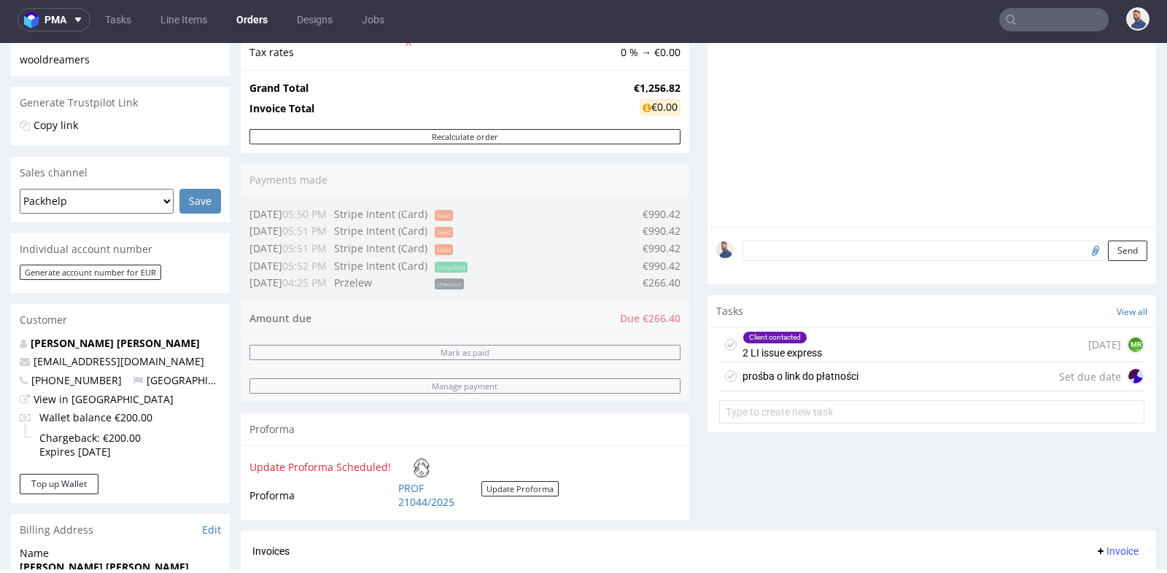
click at [936, 379] on div "prośba o link do płatności Set due date" at bounding box center [931, 377] width 425 height 29
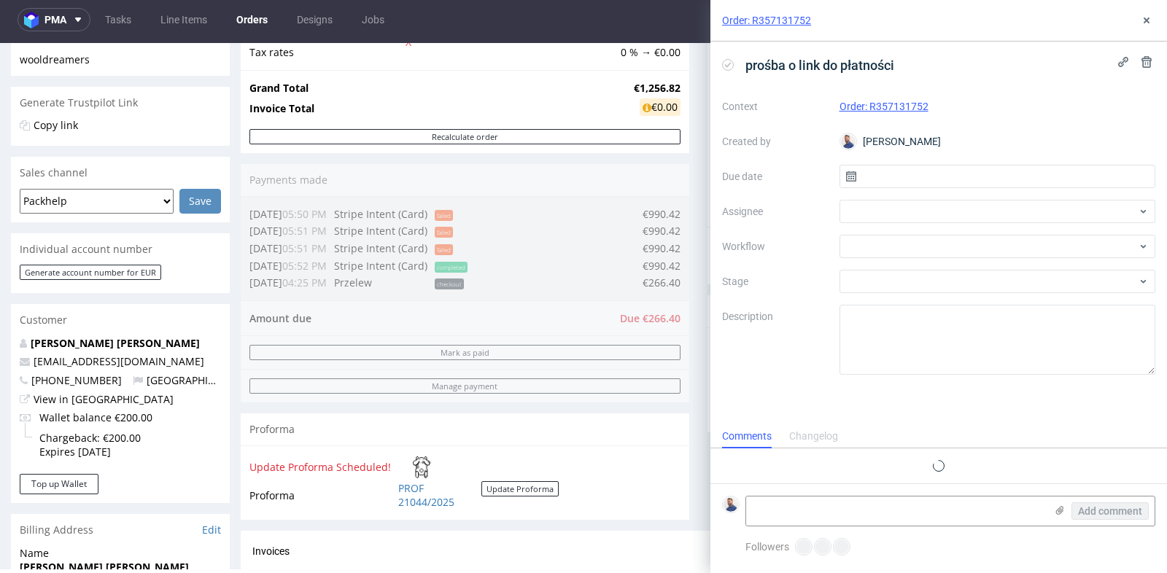
scroll to position [11, 0]
click at [913, 171] on input "text" at bounding box center [998, 176] width 317 height 23
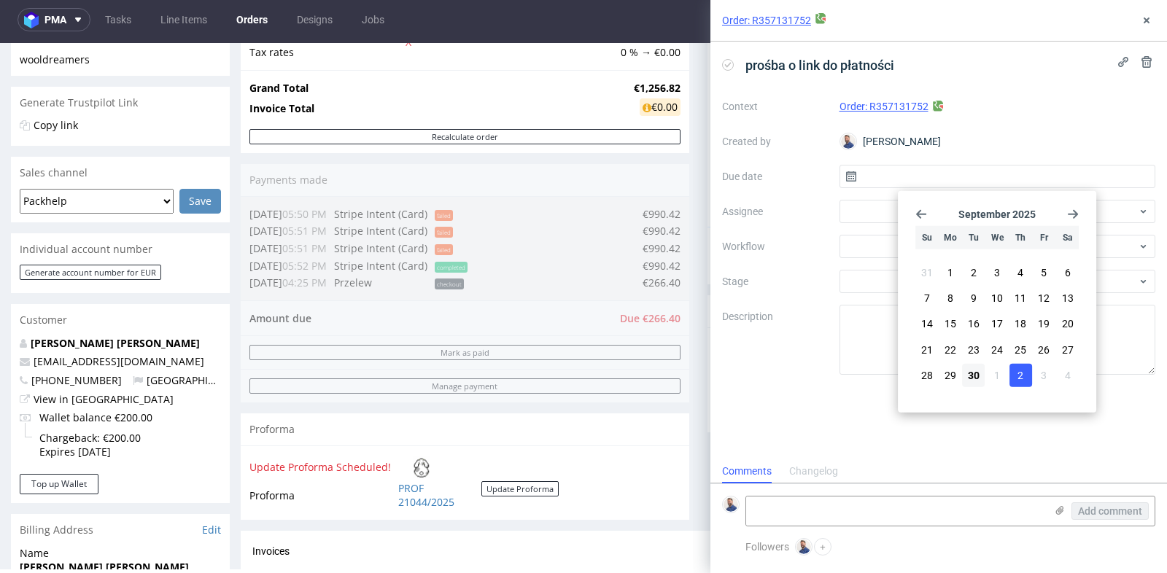
click at [1013, 376] on button "2" at bounding box center [1021, 374] width 23 height 23
type input "[DATE]"
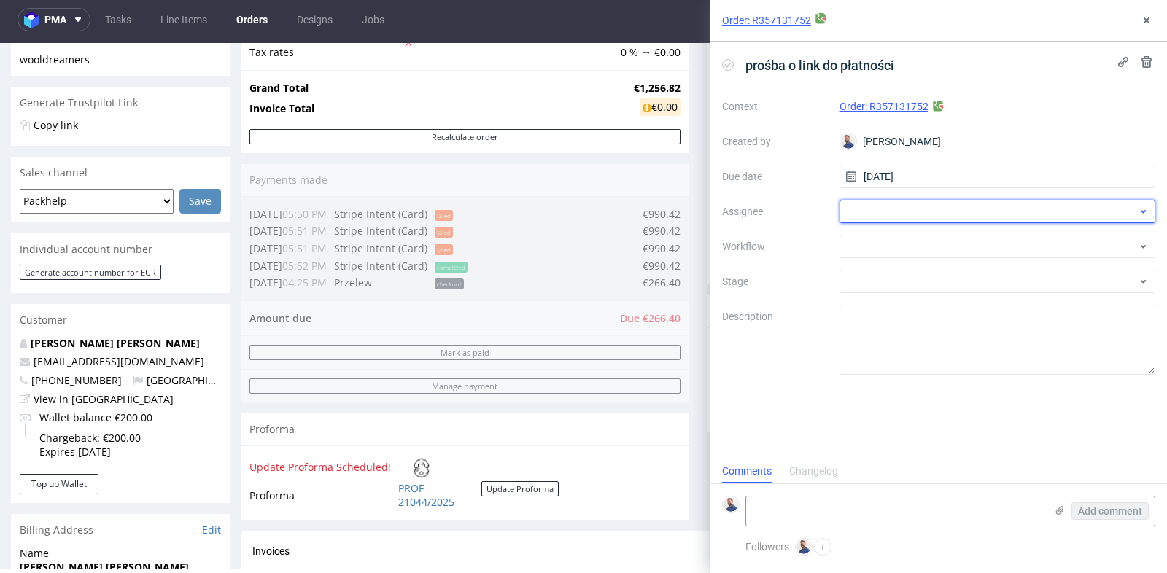
click at [967, 212] on div at bounding box center [998, 211] width 317 height 23
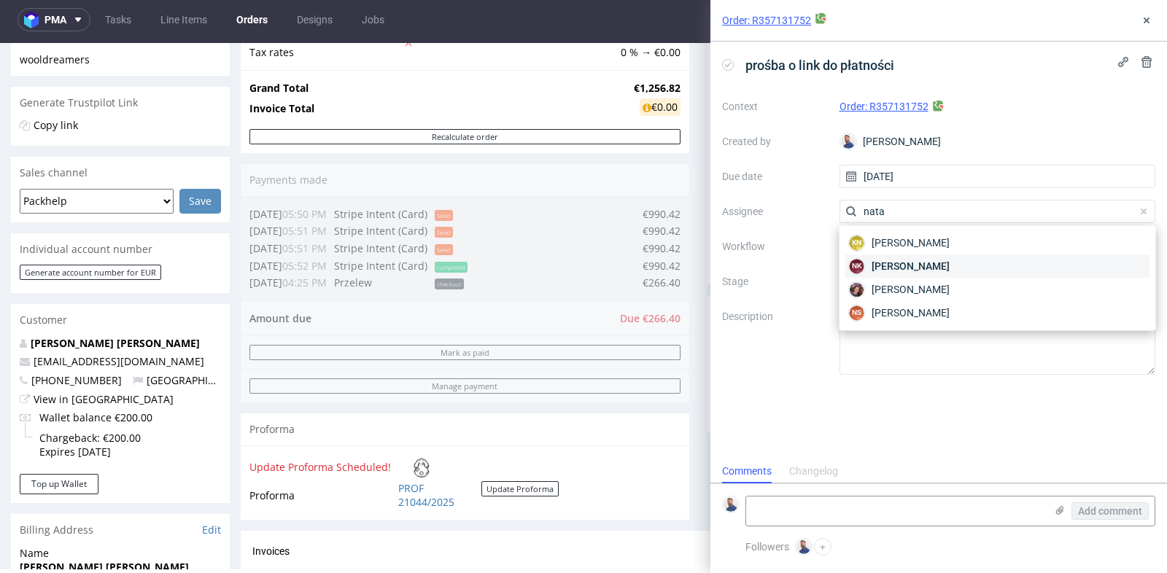
type input "nata"
click at [950, 266] on span "[PERSON_NAME]" at bounding box center [911, 266] width 78 height 15
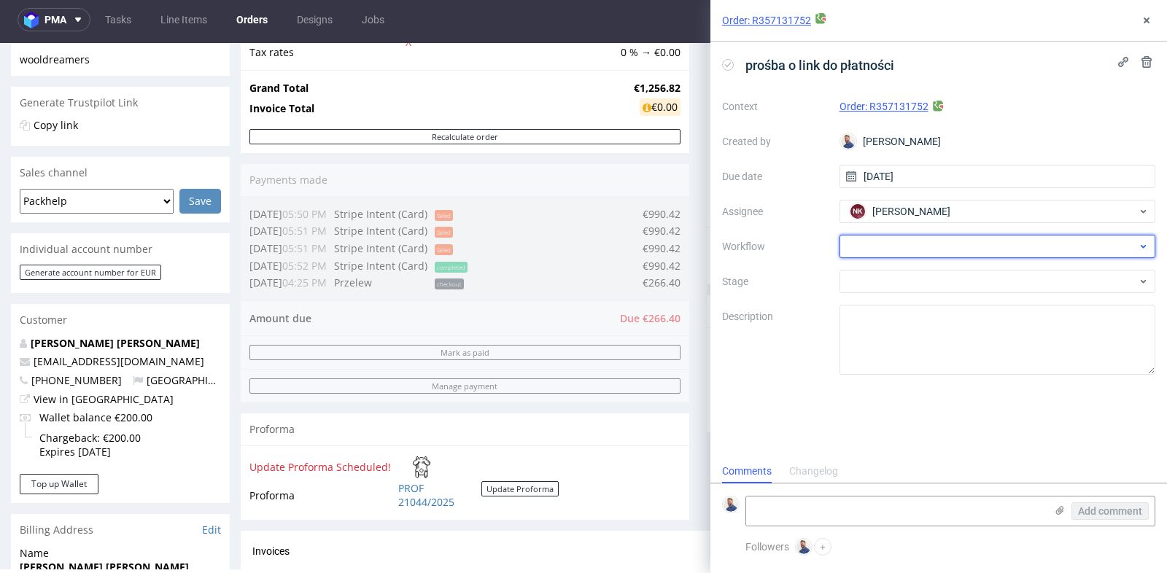
click at [970, 244] on div at bounding box center [998, 246] width 317 height 23
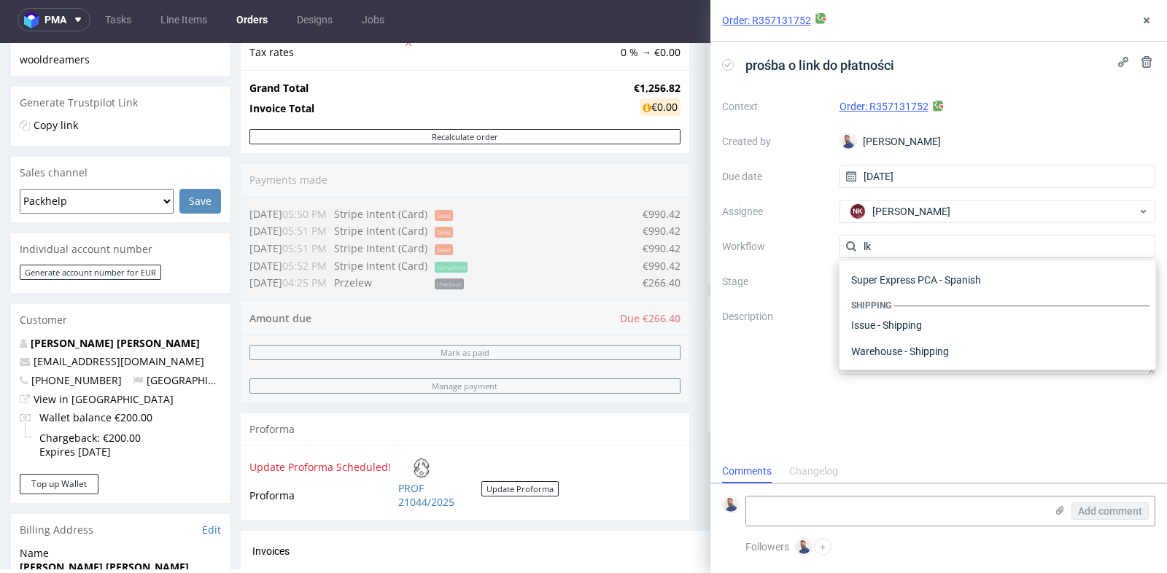
scroll to position [0, 0]
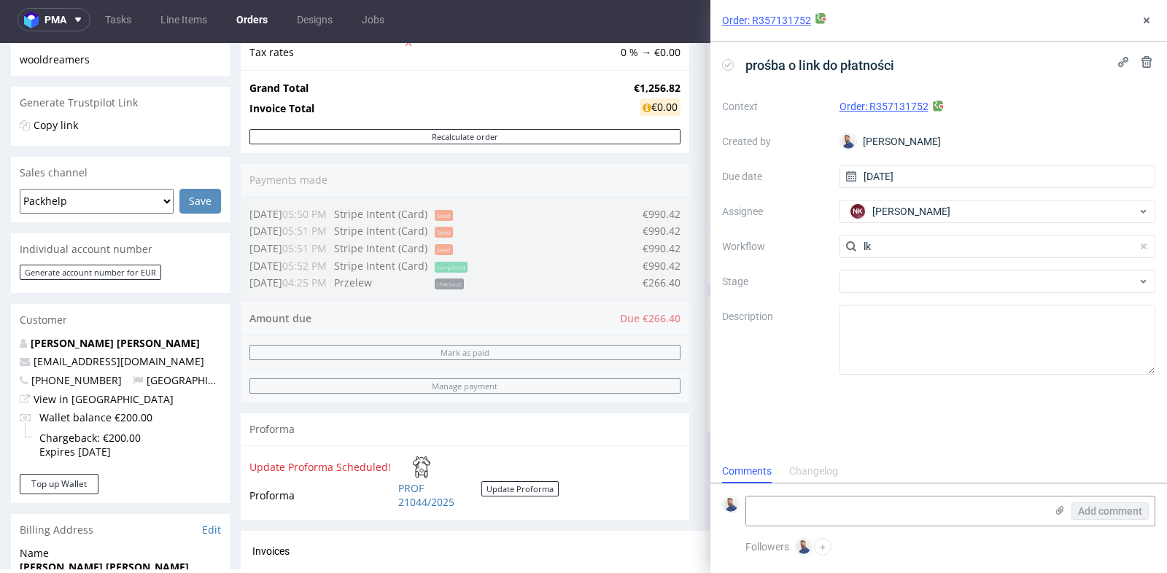
type input "l"
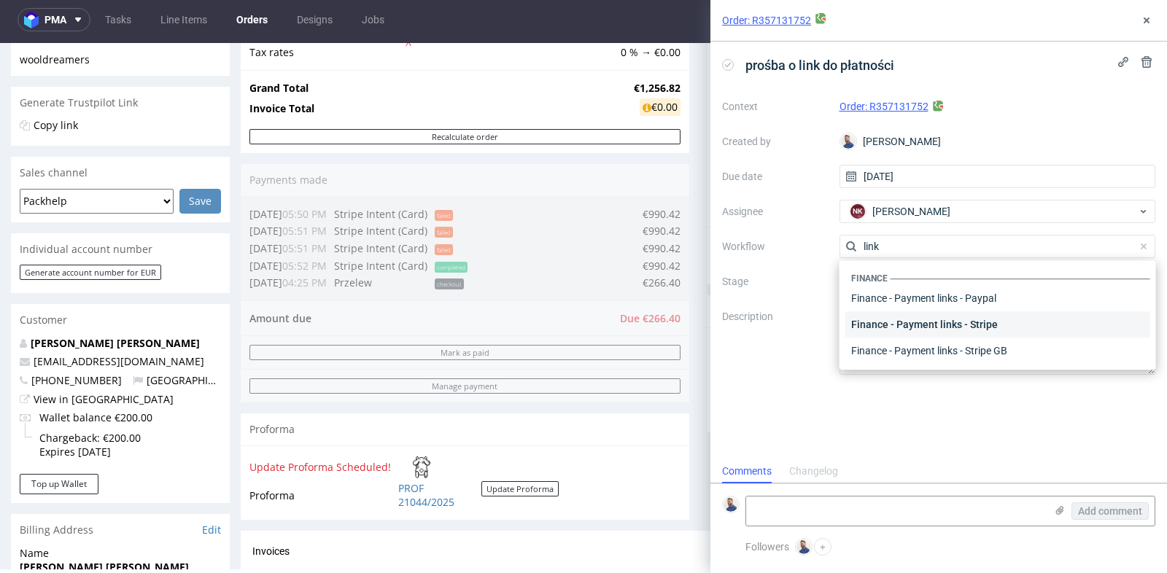
type input "link"
click at [956, 333] on div "Finance - Payment links - Stripe" at bounding box center [997, 324] width 305 height 26
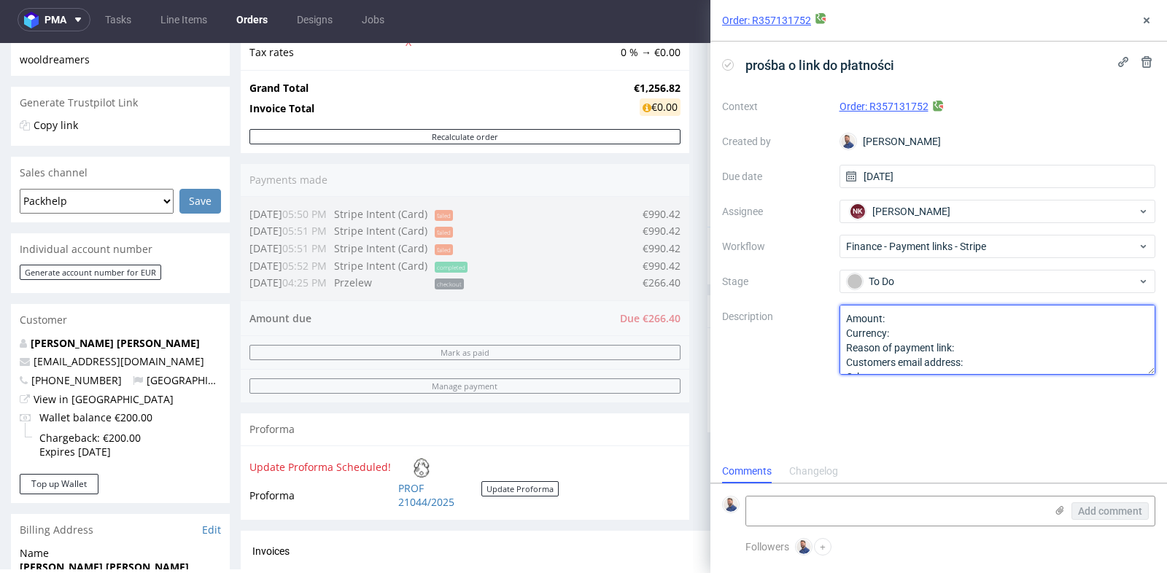
click at [942, 314] on textarea "Amount: Currency: Reason of payment link: Customers email address: Other:" at bounding box center [998, 340] width 317 height 70
click at [936, 332] on textarea "Amount: Currency: Reason of payment link: Customers email address: Other:" at bounding box center [998, 340] width 317 height 70
click at [982, 341] on textarea "Amount: Currency: Reason of payment link: Customers email address: Other:" at bounding box center [998, 340] width 317 height 70
click at [984, 363] on textarea "Amount: Currency: Reason of payment link: Customers email address: Other:" at bounding box center [998, 340] width 317 height 70
click at [1076, 343] on textarea "Amount: Currency: Reason of payment link: Customers email address: Other:" at bounding box center [998, 340] width 317 height 70
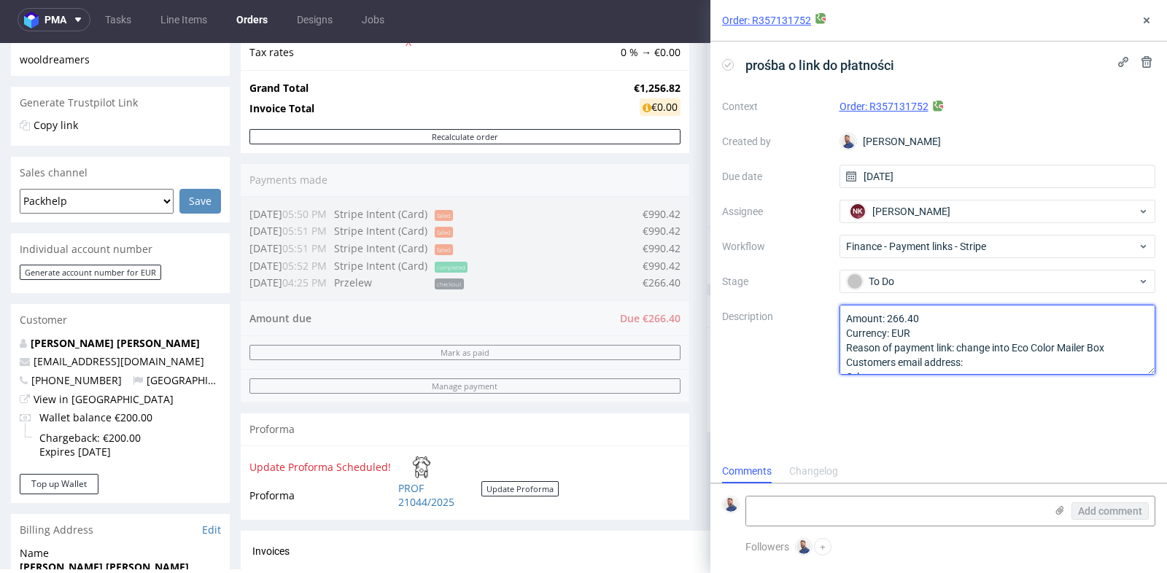
click at [1059, 355] on textarea "Amount: Currency: Reason of payment link: Customers email address: Other:" at bounding box center [998, 340] width 317 height 70
type textarea "Amount: 266.40 Currency: EUR Reason of payment link: change into Eco Color Mail…"
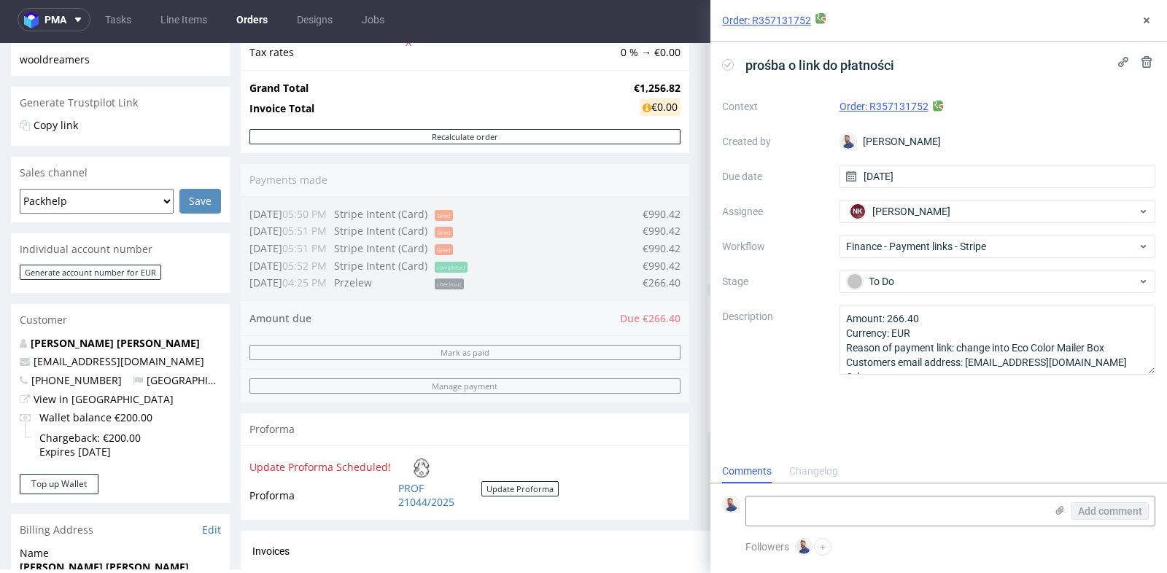
click at [1034, 401] on div "prośba o link do płatności Context Order: R357131752 Created by [PERSON_NAME] D…" at bounding box center [939, 251] width 457 height 418
click at [1148, 12] on button at bounding box center [1147, 21] width 18 height 18
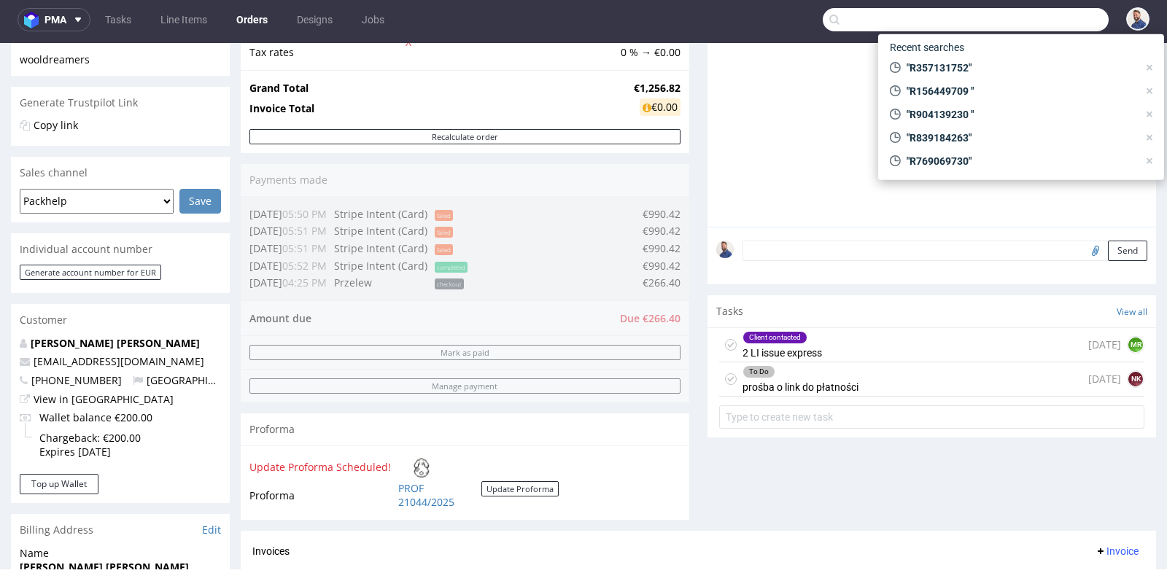
click at [1034, 25] on input "text" at bounding box center [966, 19] width 286 height 23
paste input "R458397614)"
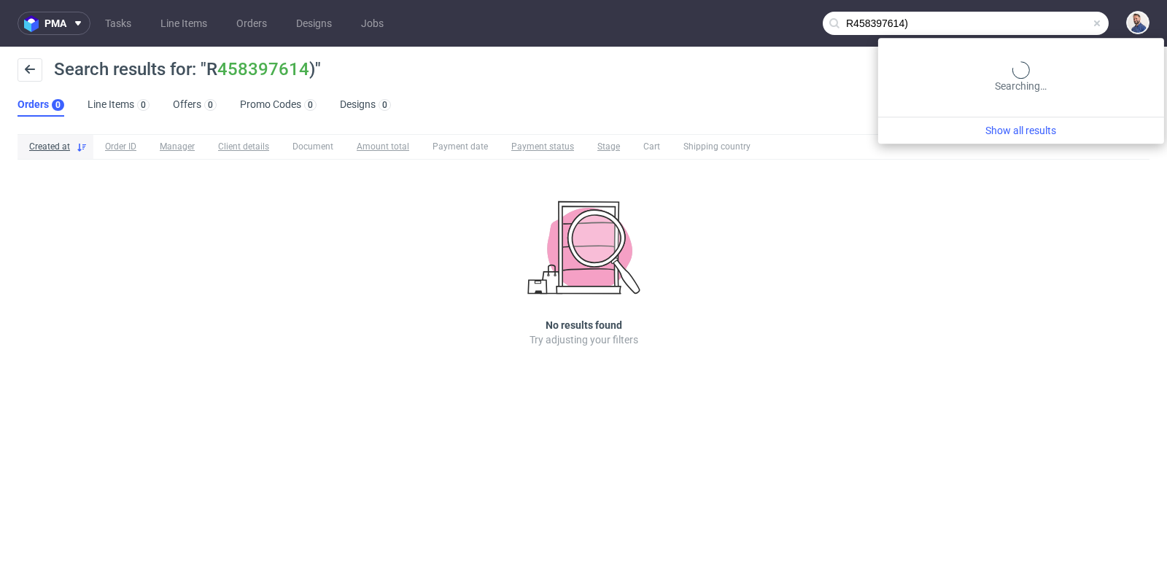
click at [1080, 23] on input "R458397614)" at bounding box center [966, 23] width 286 height 23
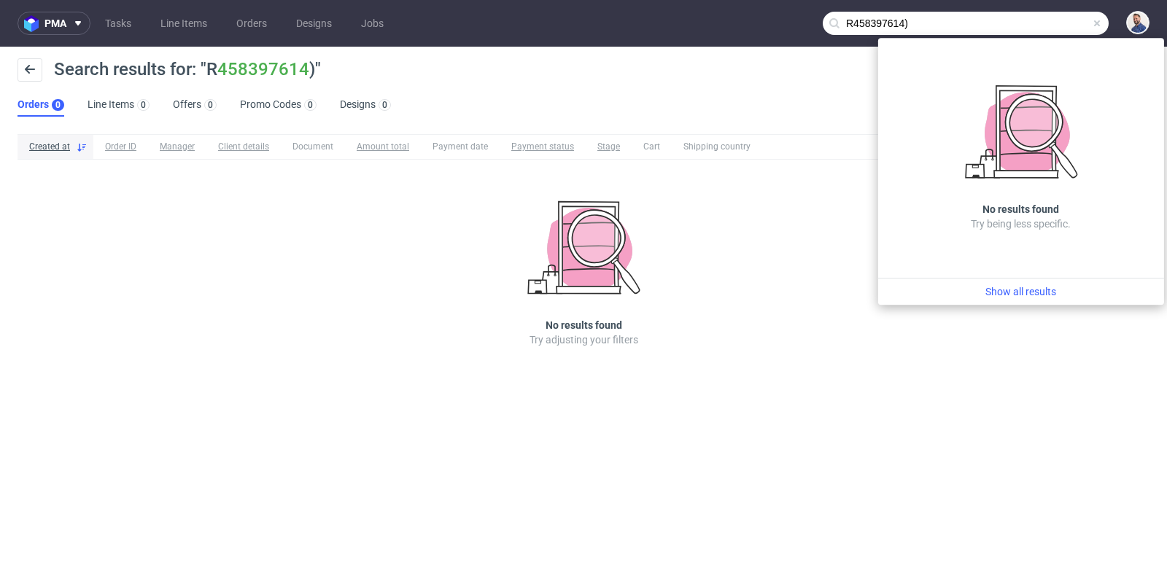
click at [1080, 23] on input "R458397614)" at bounding box center [966, 23] width 286 height 23
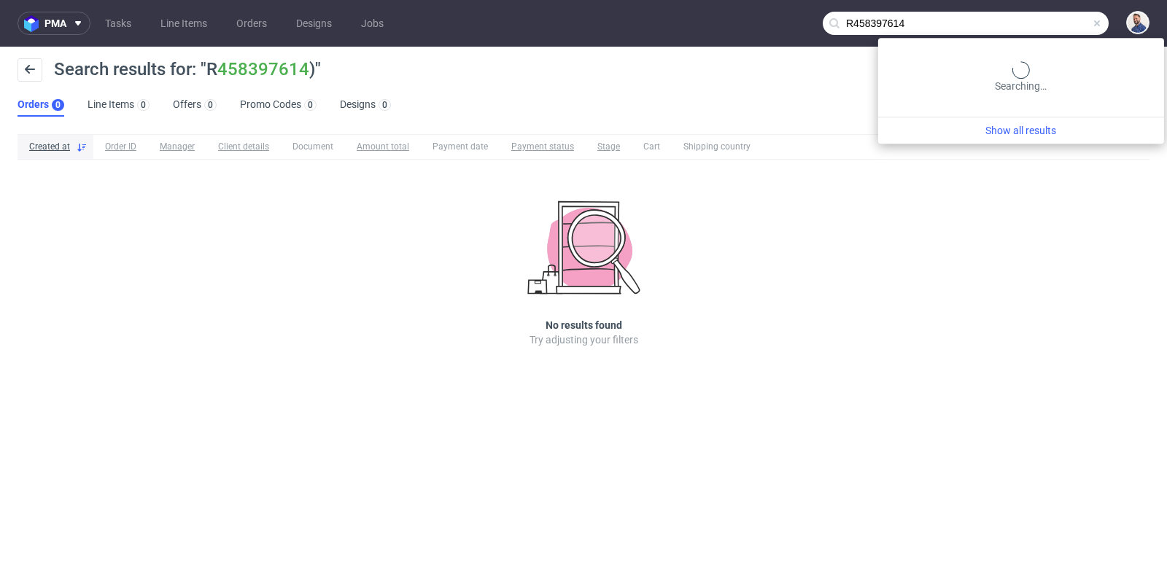
type input "R458397614"
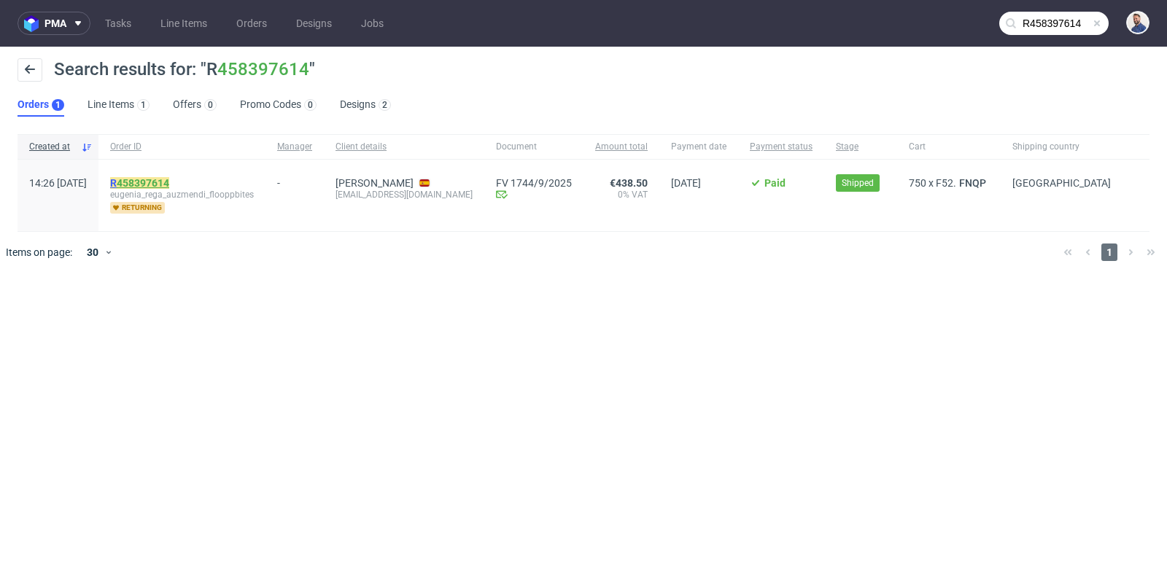
click at [169, 177] on link "458397614" at bounding box center [143, 183] width 53 height 12
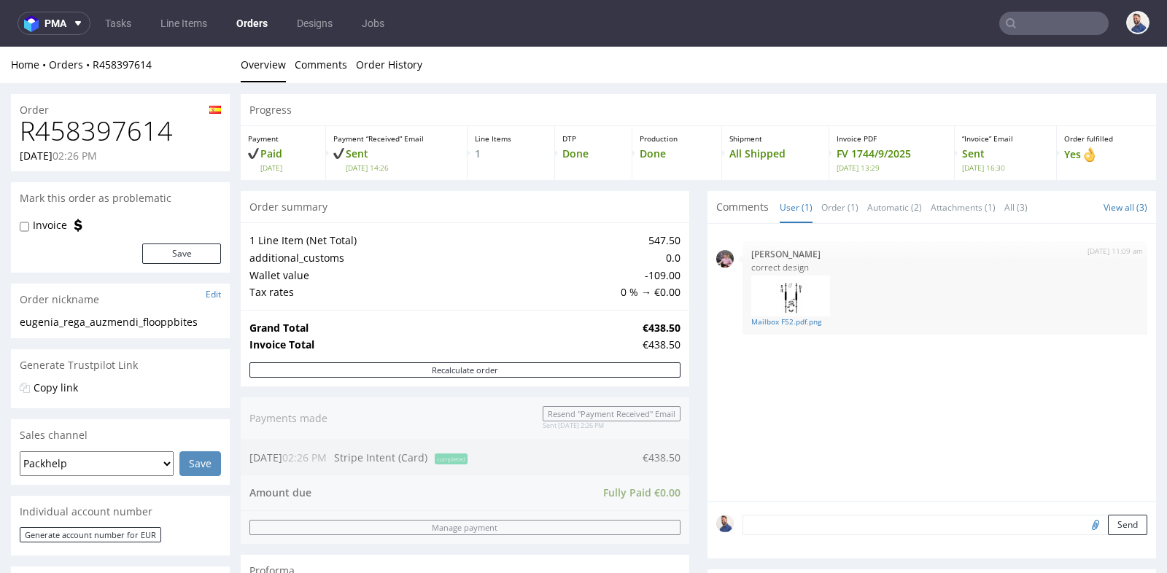
click at [579, 320] on td "Grand Total" at bounding box center [444, 329] width 390 height 18
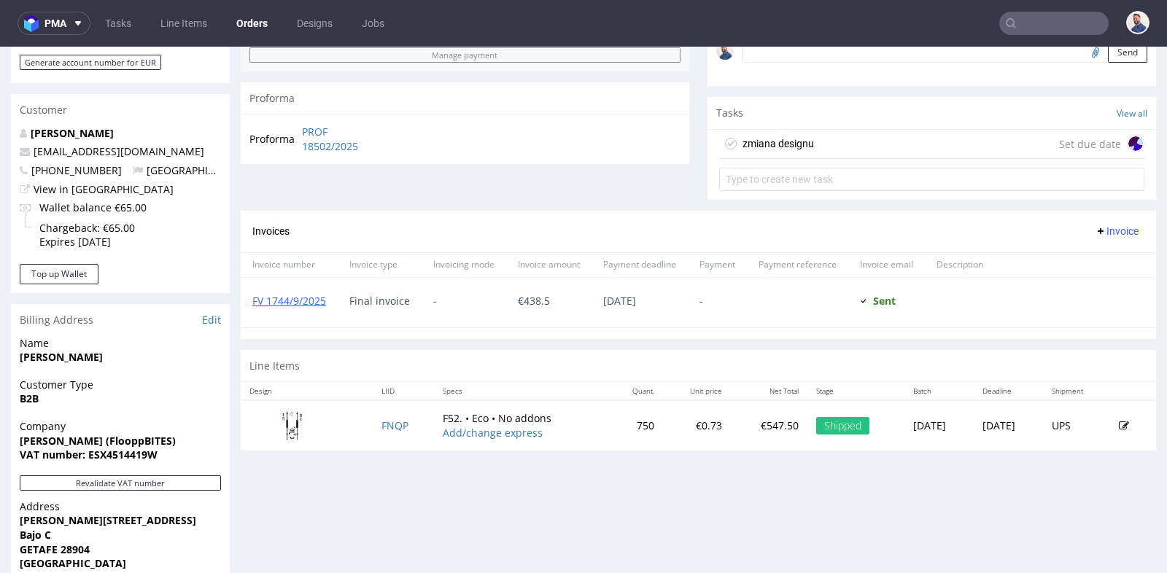
scroll to position [486, 0]
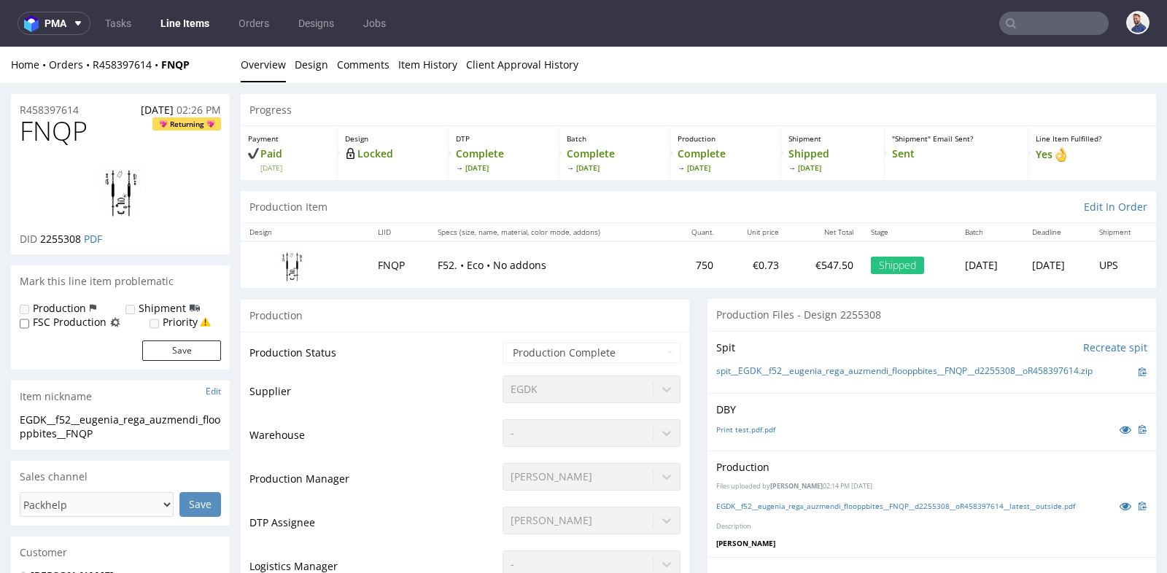
click at [530, 426] on div "-" at bounding box center [592, 429] width 178 height 20
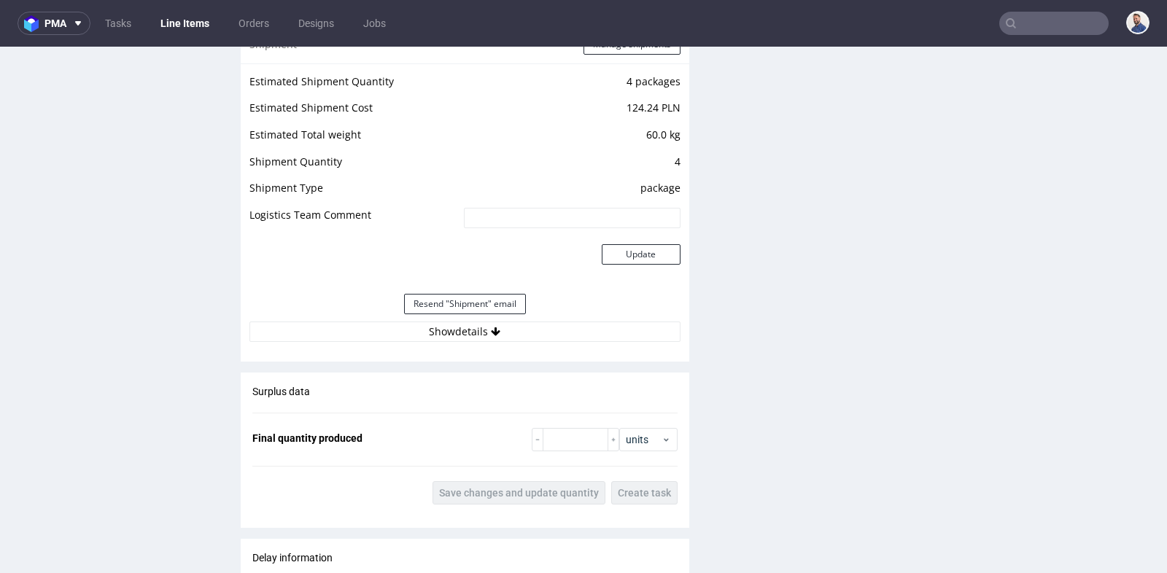
scroll to position [1491, 0]
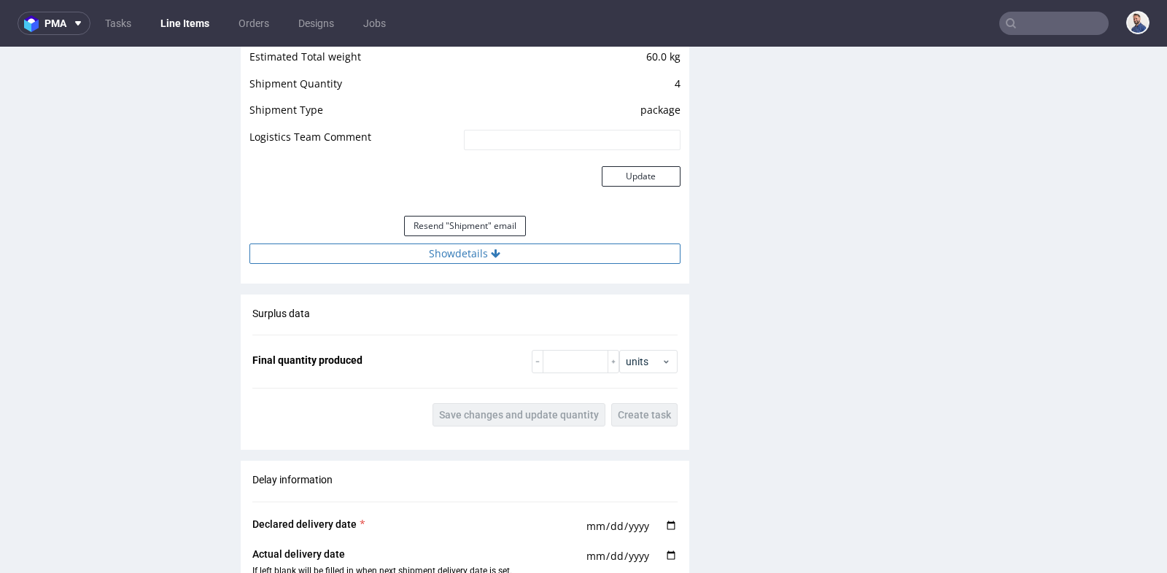
click at [438, 253] on button "Show details" at bounding box center [464, 254] width 431 height 20
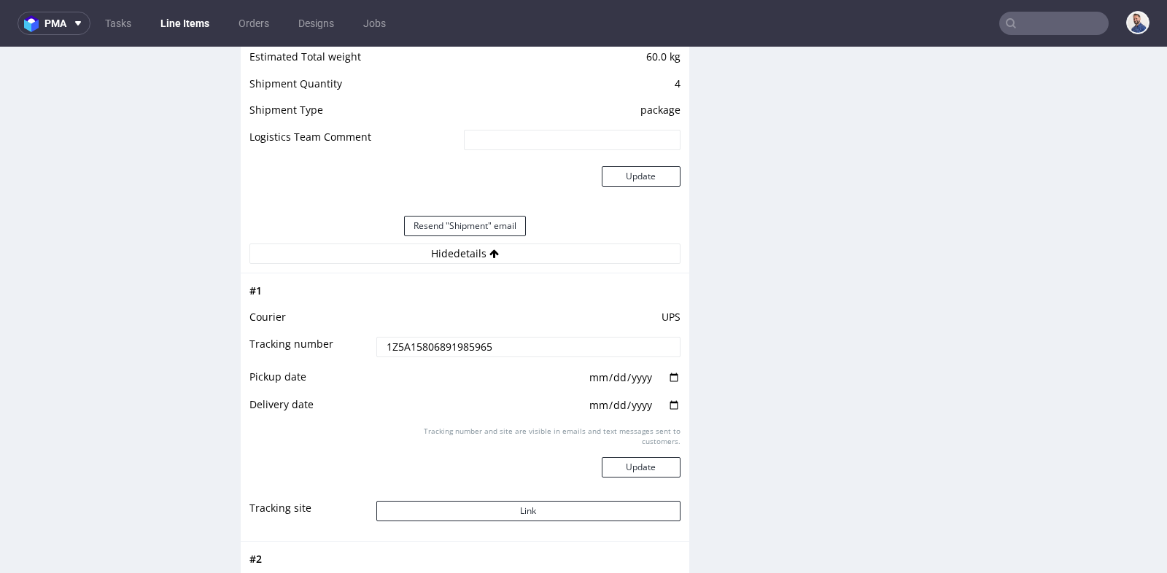
click at [477, 348] on input "1Z5A15806891985965" at bounding box center [528, 347] width 304 height 20
